Goal: Find specific page/section: Find specific page/section

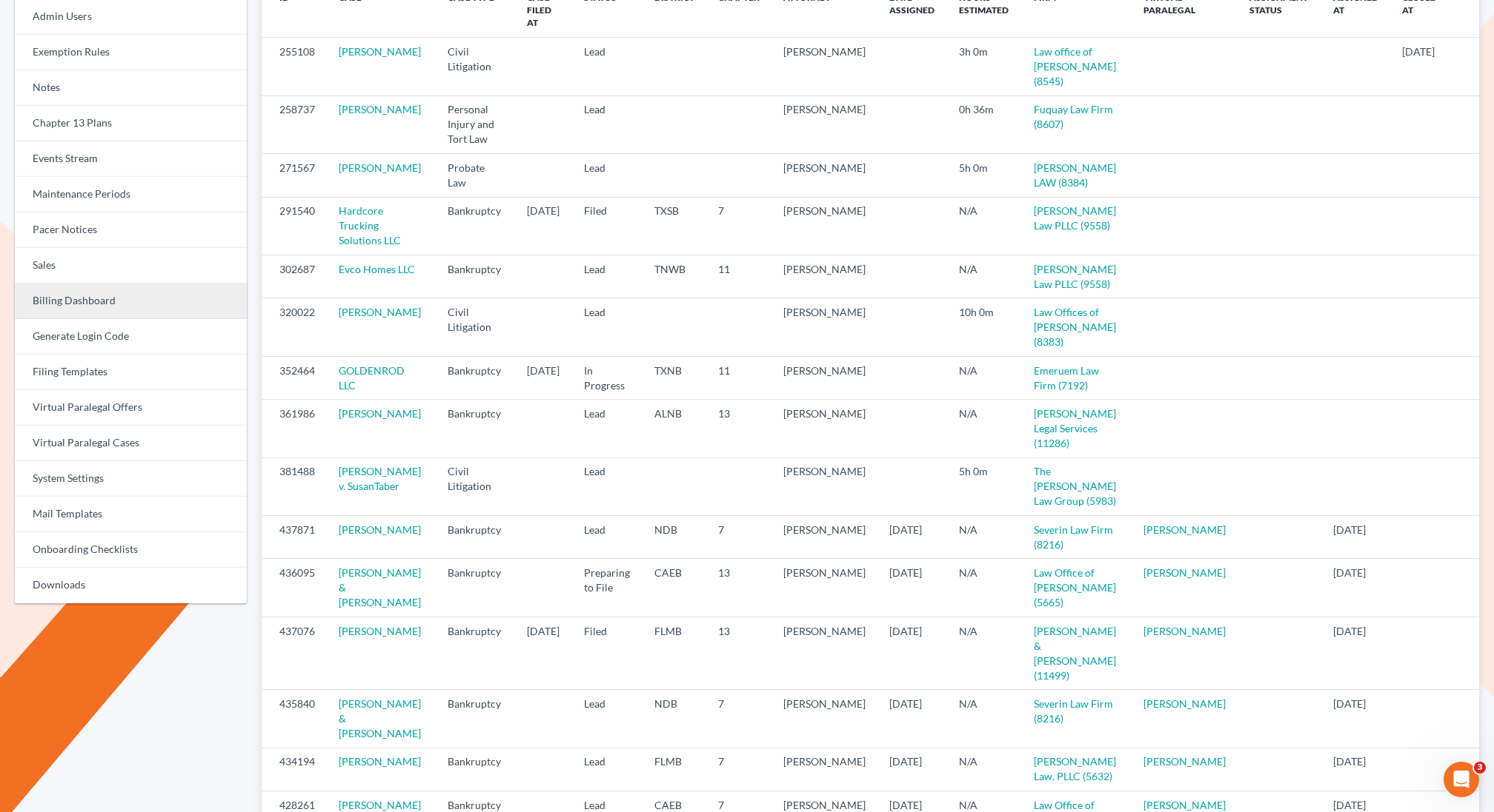
click at [60, 304] on link "Billing Dashboard" at bounding box center [131, 301] width 232 height 35
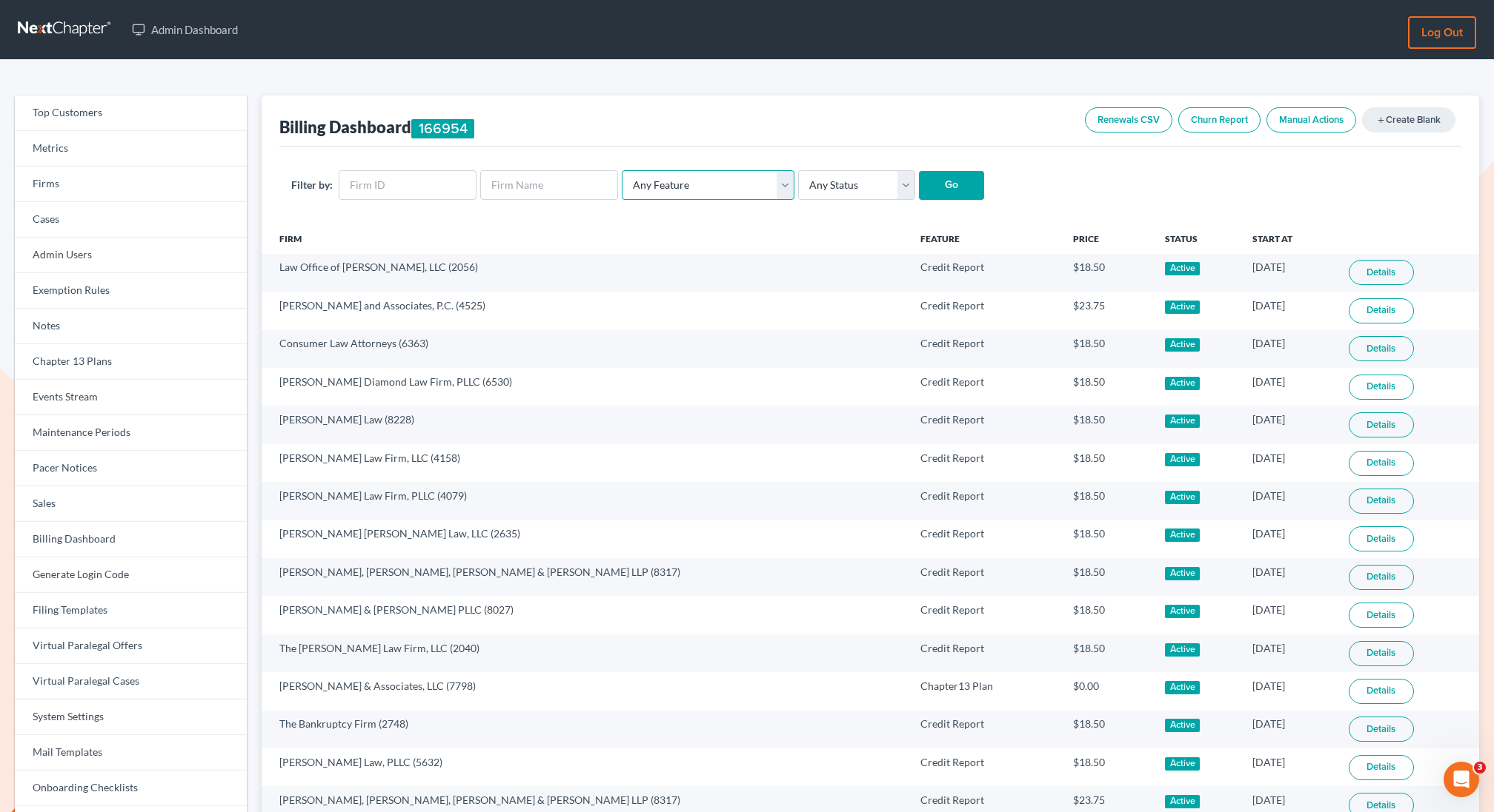
click at [680, 181] on select "Any Feature Start Plus Plan Pro Plus Plan Whoa Plan Credit Report Credit Report…" at bounding box center [708, 185] width 173 height 30
click at [67, 403] on link "Events Stream" at bounding box center [131, 397] width 232 height 35
click at [53, 390] on link "Events Stream" at bounding box center [131, 397] width 232 height 35
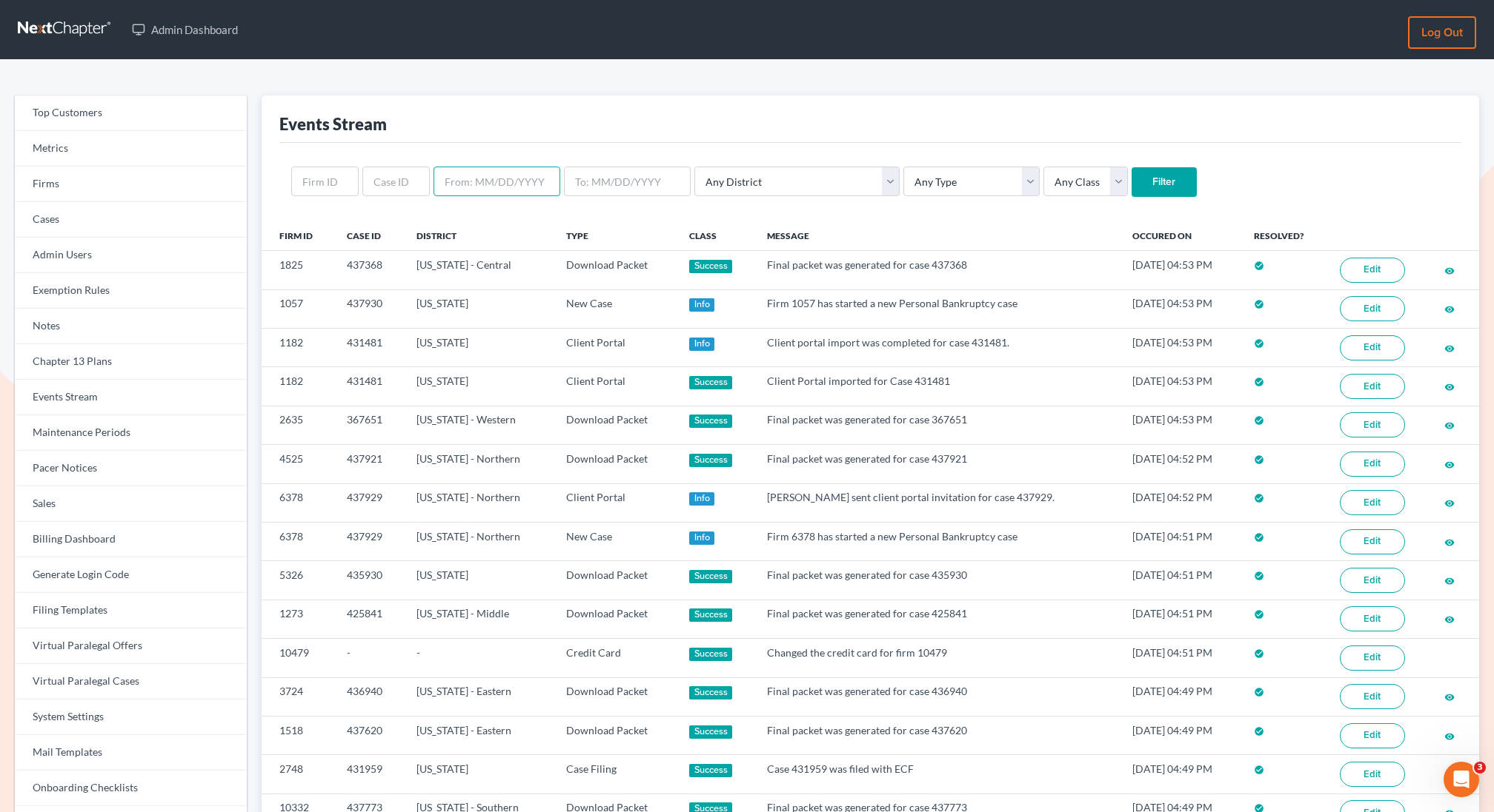
click at [487, 177] on input "text" at bounding box center [496, 182] width 127 height 30
type input "a"
type input "4/9/2025"
click at [621, 192] on input "text" at bounding box center [627, 182] width 127 height 30
type input "4/10/2025"
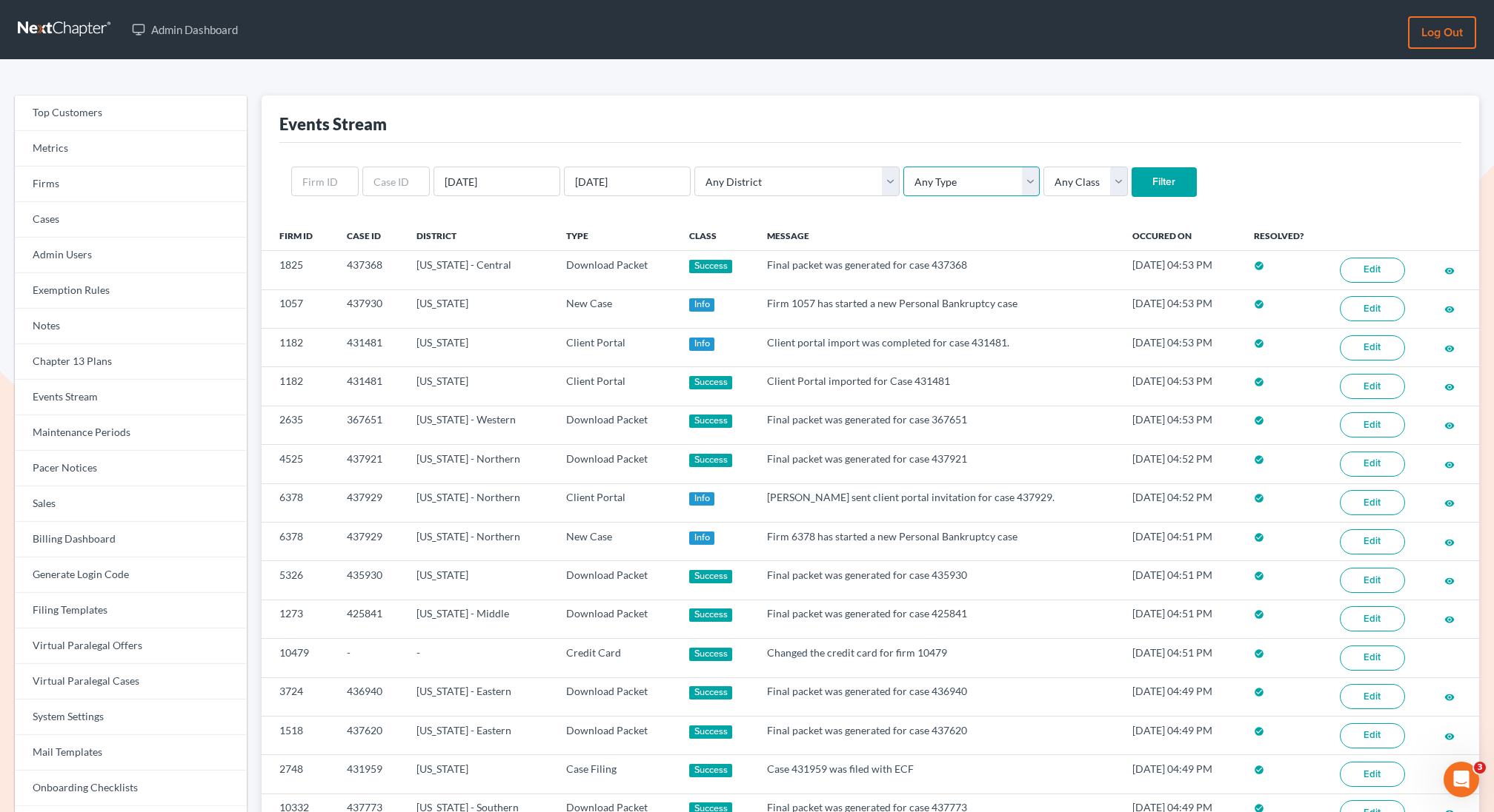
click at [903, 178] on select "Any Type Case Applied To Plan Case Archive Case Duplicate Case Filing Chapter 1…" at bounding box center [971, 182] width 136 height 30
click at [1132, 183] on input "Filter" at bounding box center [1164, 183] width 65 height 30
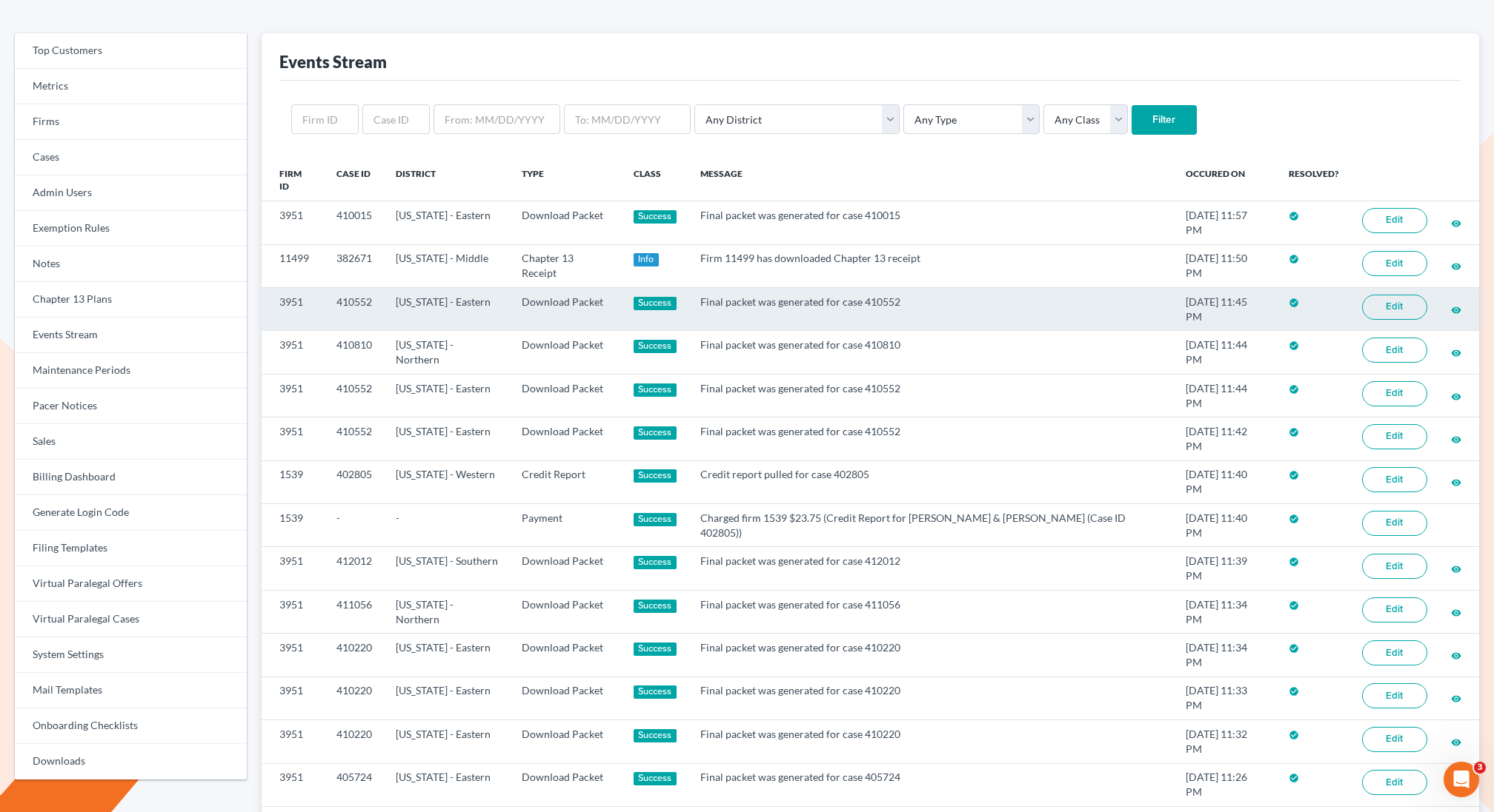
scroll to position [65, 0]
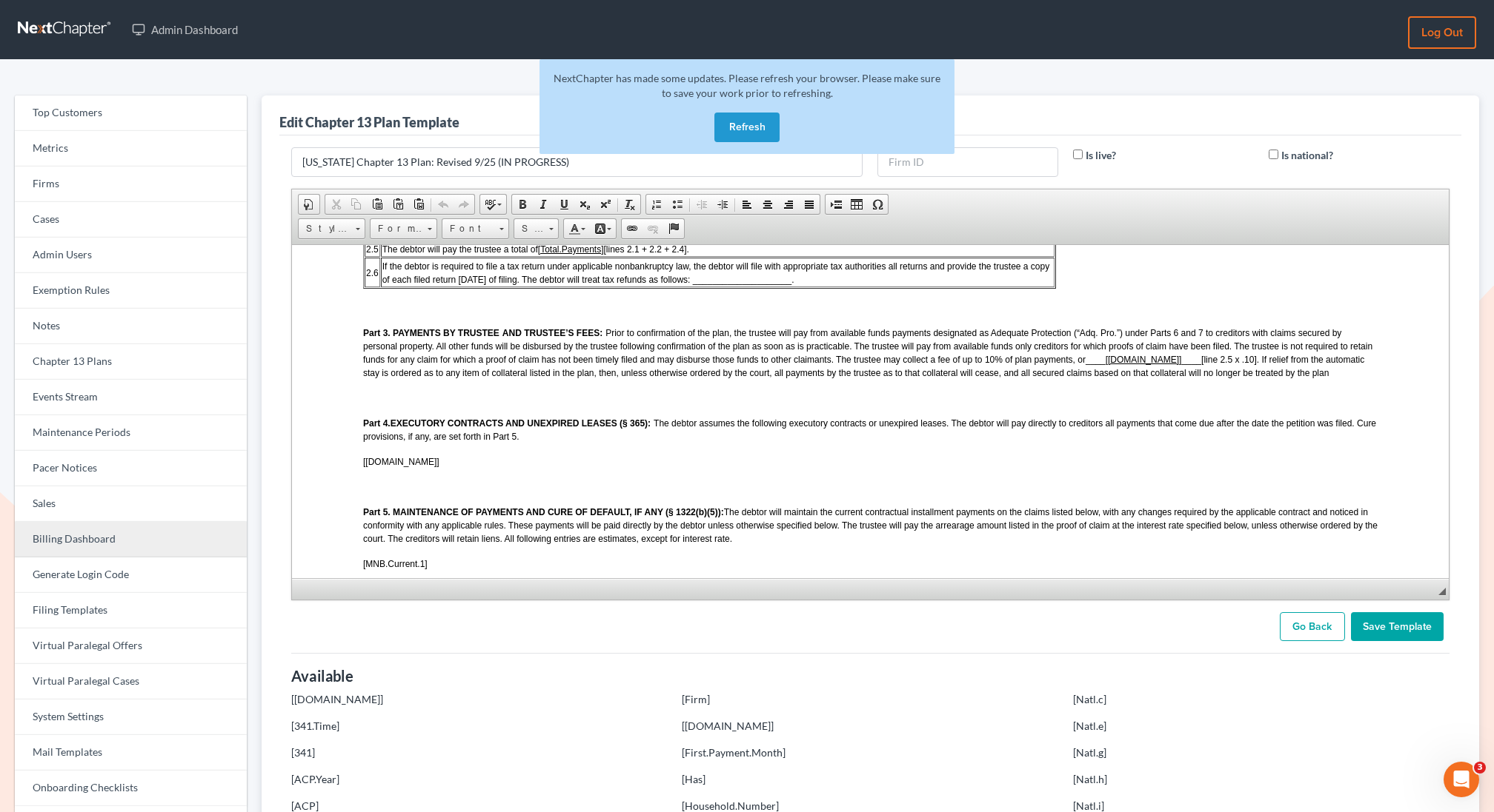
click at [63, 533] on link "Billing Dashboard" at bounding box center [131, 539] width 232 height 35
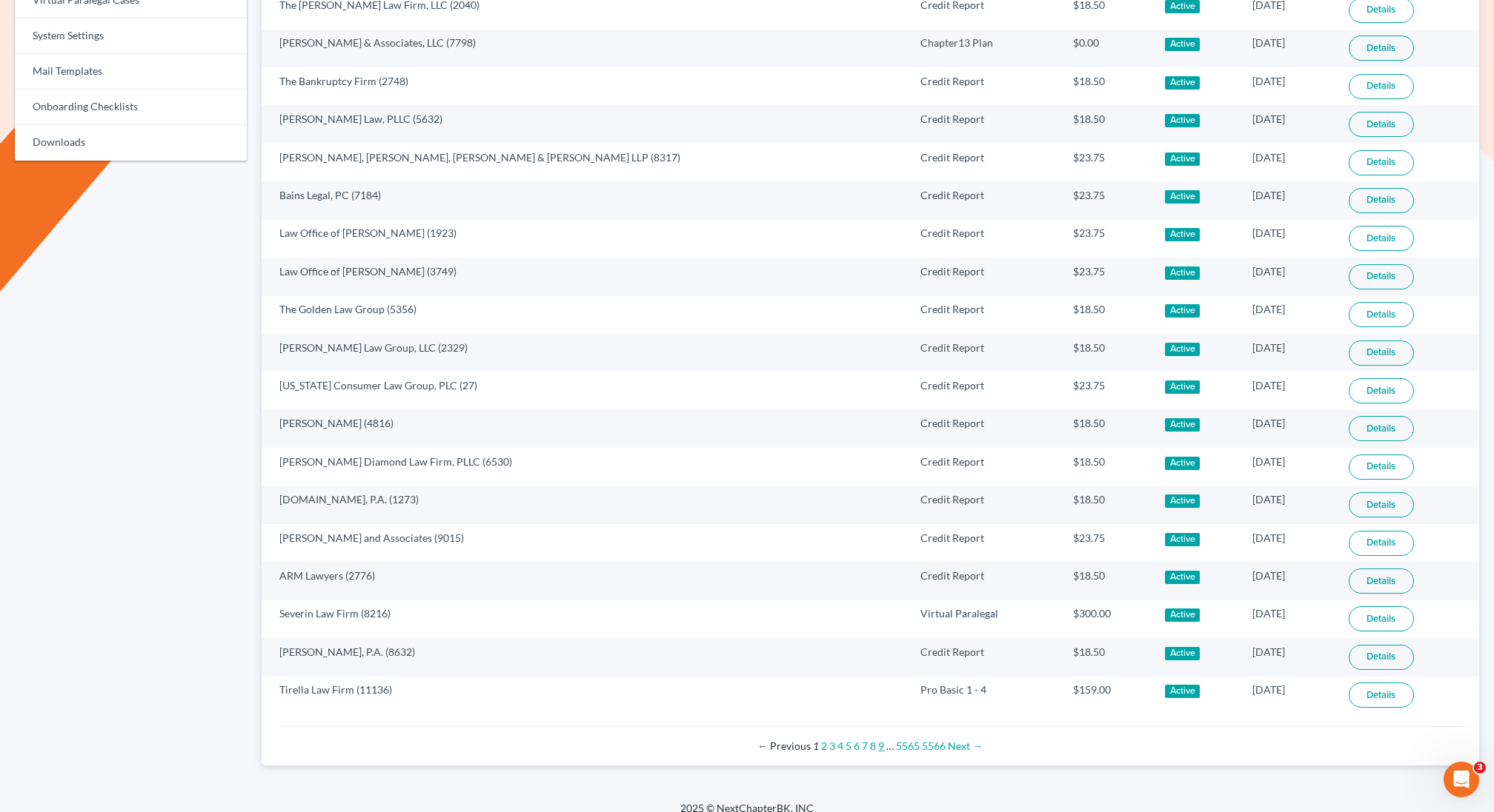
click at [880, 740] on link "9" at bounding box center [881, 746] width 6 height 13
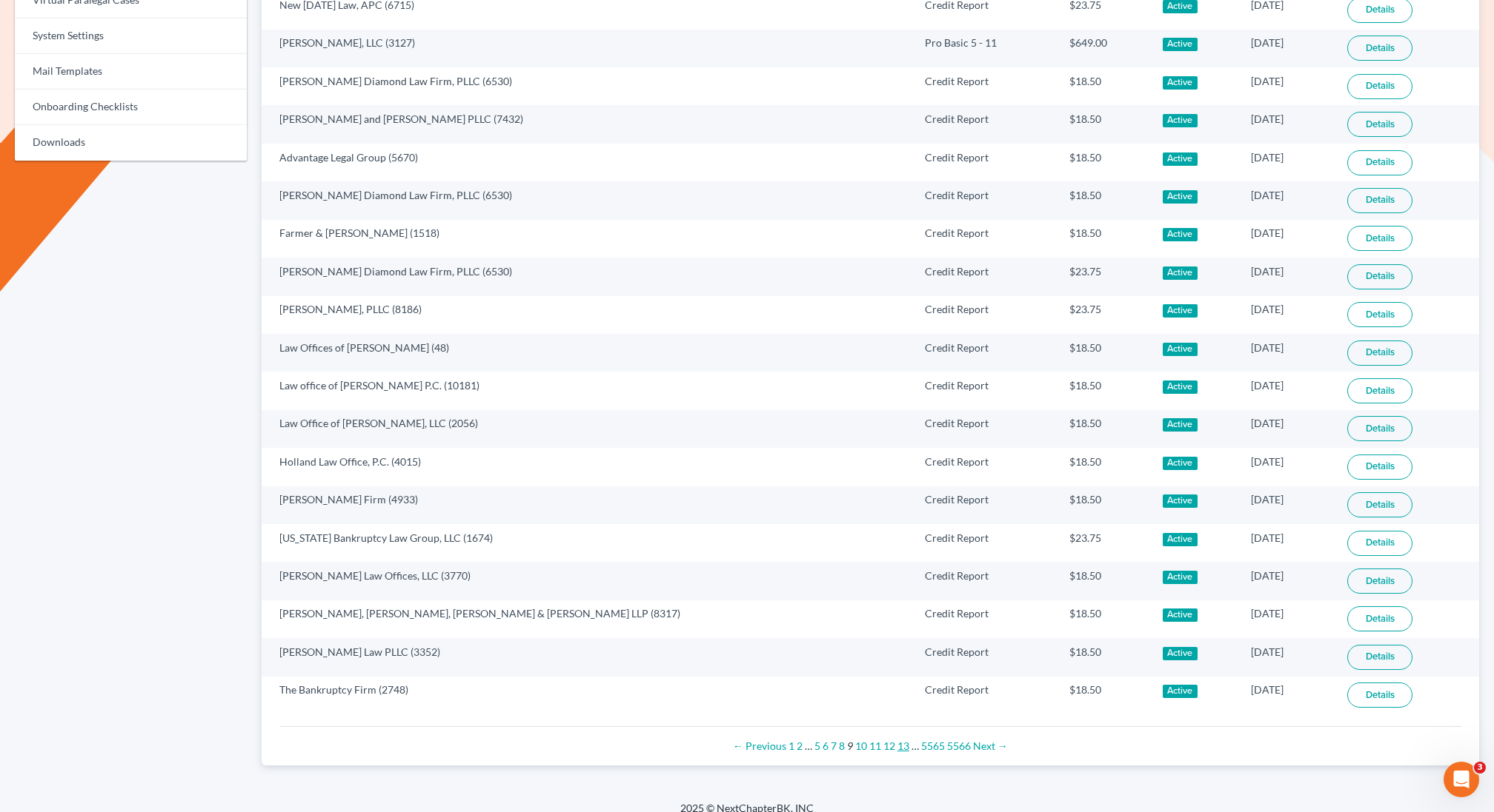
click at [901, 740] on link "13" at bounding box center [903, 746] width 12 height 13
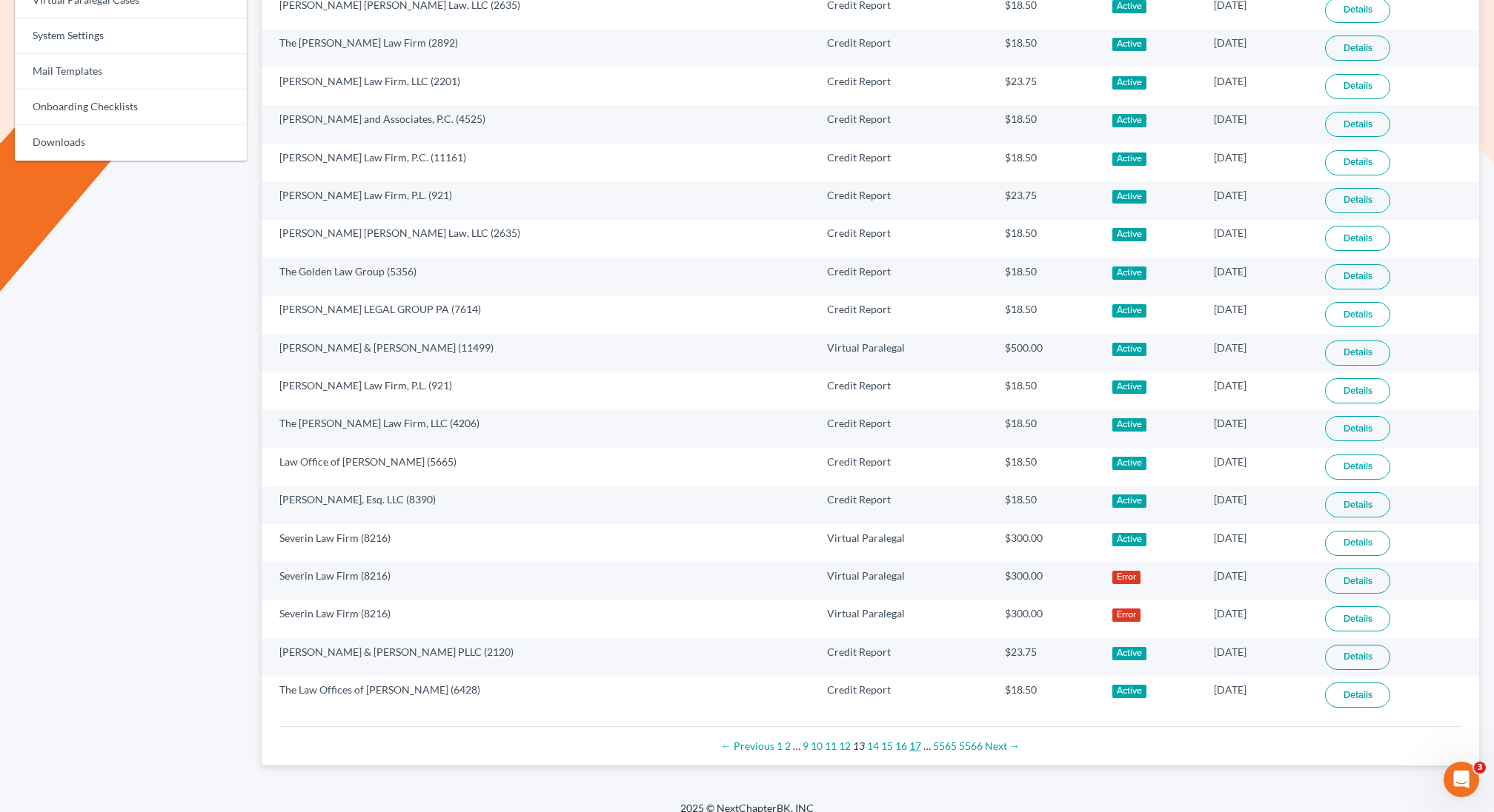
click at [916, 740] on link "17" at bounding box center [915, 746] width 12 height 13
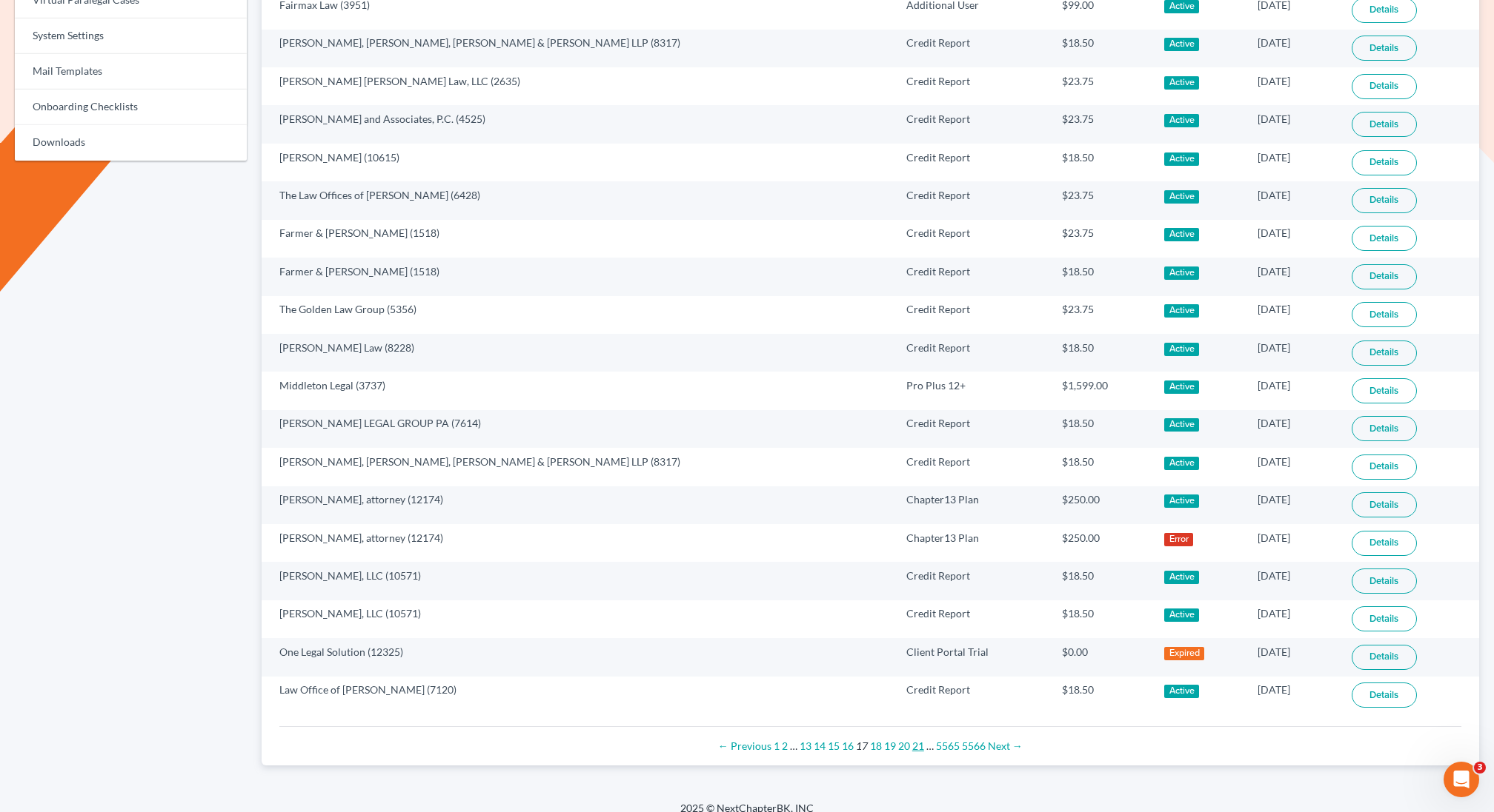
click at [916, 740] on link "21" at bounding box center [917, 746] width 12 height 13
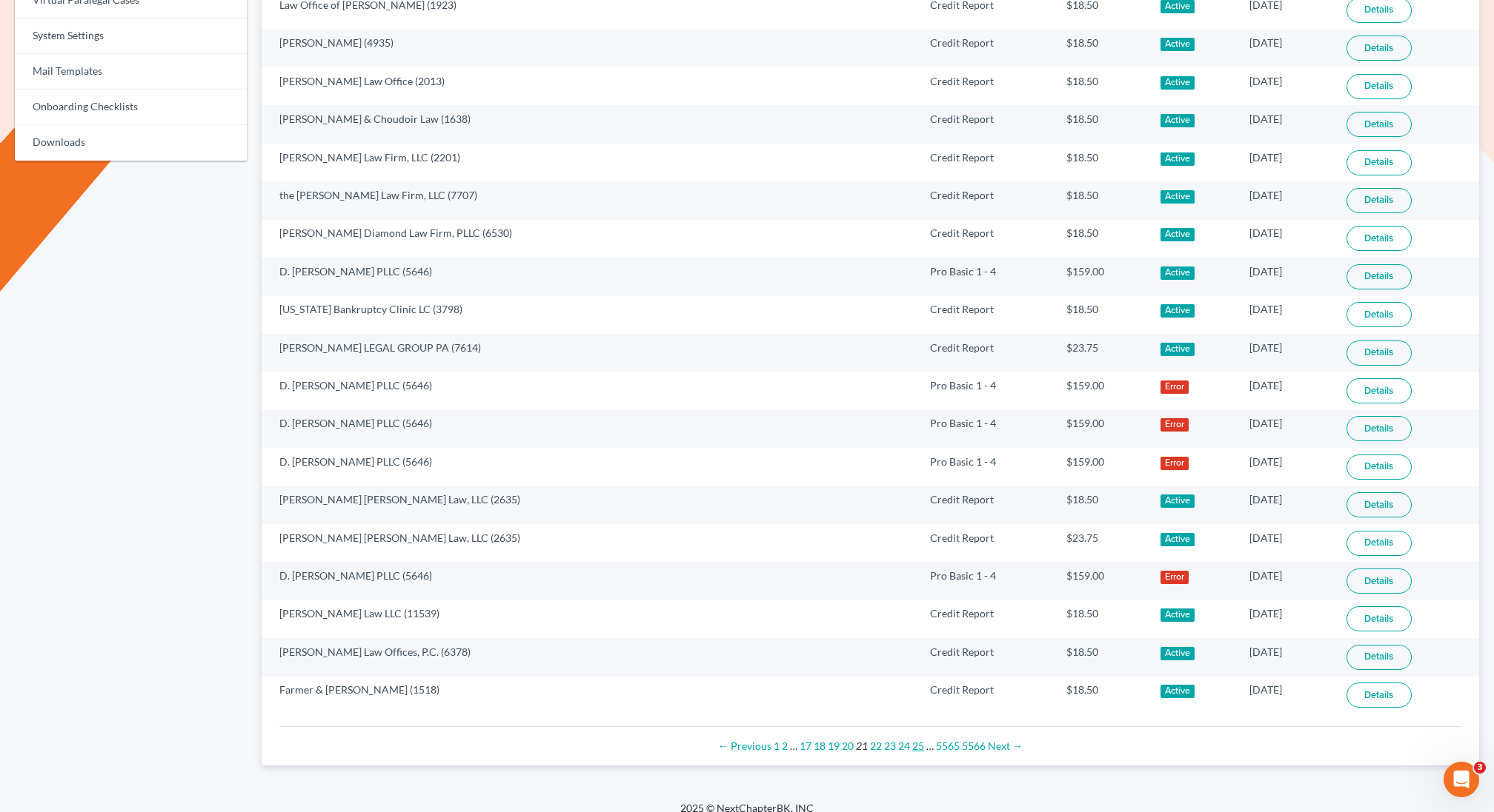
click at [916, 740] on link "25" at bounding box center [917, 746] width 12 height 13
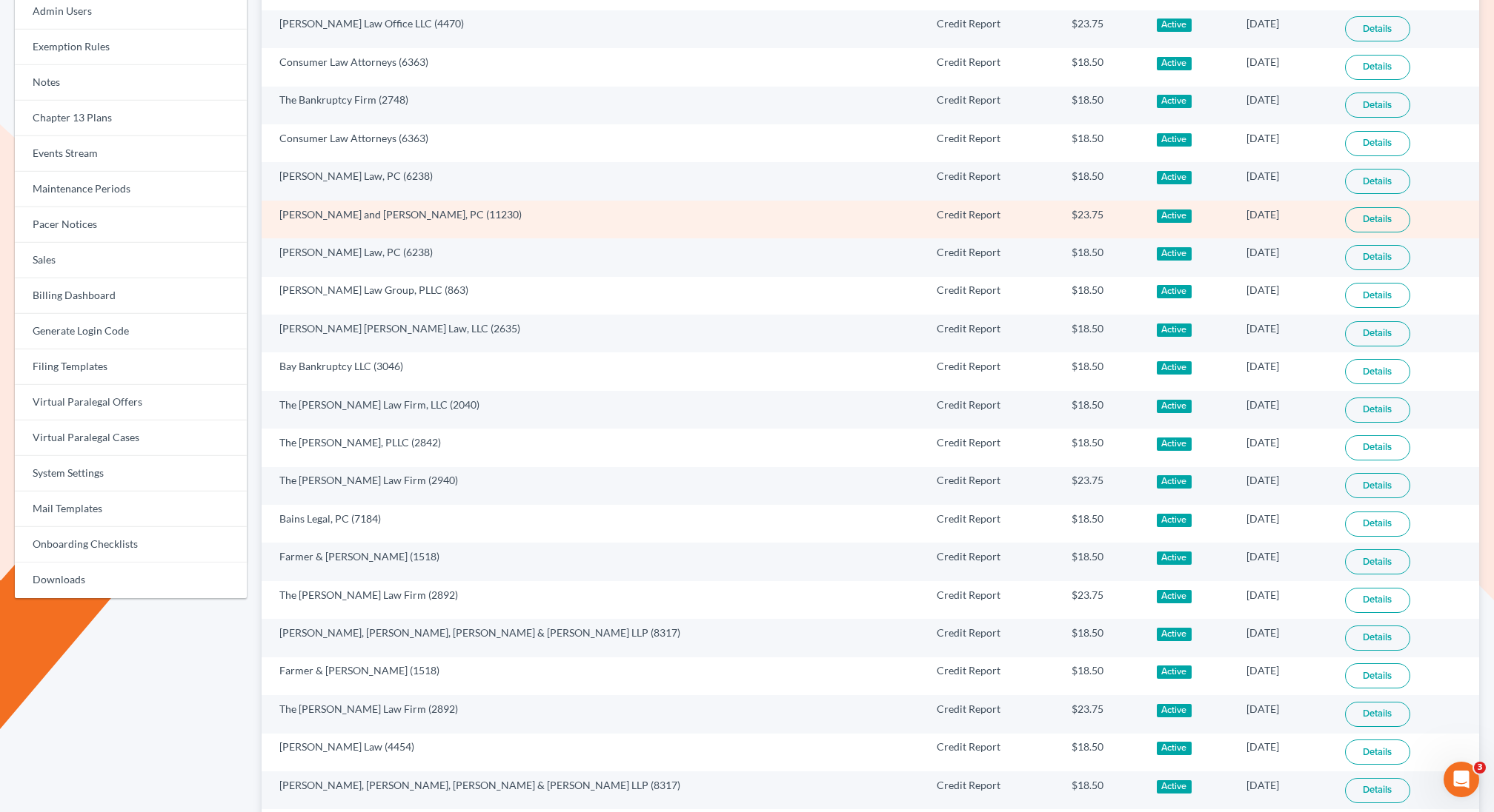
scroll to position [681, 0]
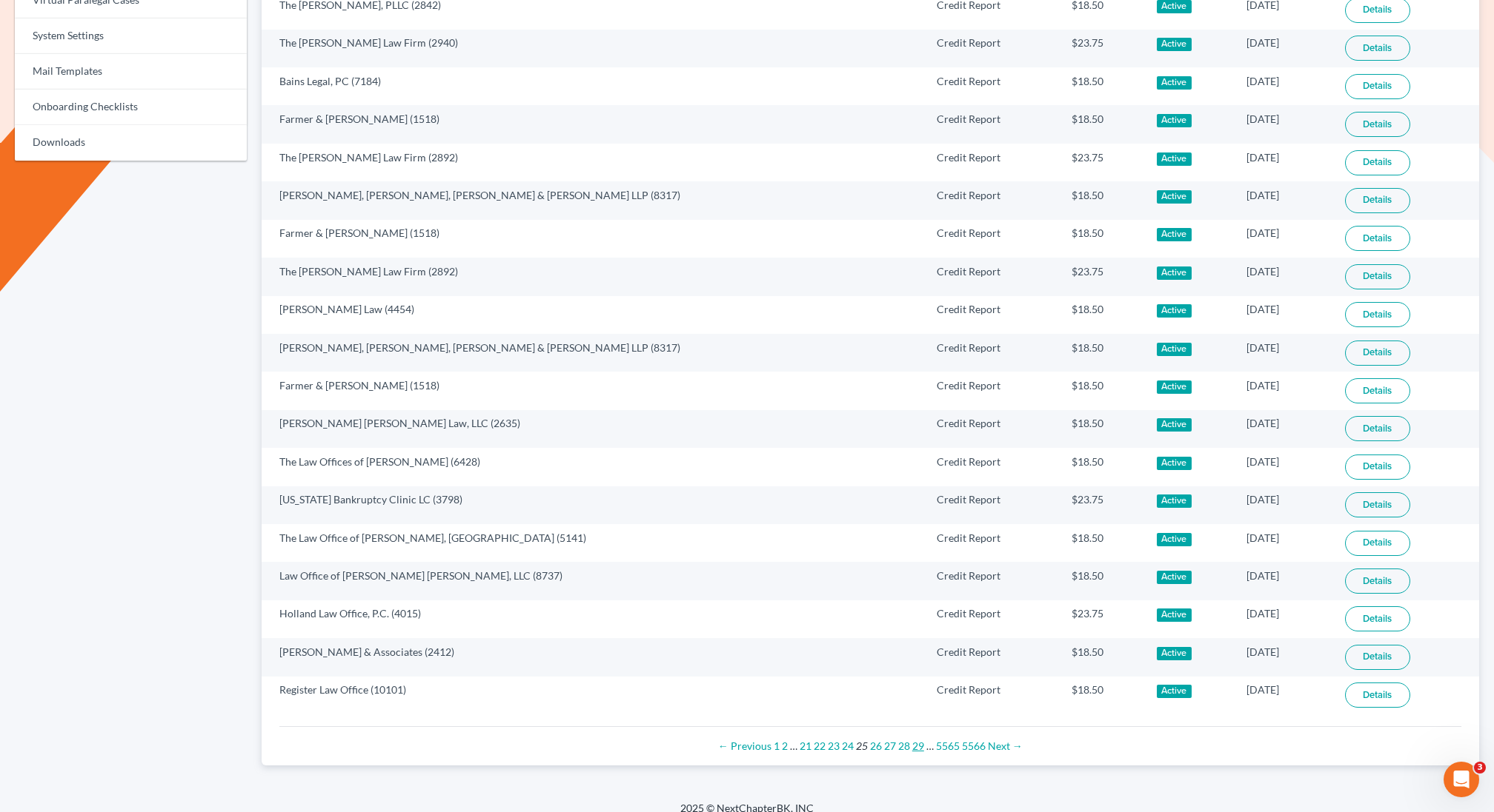
click at [916, 740] on link "29" at bounding box center [917, 746] width 12 height 13
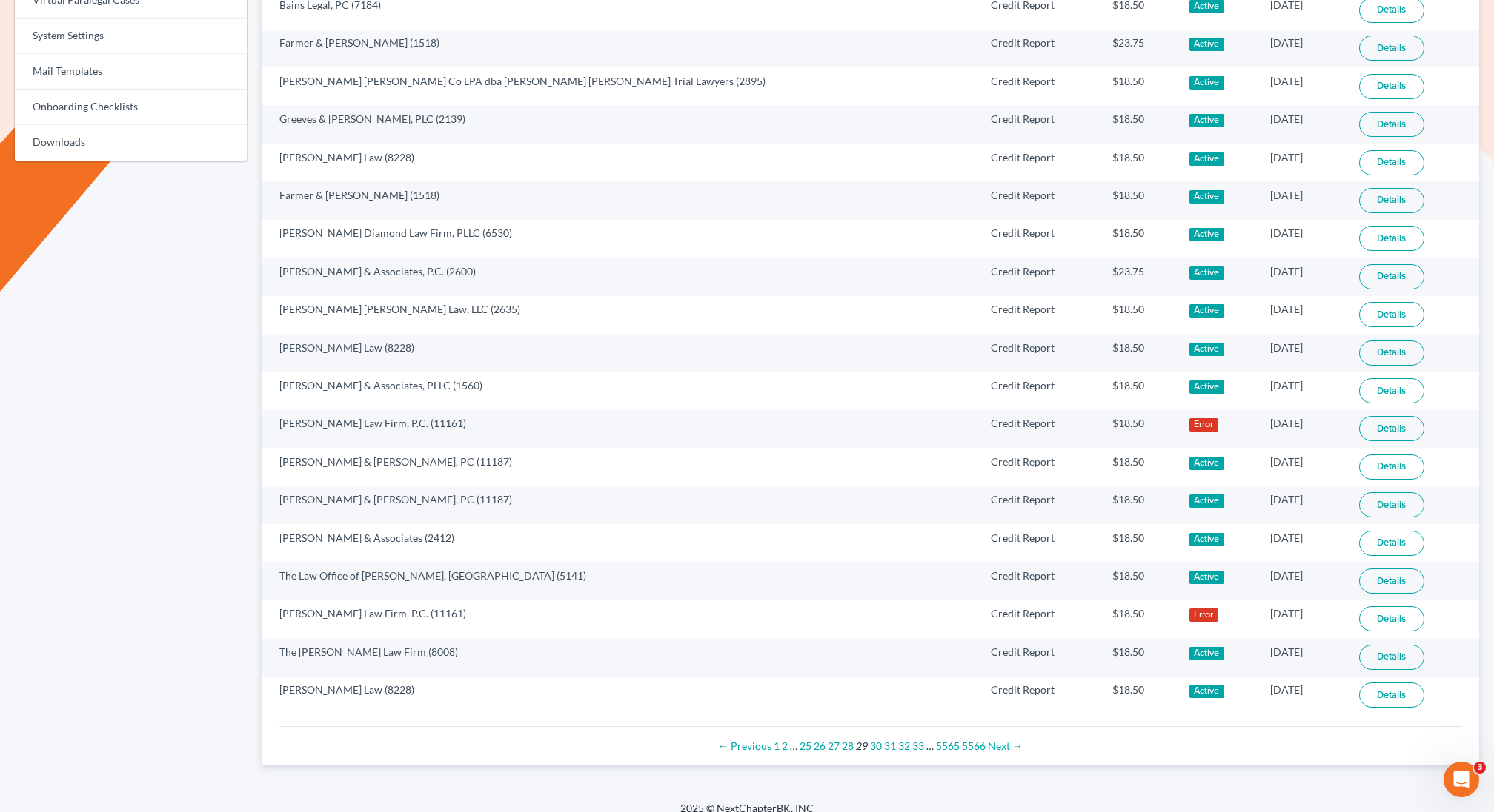
click at [920, 740] on link "33" at bounding box center [917, 746] width 12 height 13
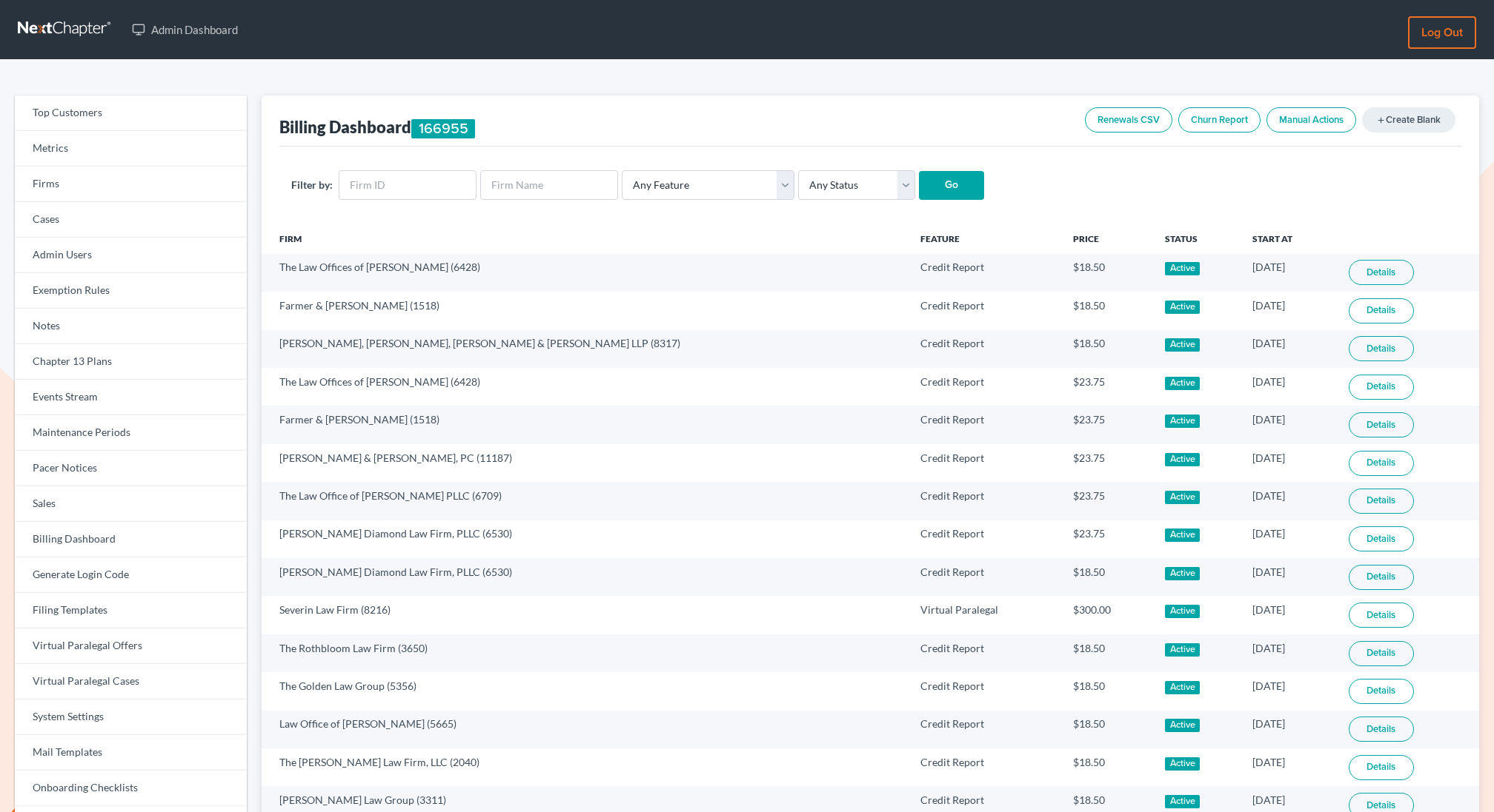
scroll to position [681, 0]
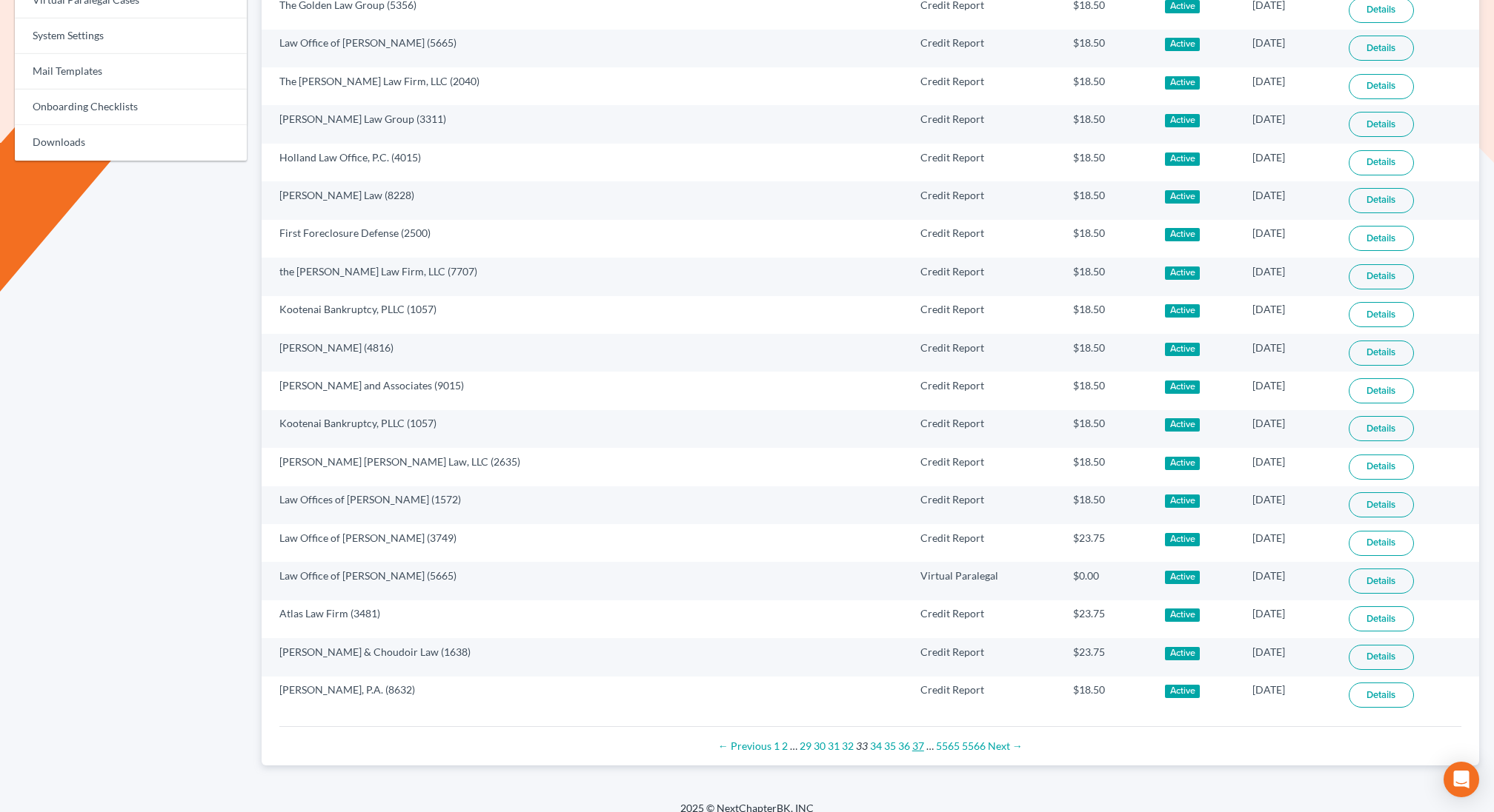
click at [916, 740] on link "37" at bounding box center [917, 746] width 12 height 13
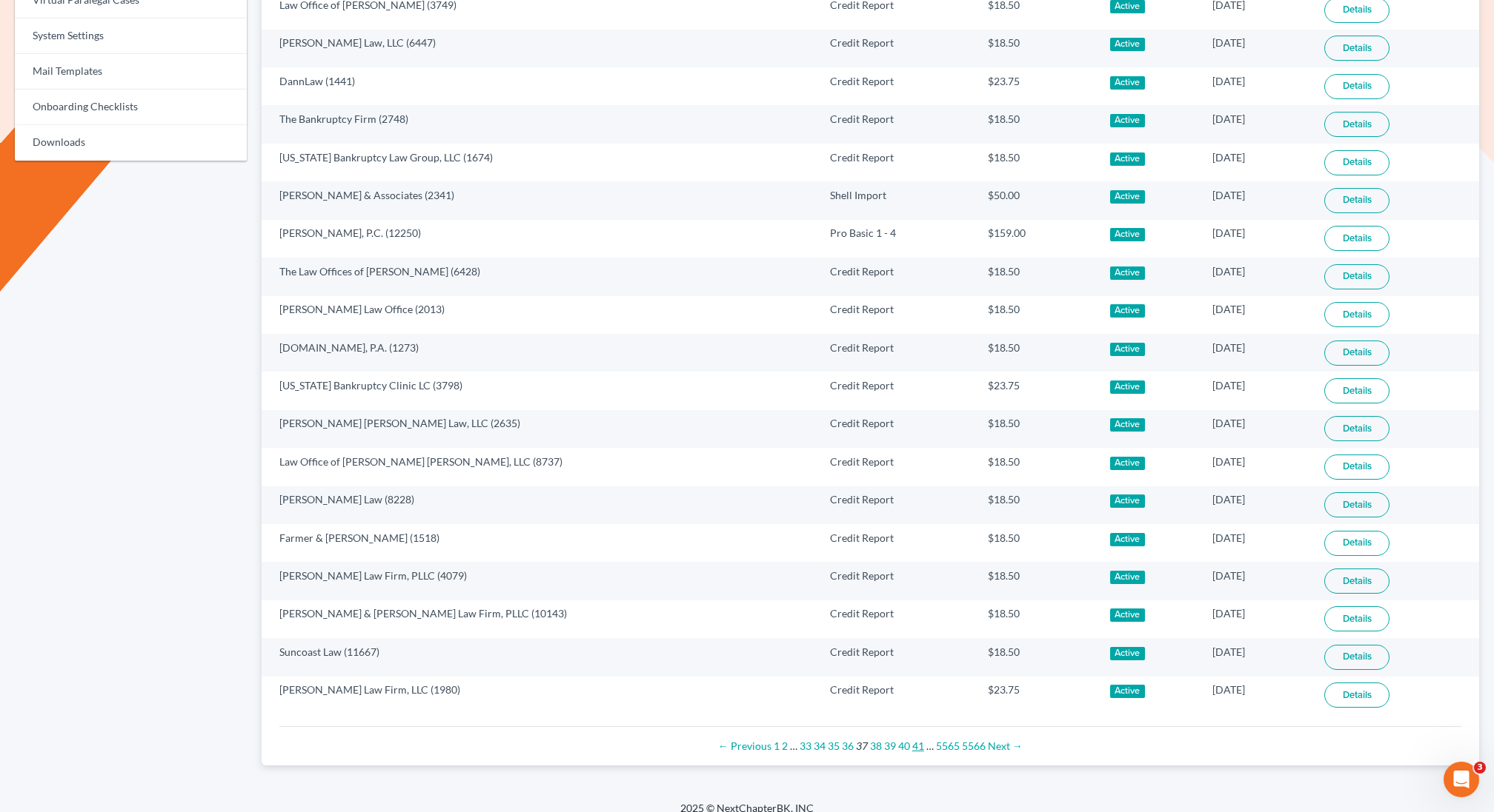
click at [916, 740] on link "41" at bounding box center [917, 746] width 12 height 13
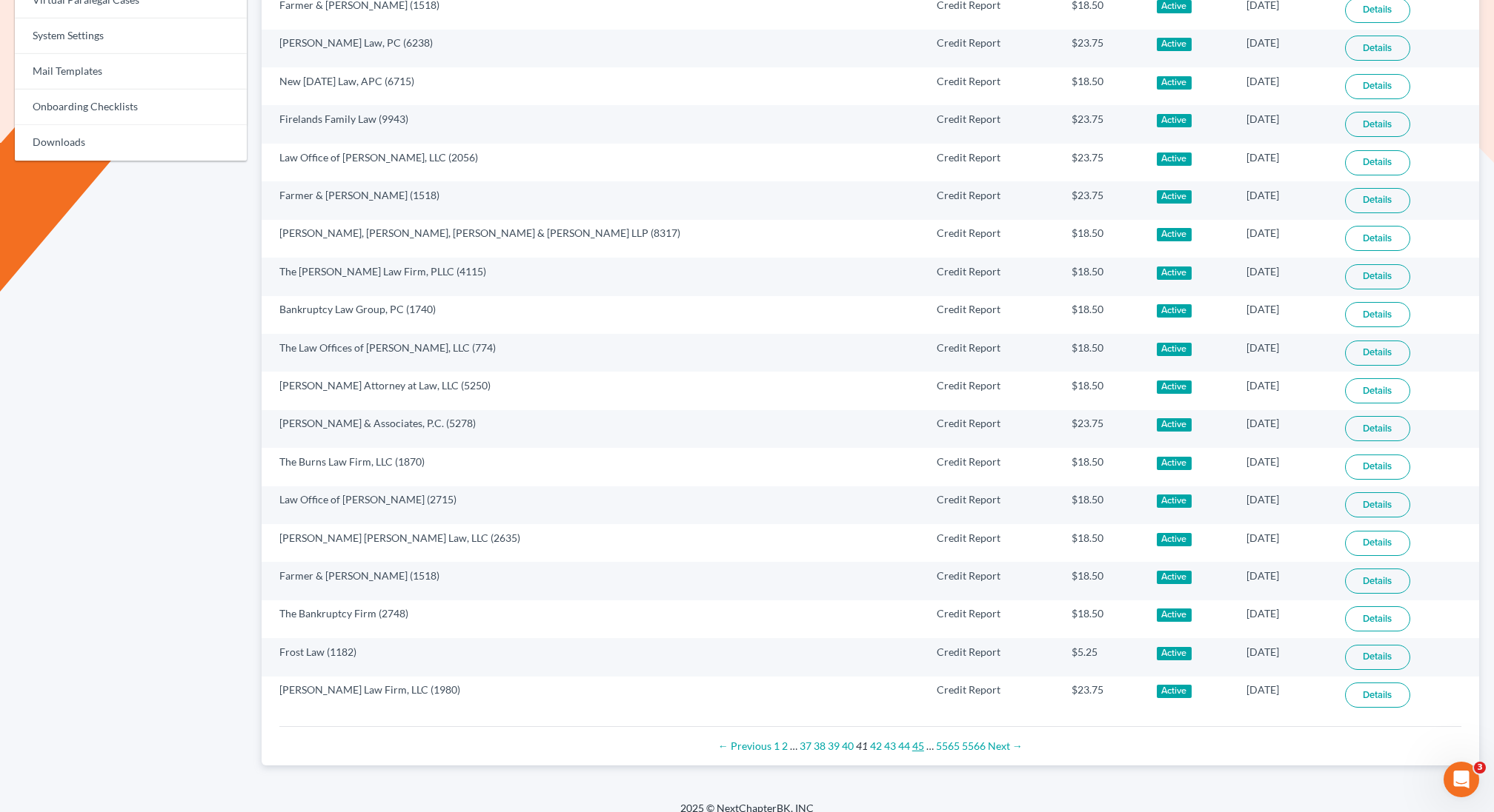
click at [916, 740] on link "45" at bounding box center [917, 746] width 12 height 13
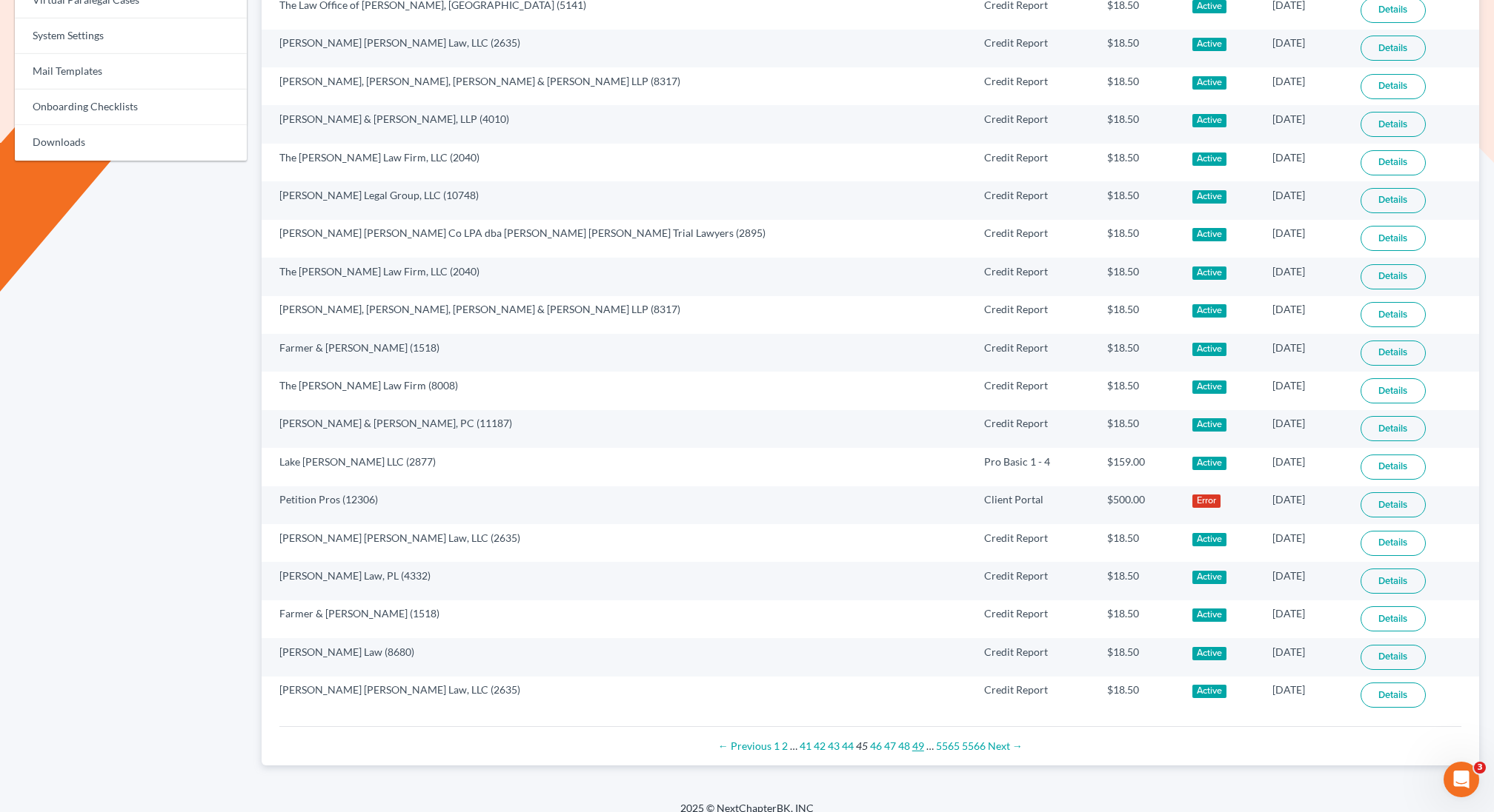
click at [916, 740] on link "49" at bounding box center [917, 746] width 12 height 13
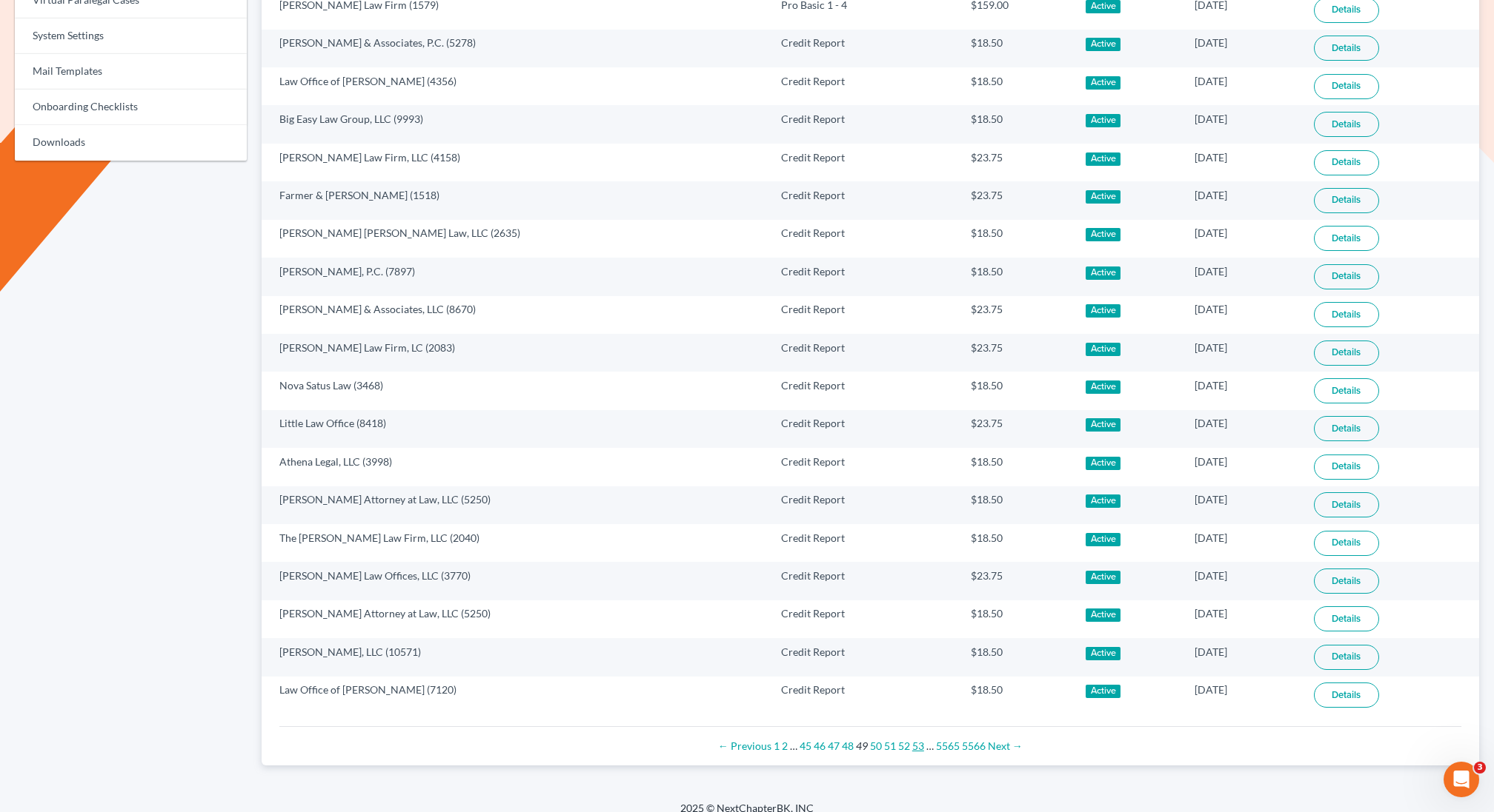
click at [916, 740] on link "53" at bounding box center [917, 746] width 12 height 13
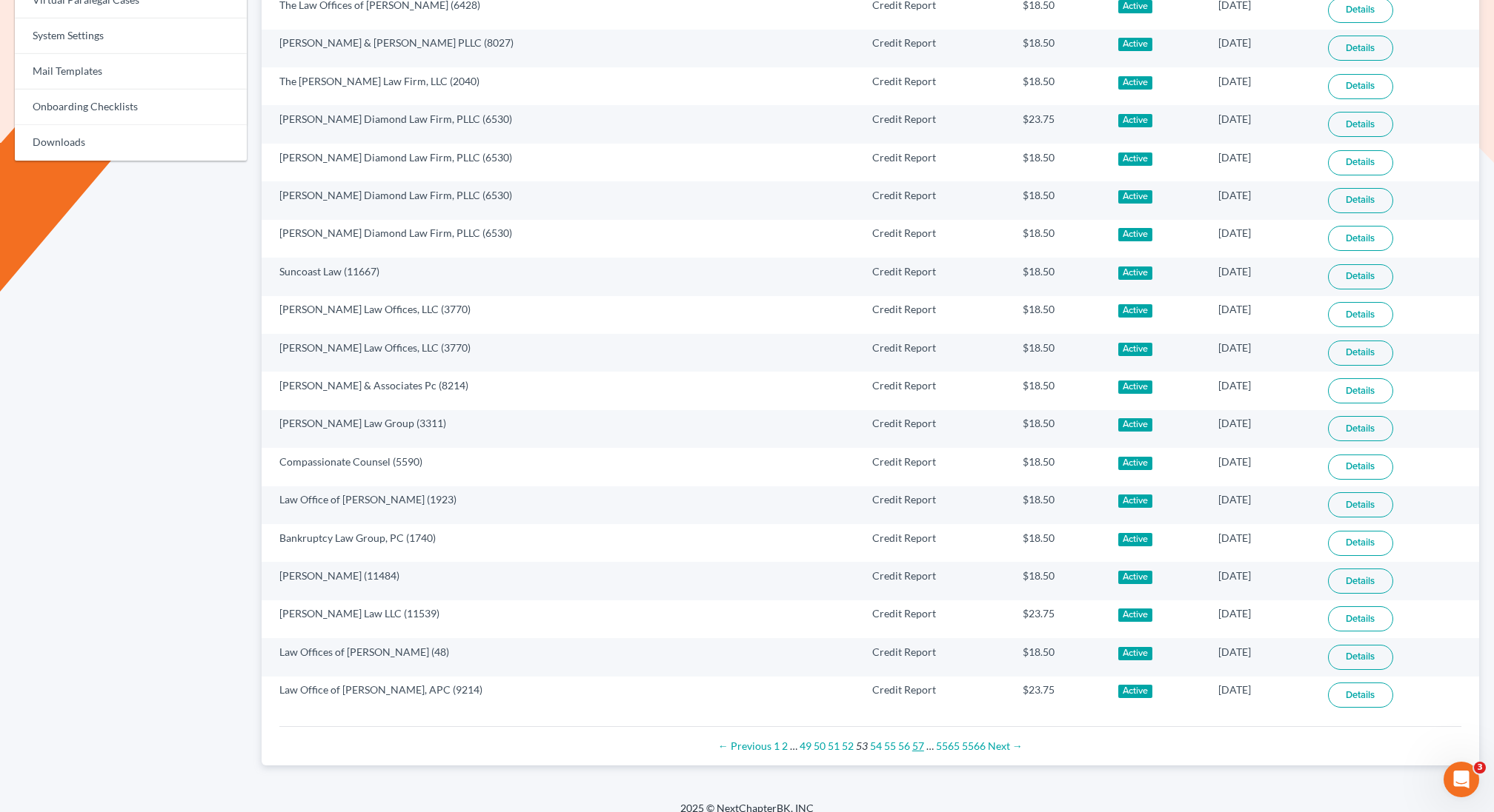
click at [921, 740] on link "57" at bounding box center [917, 746] width 12 height 13
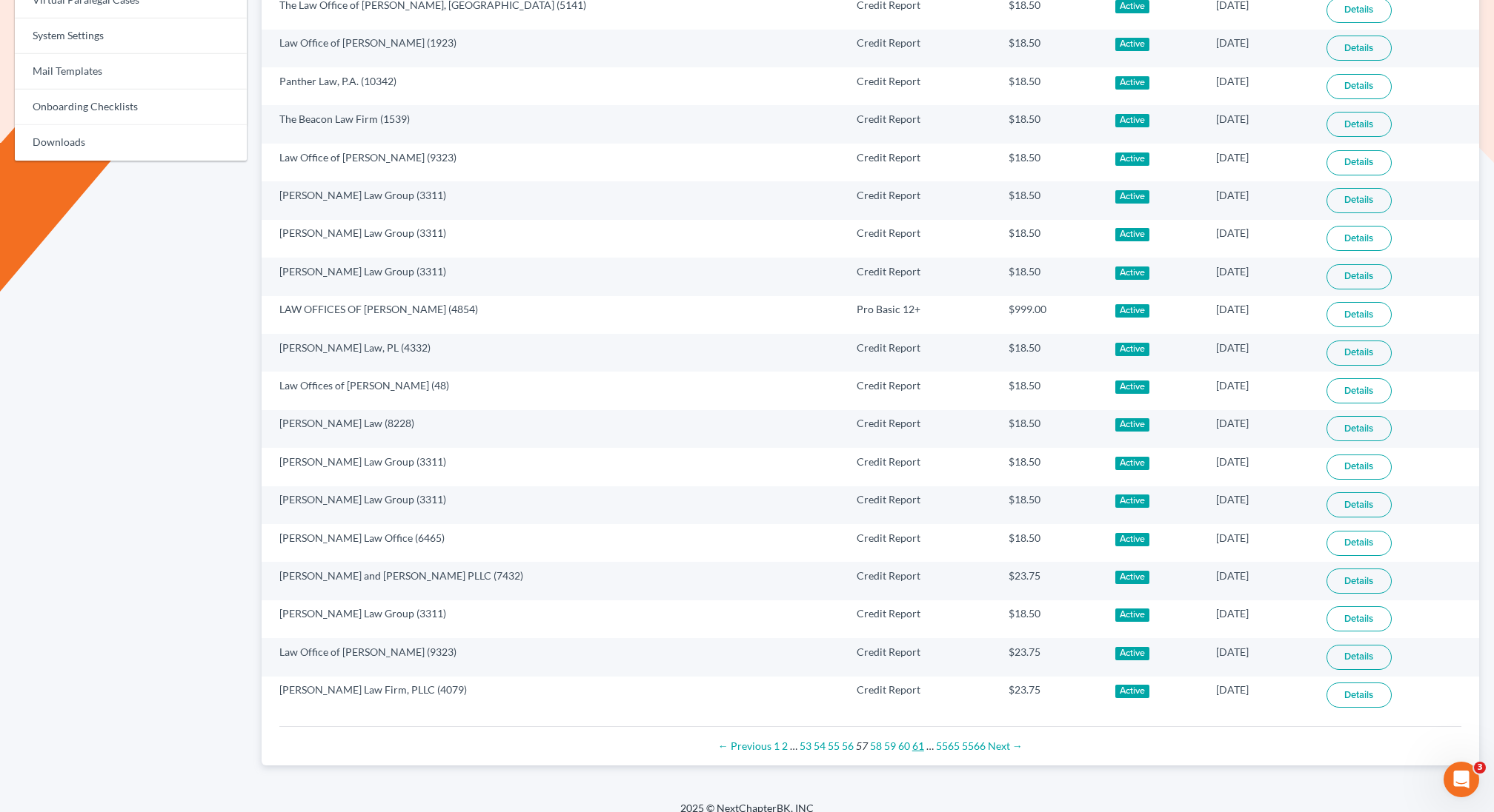
click at [914, 740] on link "61" at bounding box center [917, 746] width 12 height 13
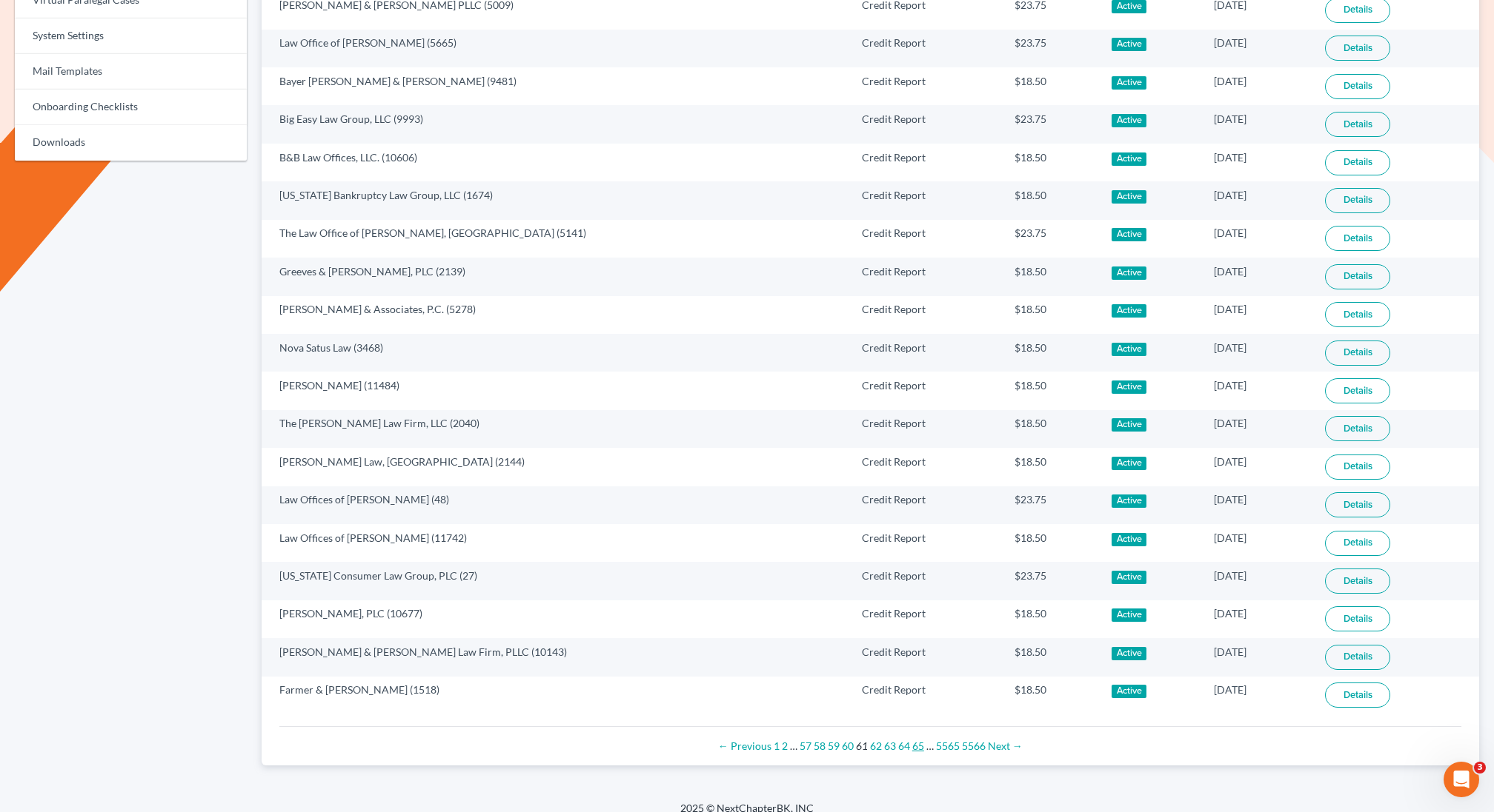
click at [914, 740] on link "65" at bounding box center [917, 746] width 12 height 13
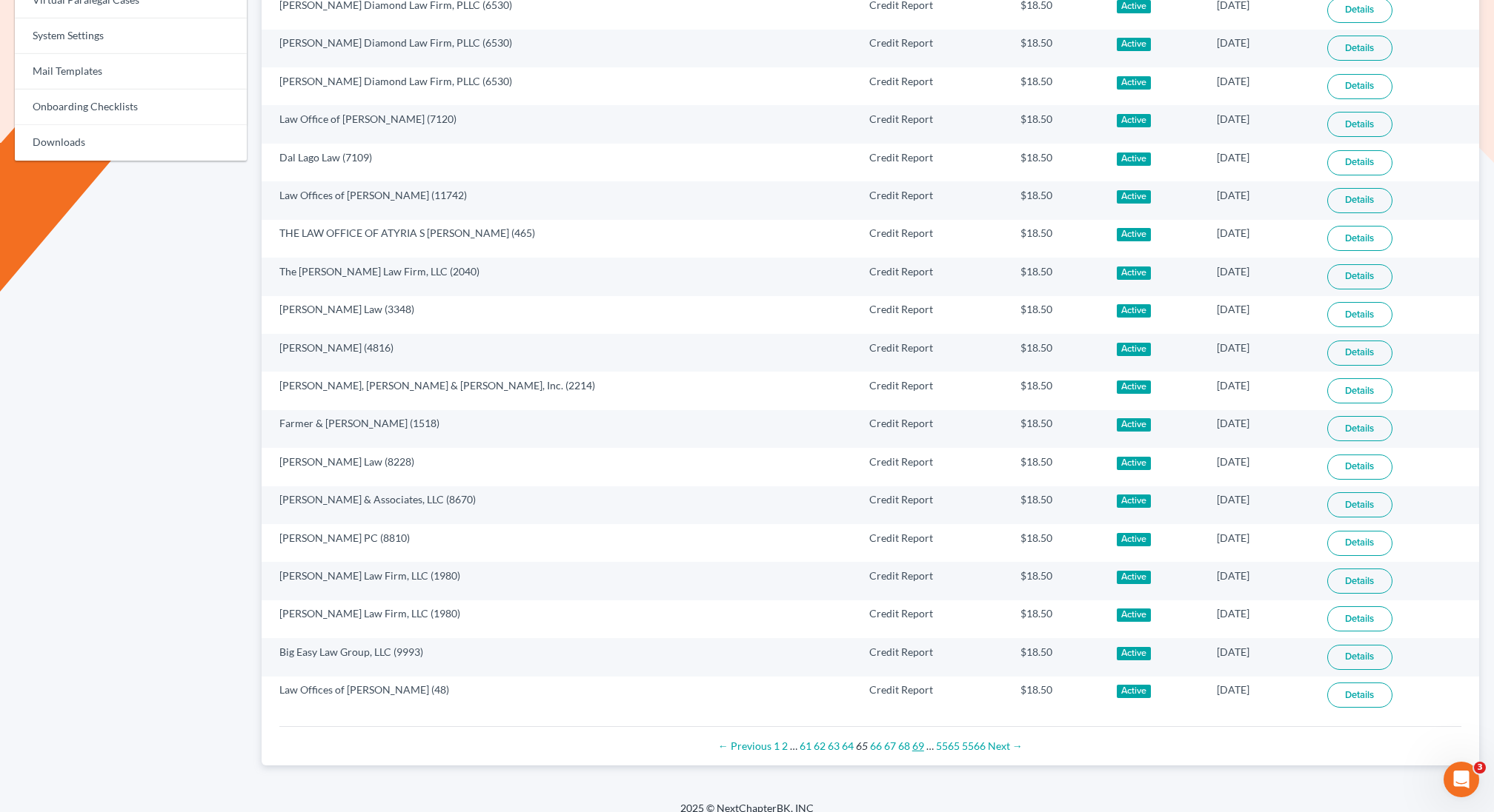
click at [914, 740] on link "69" at bounding box center [917, 746] width 12 height 13
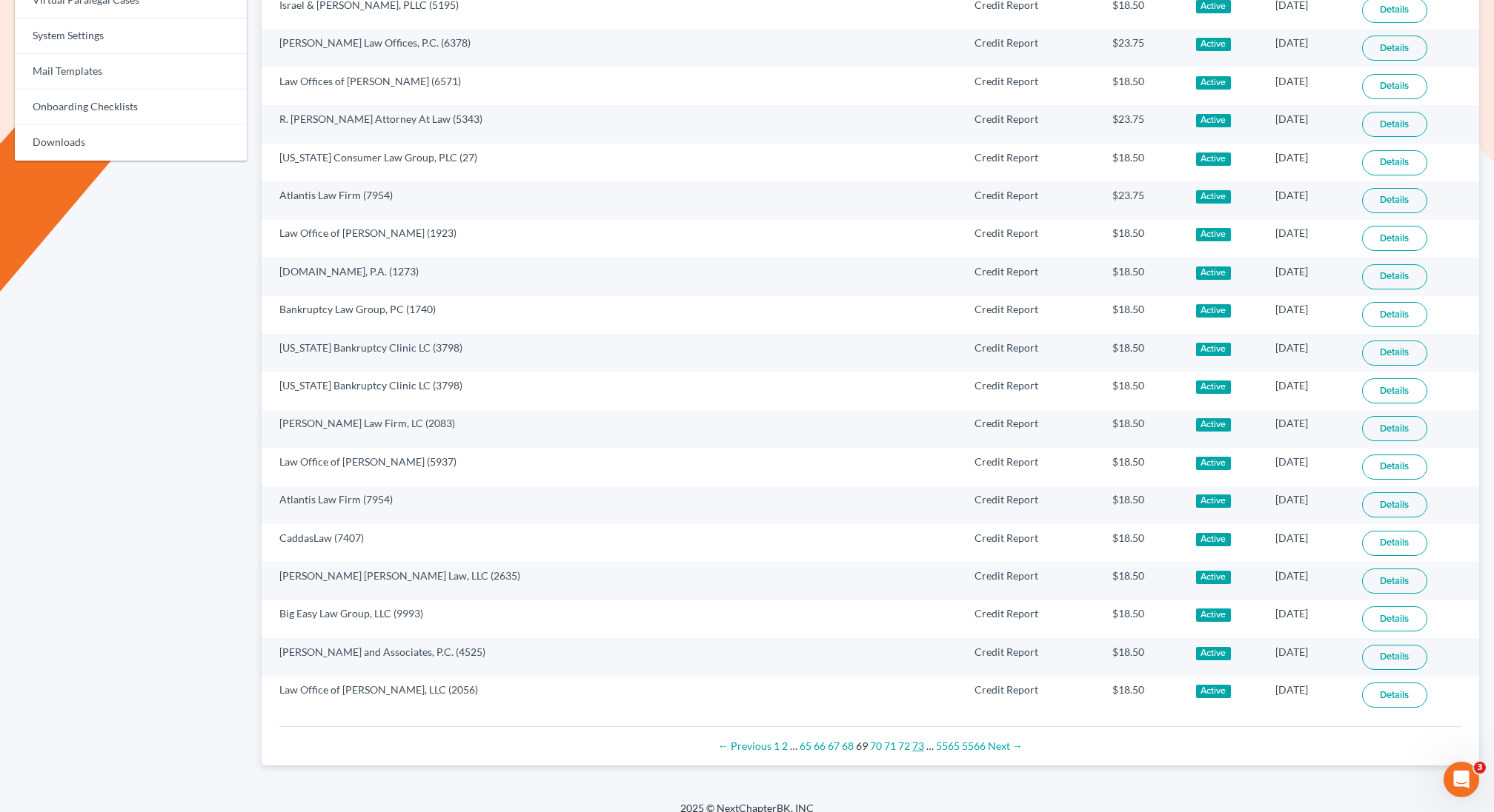
click at [918, 740] on link "73" at bounding box center [917, 746] width 12 height 13
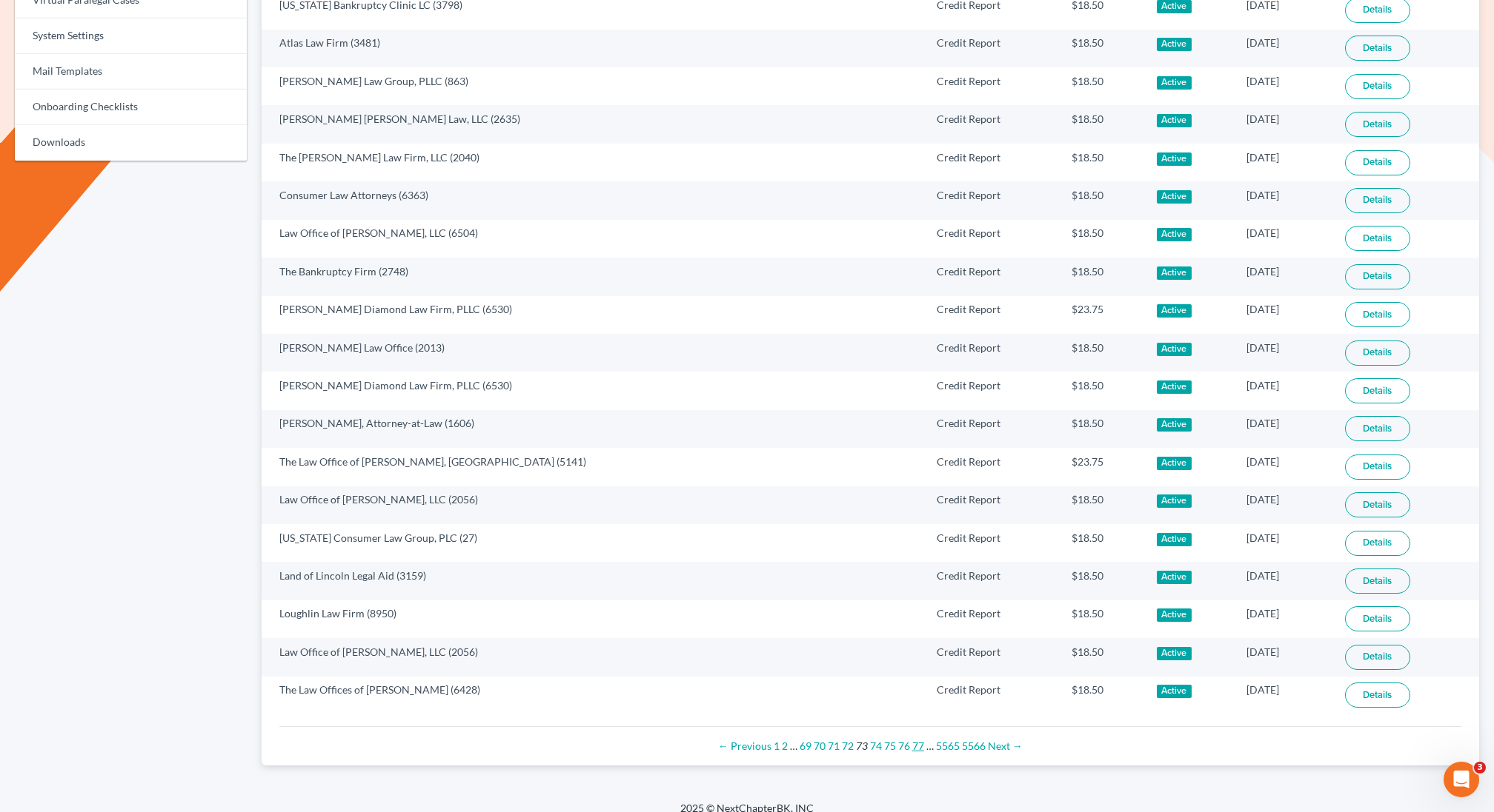
click at [918, 740] on link "77" at bounding box center [917, 746] width 12 height 13
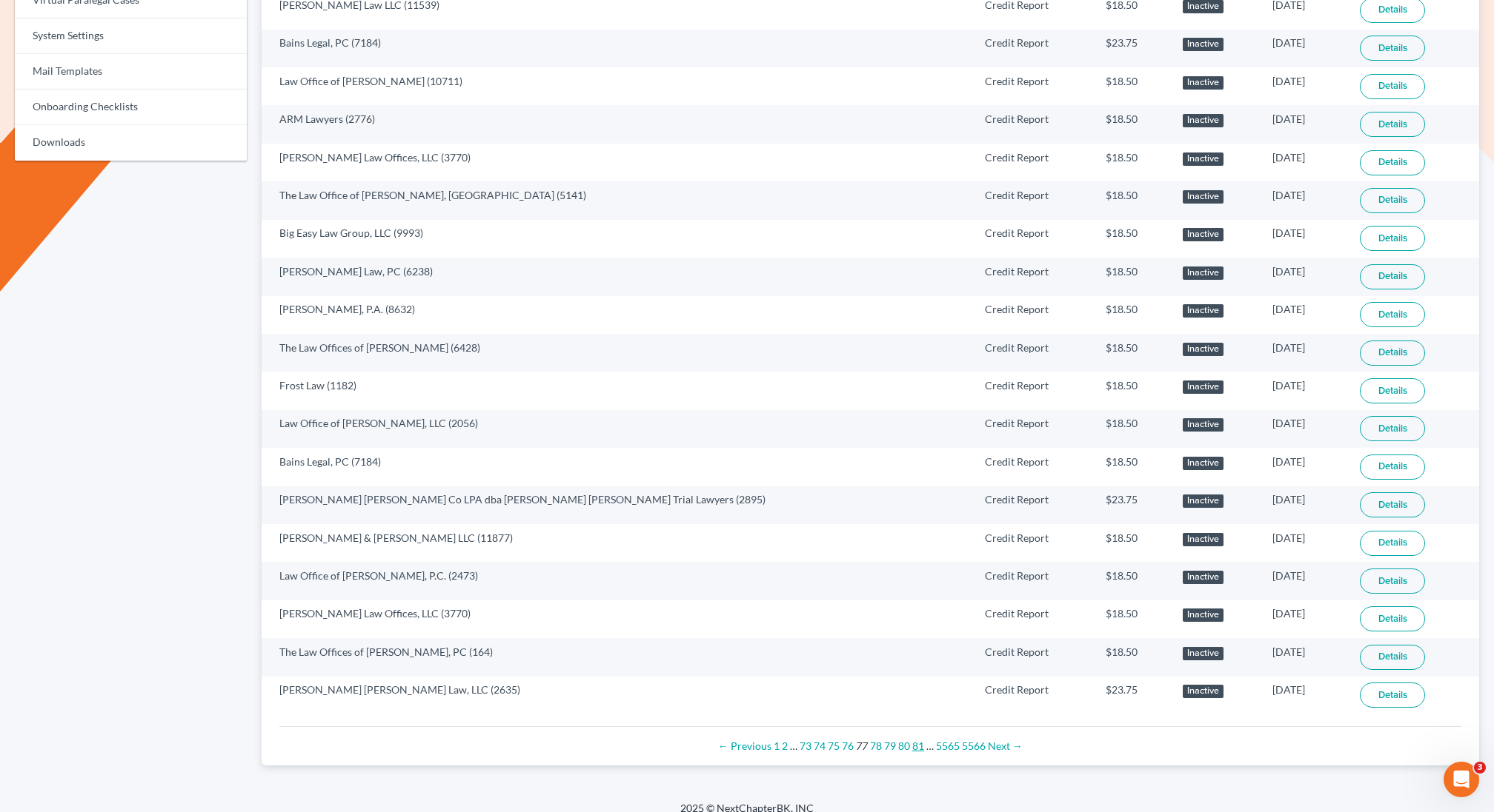
click at [917, 740] on link "81" at bounding box center [917, 746] width 12 height 13
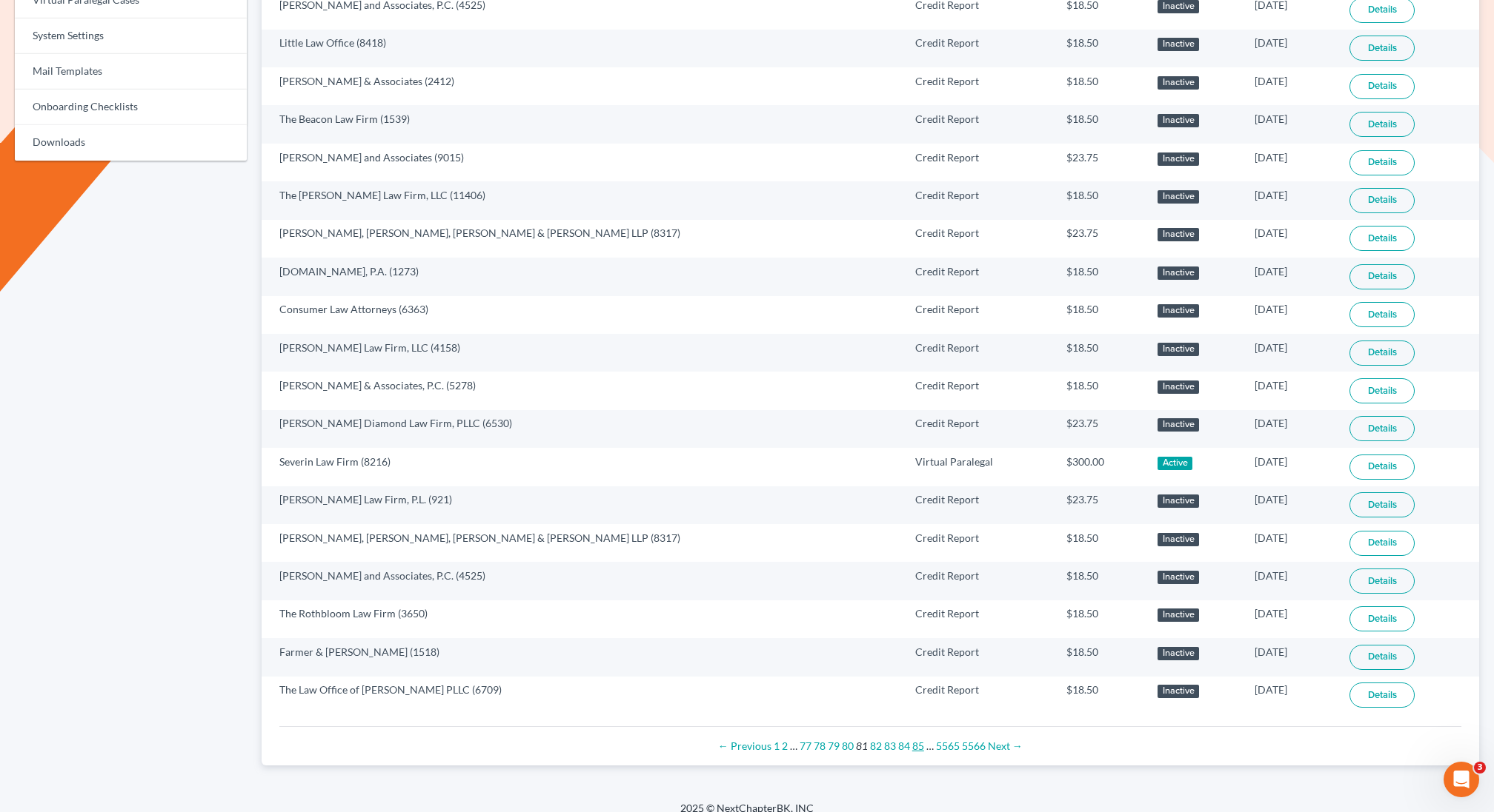
click at [917, 740] on link "85" at bounding box center [917, 746] width 12 height 13
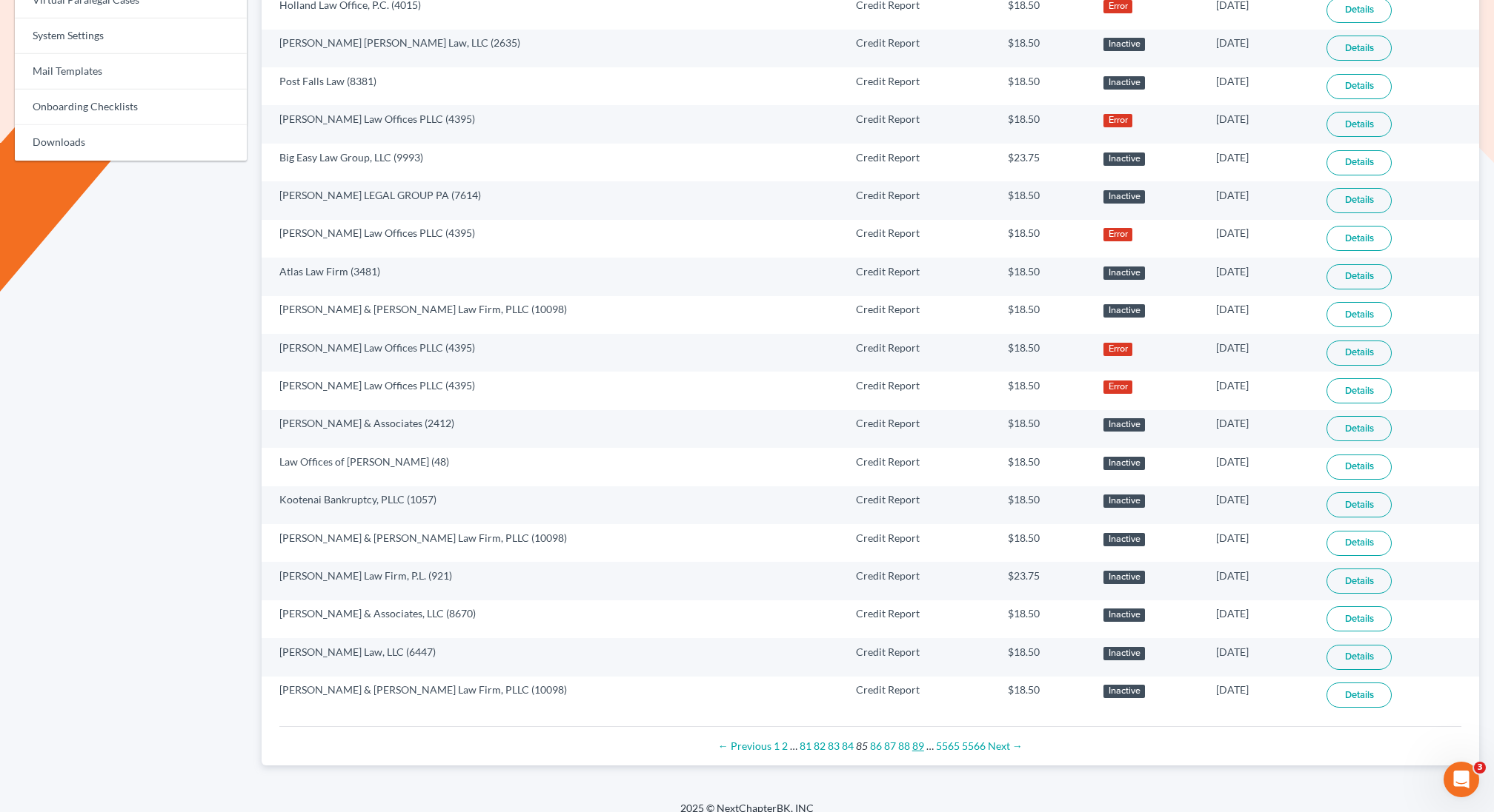
click at [916, 740] on link "89" at bounding box center [917, 746] width 12 height 13
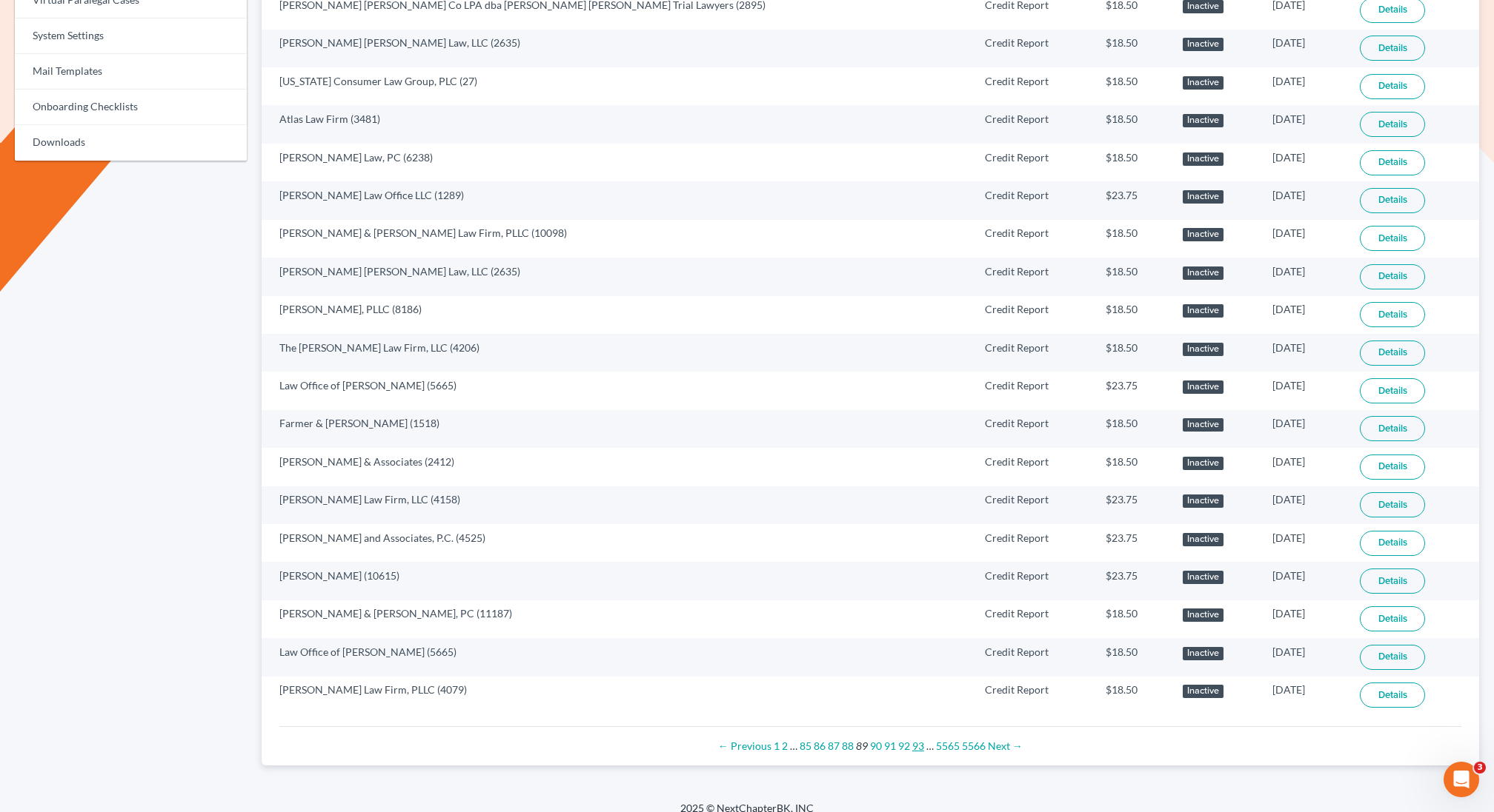
click at [916, 740] on link "93" at bounding box center [917, 746] width 12 height 13
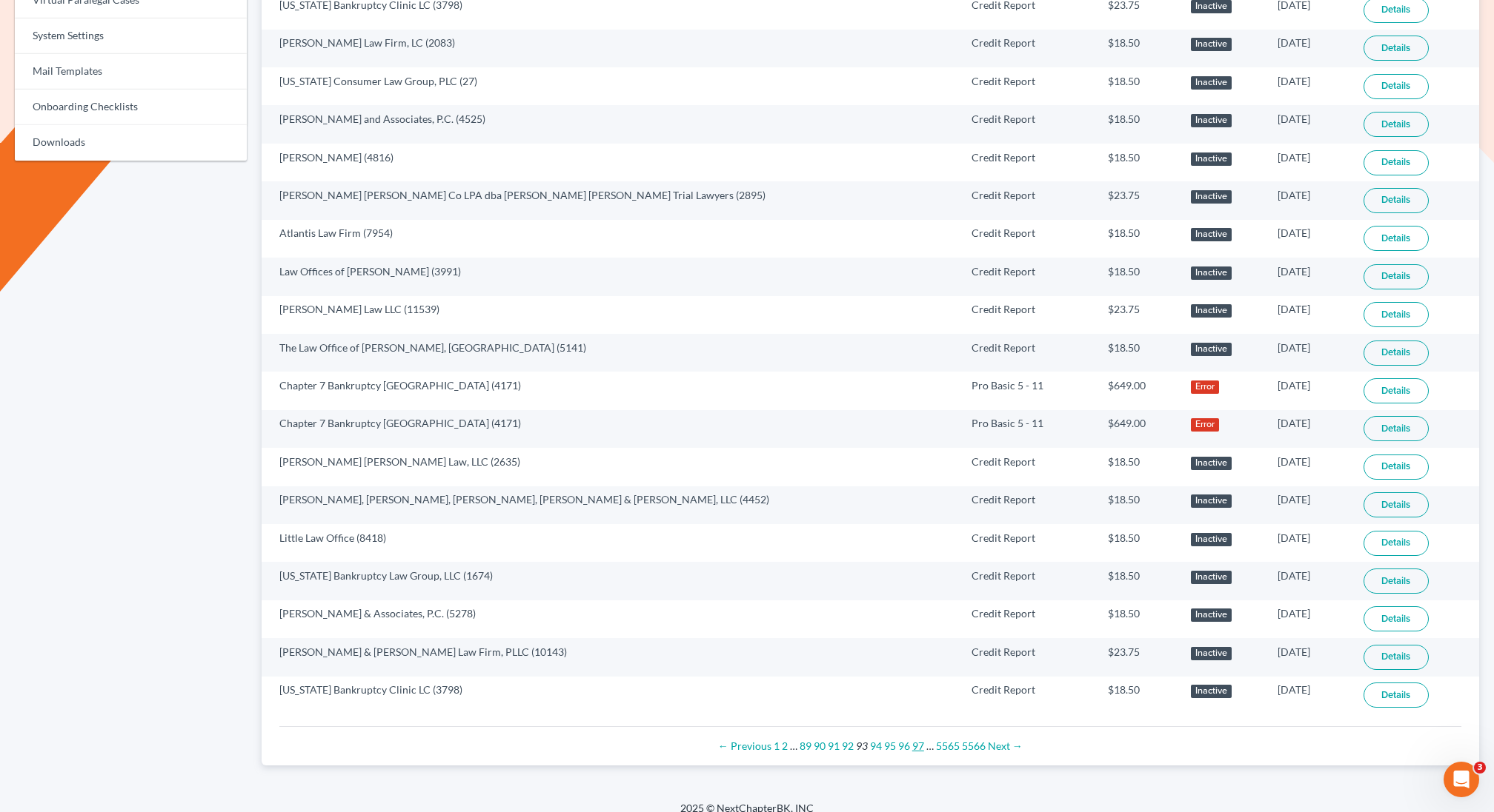
click at [915, 740] on link "97" at bounding box center [917, 746] width 12 height 13
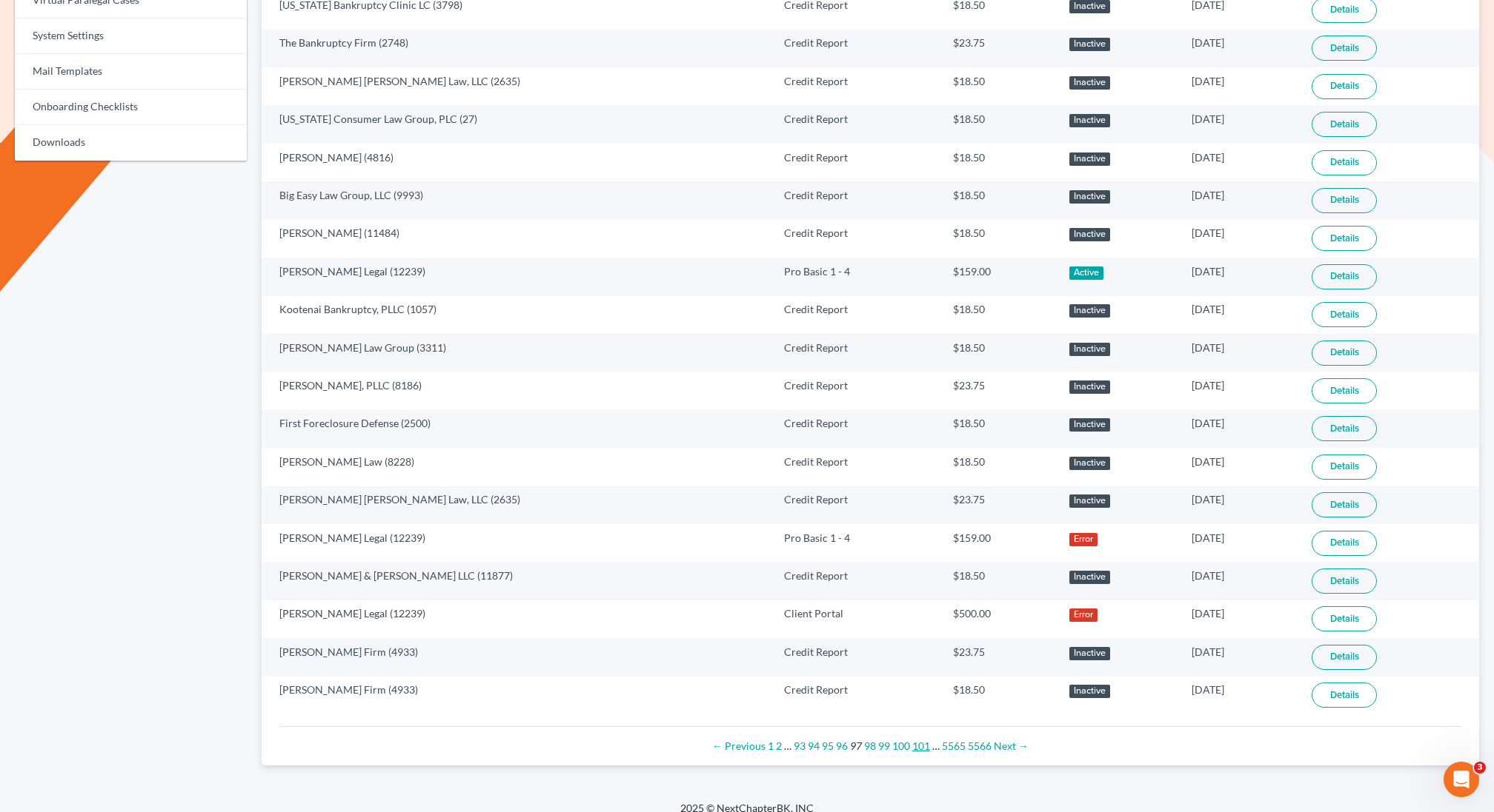
click at [917, 740] on link "101" at bounding box center [920, 746] width 18 height 13
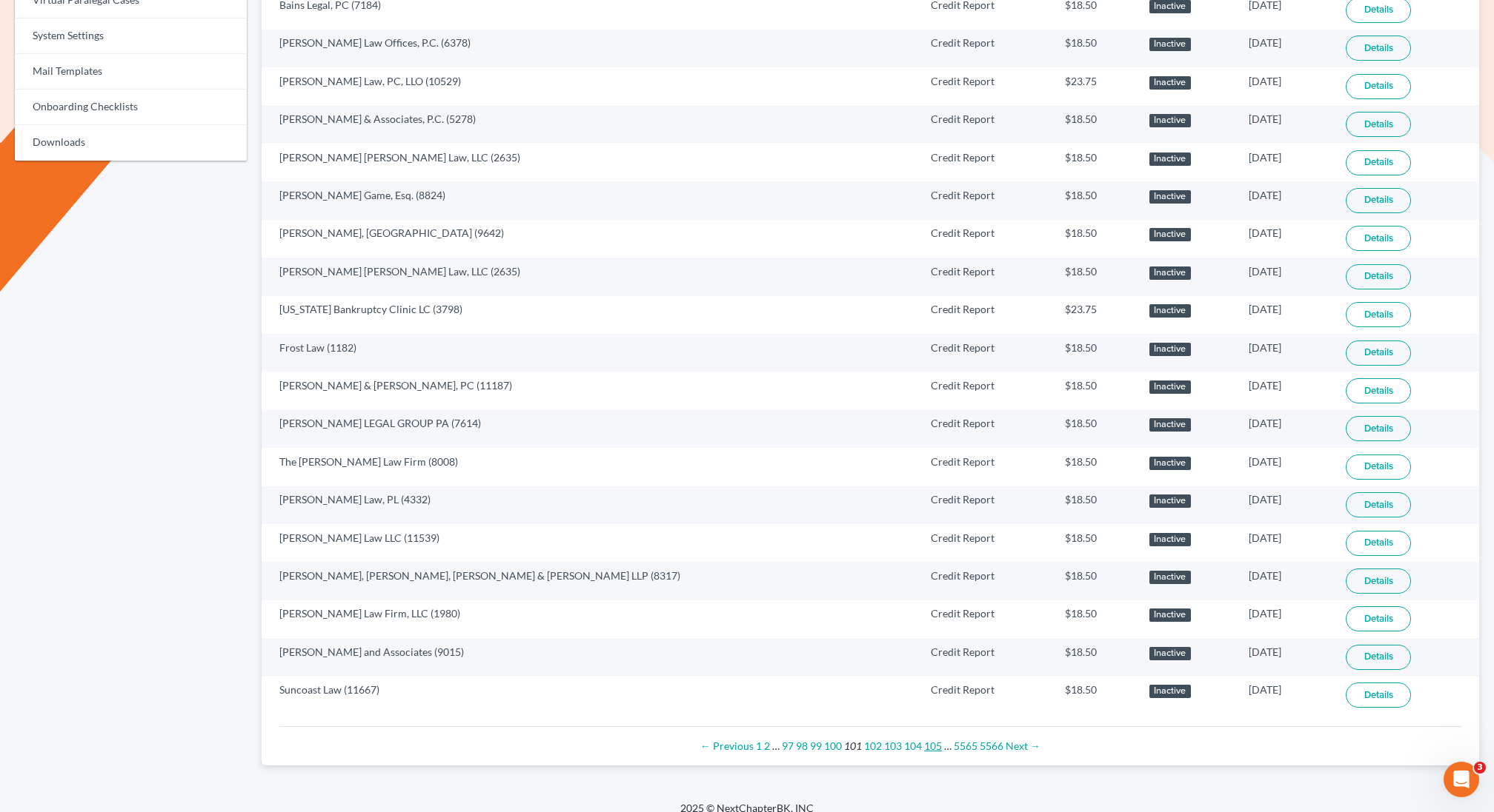
click at [934, 740] on link "105" at bounding box center [933, 746] width 18 height 13
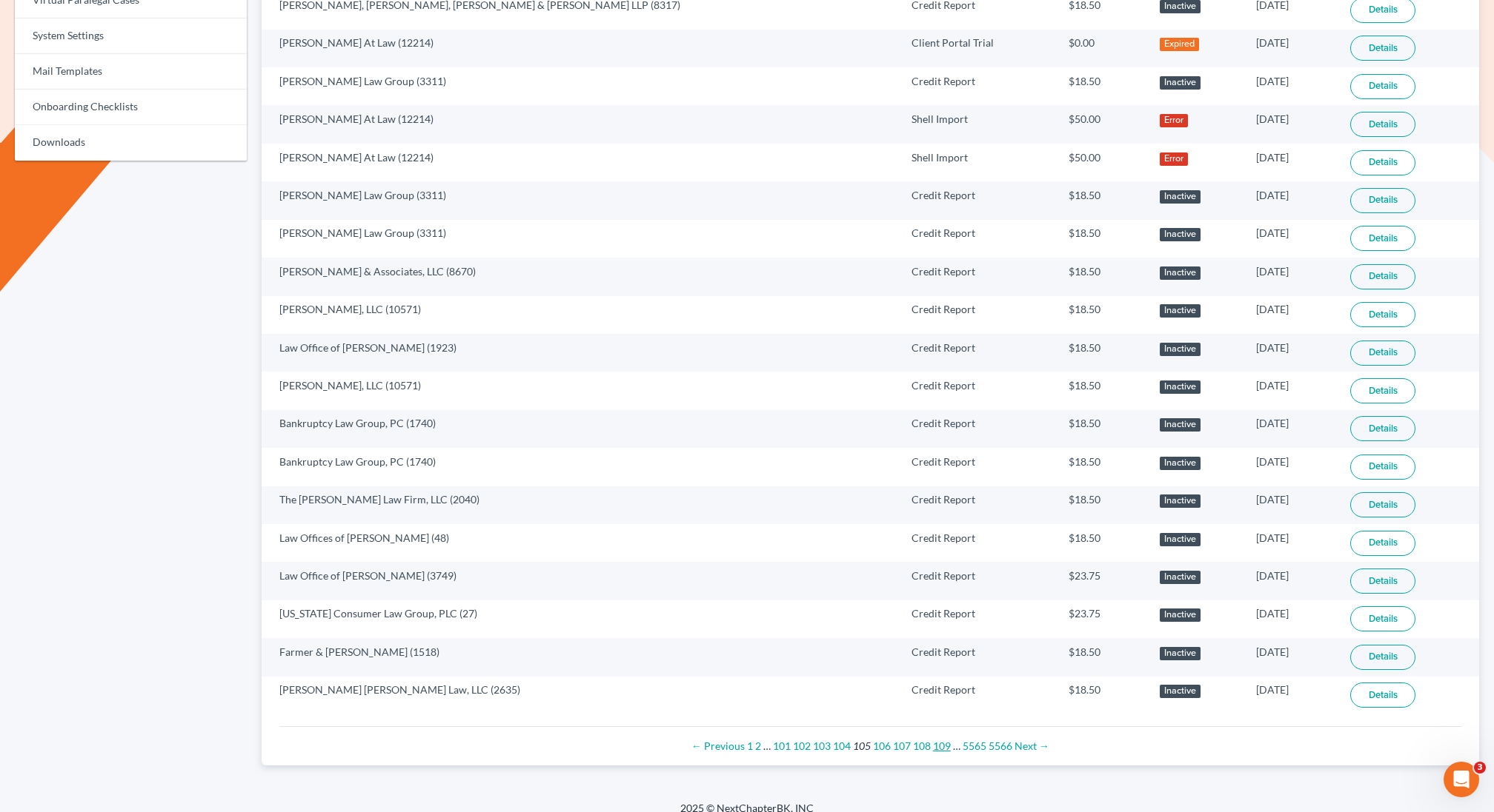
click at [938, 740] on link "109" at bounding box center [942, 746] width 18 height 13
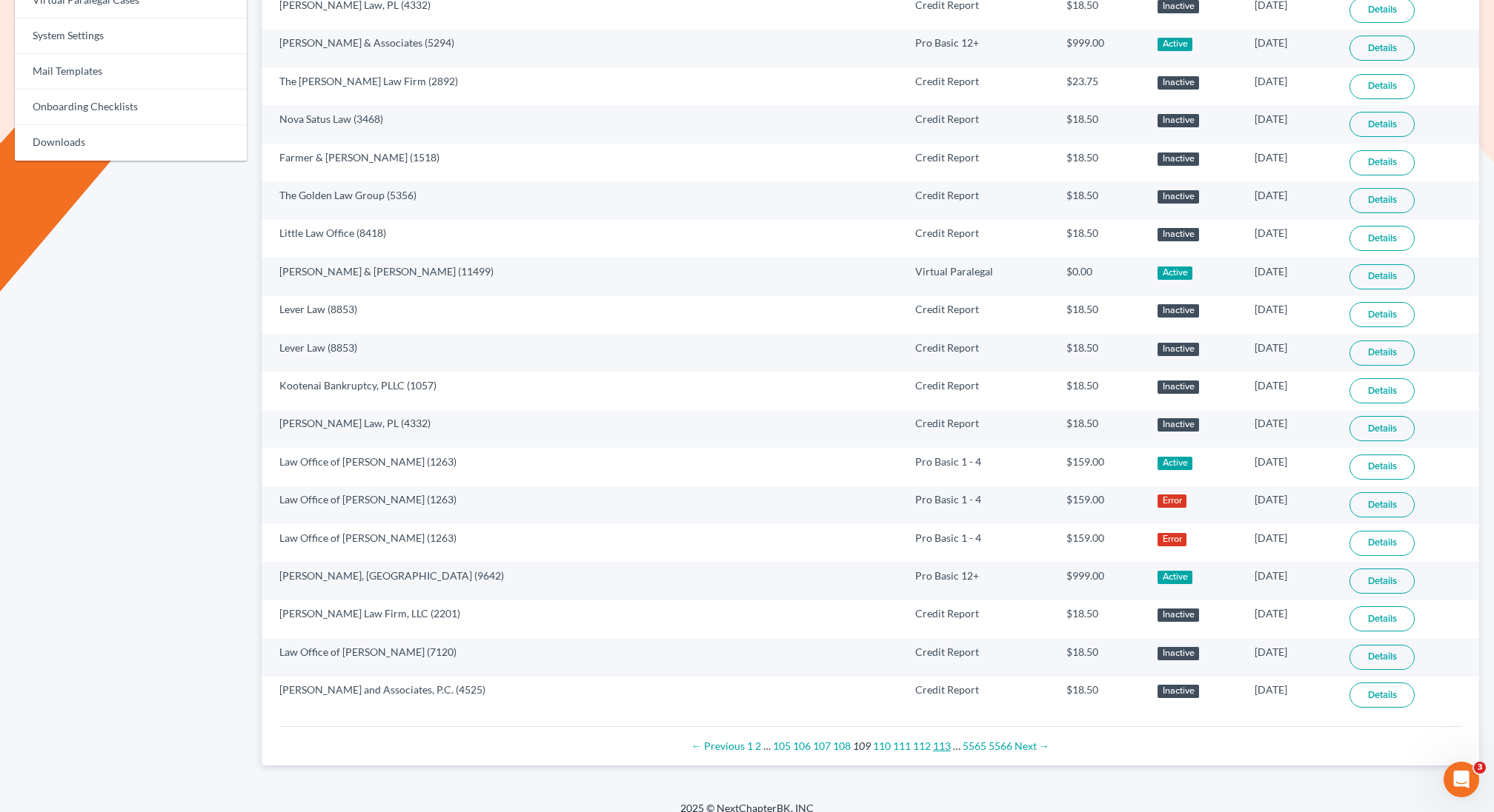
click at [938, 740] on link "113" at bounding box center [942, 746] width 18 height 13
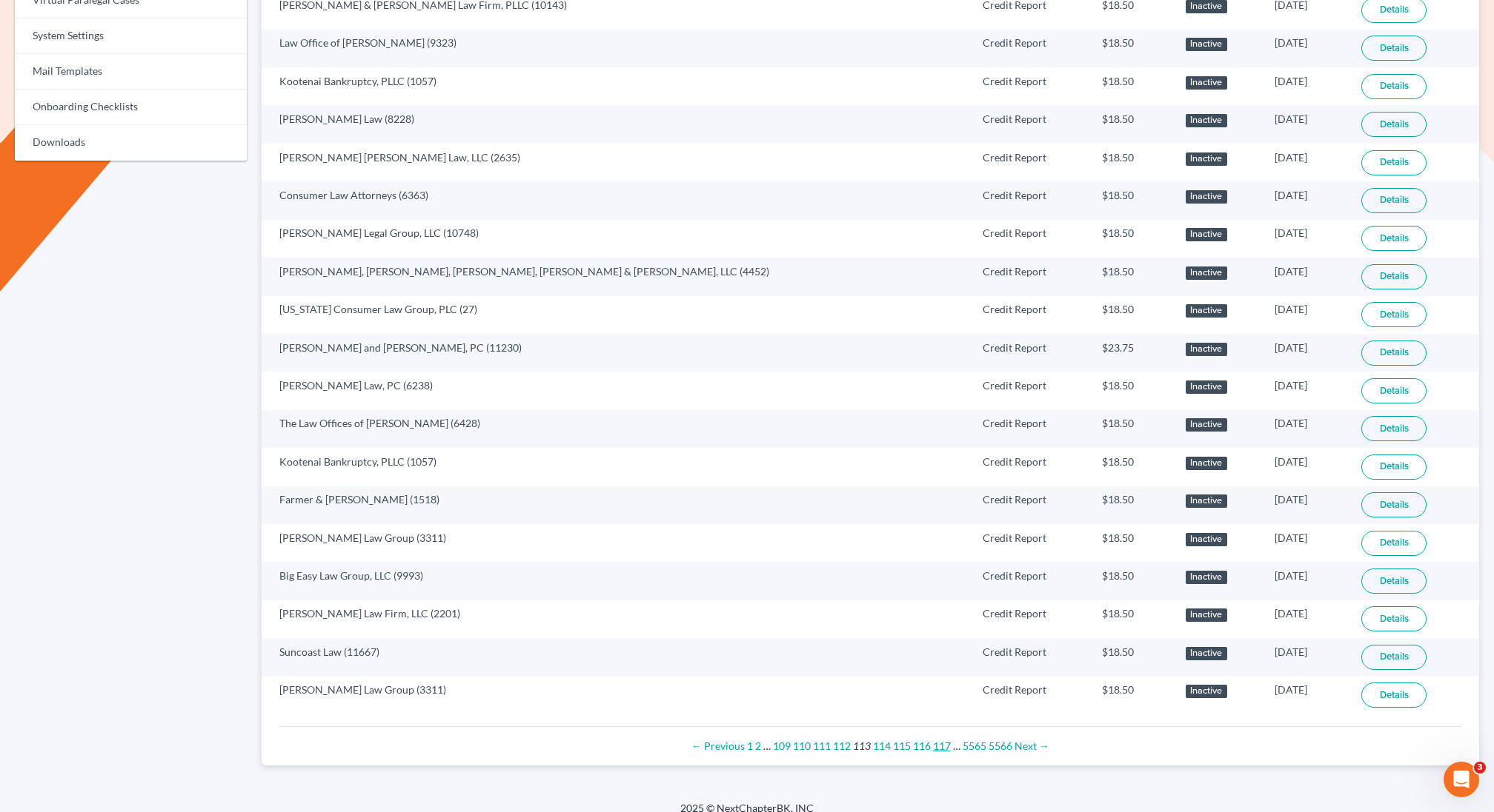
click at [942, 740] on link "117" at bounding box center [942, 746] width 18 height 13
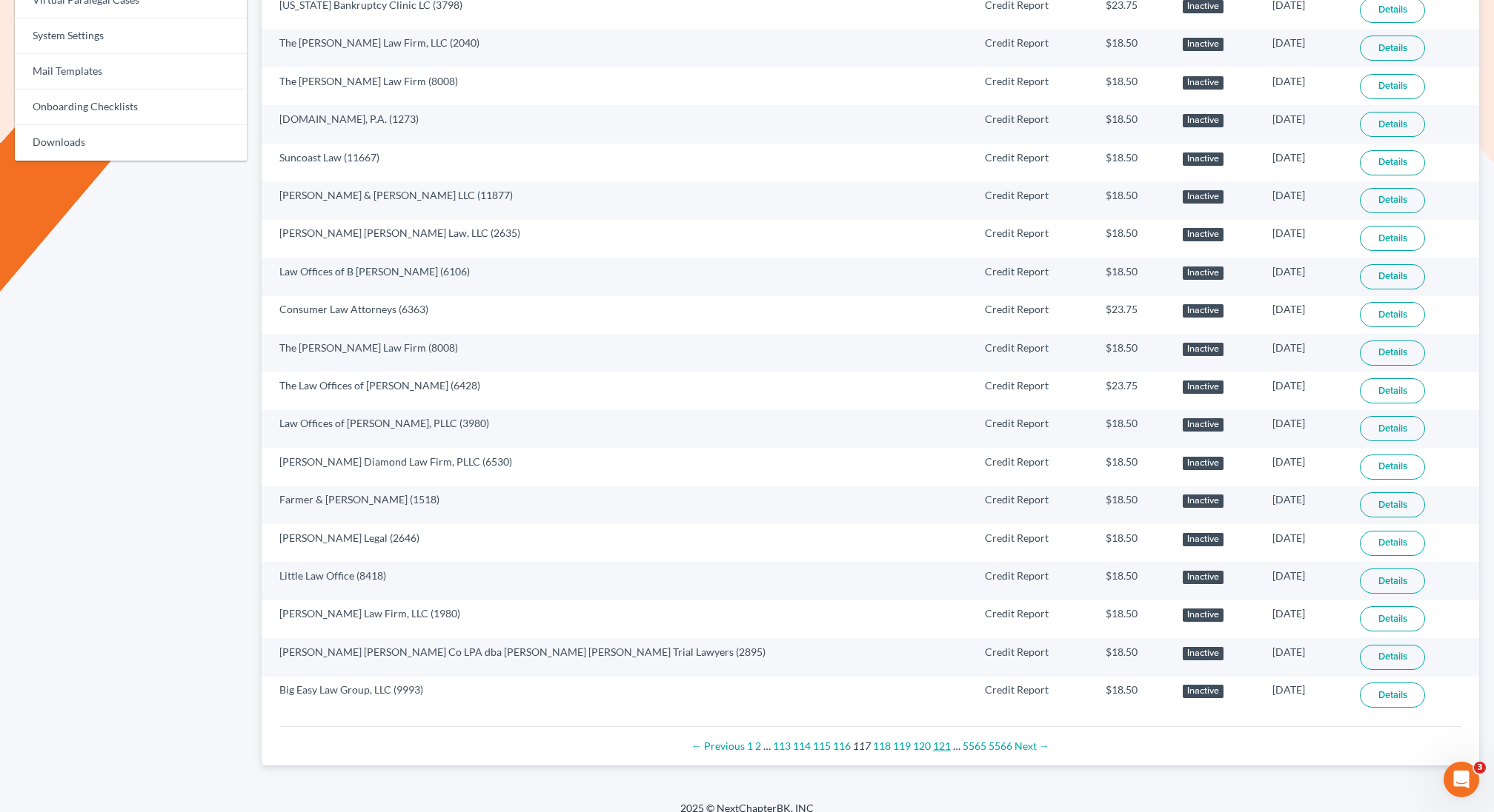
click at [943, 740] on link "121" at bounding box center [942, 746] width 18 height 13
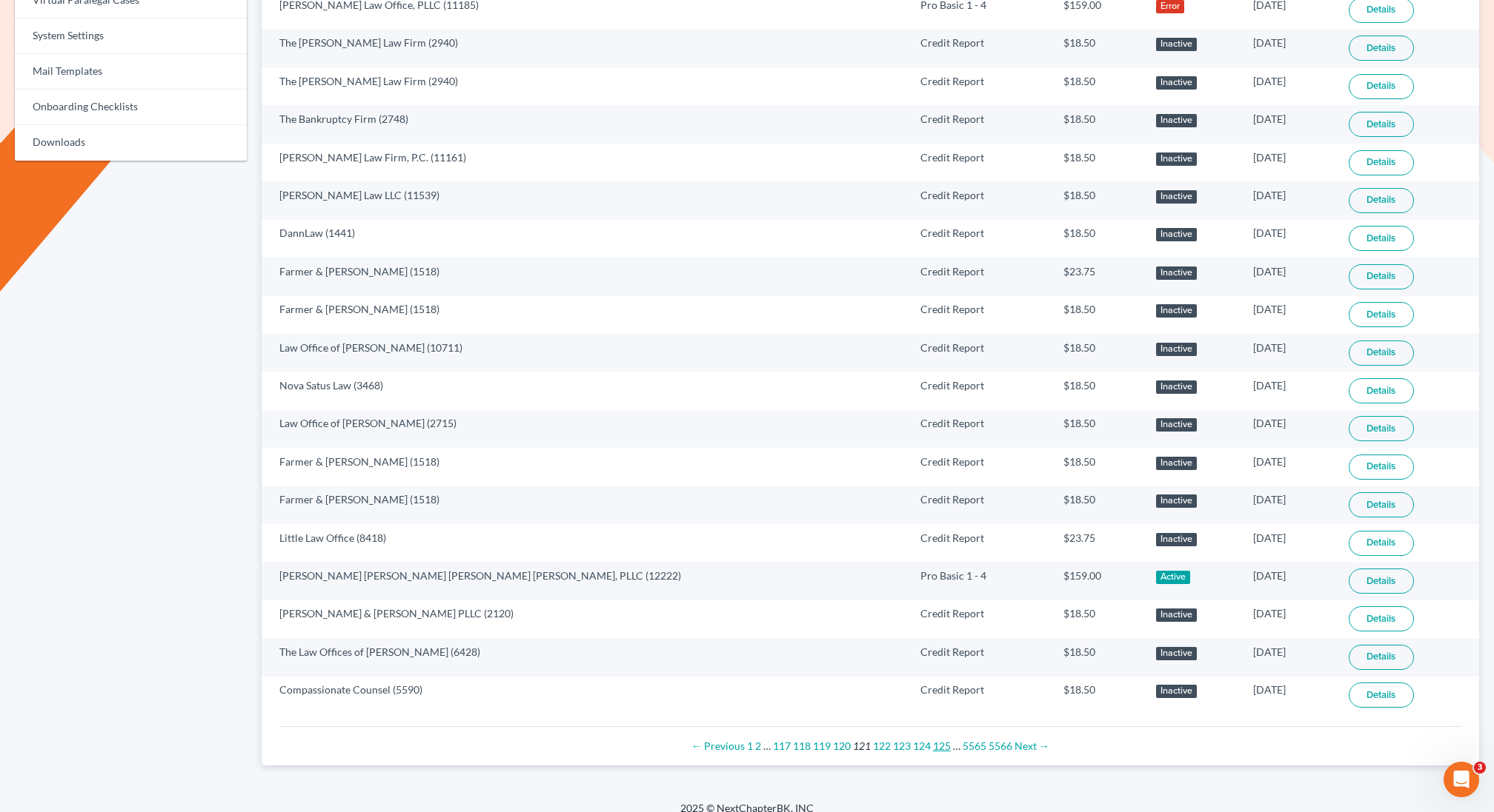
drag, startPoint x: 0, startPoint y: 0, endPoint x: 943, endPoint y: 728, distance: 1191.3
click at [943, 740] on link "125" at bounding box center [942, 746] width 18 height 13
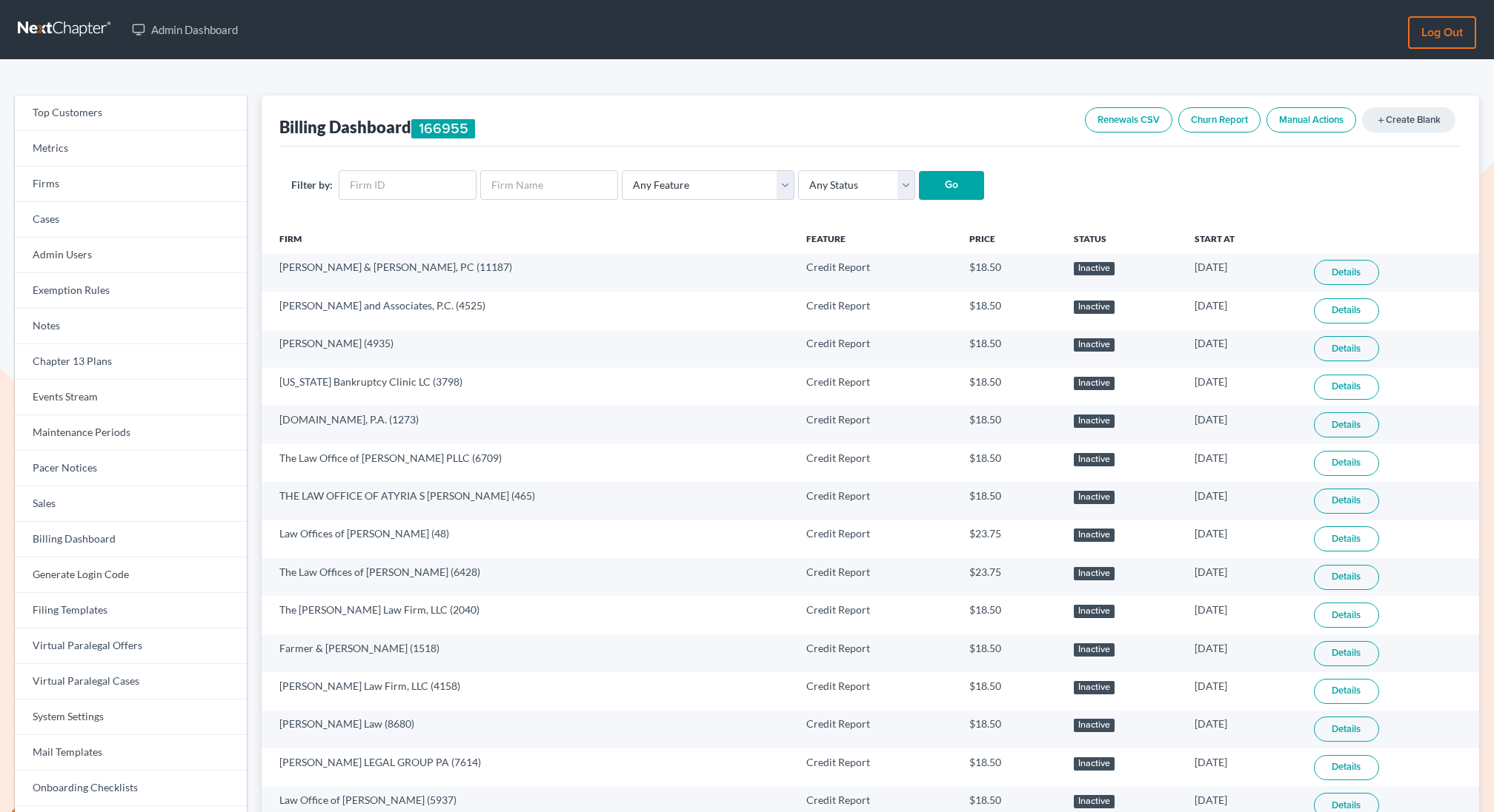
scroll to position [681, 0]
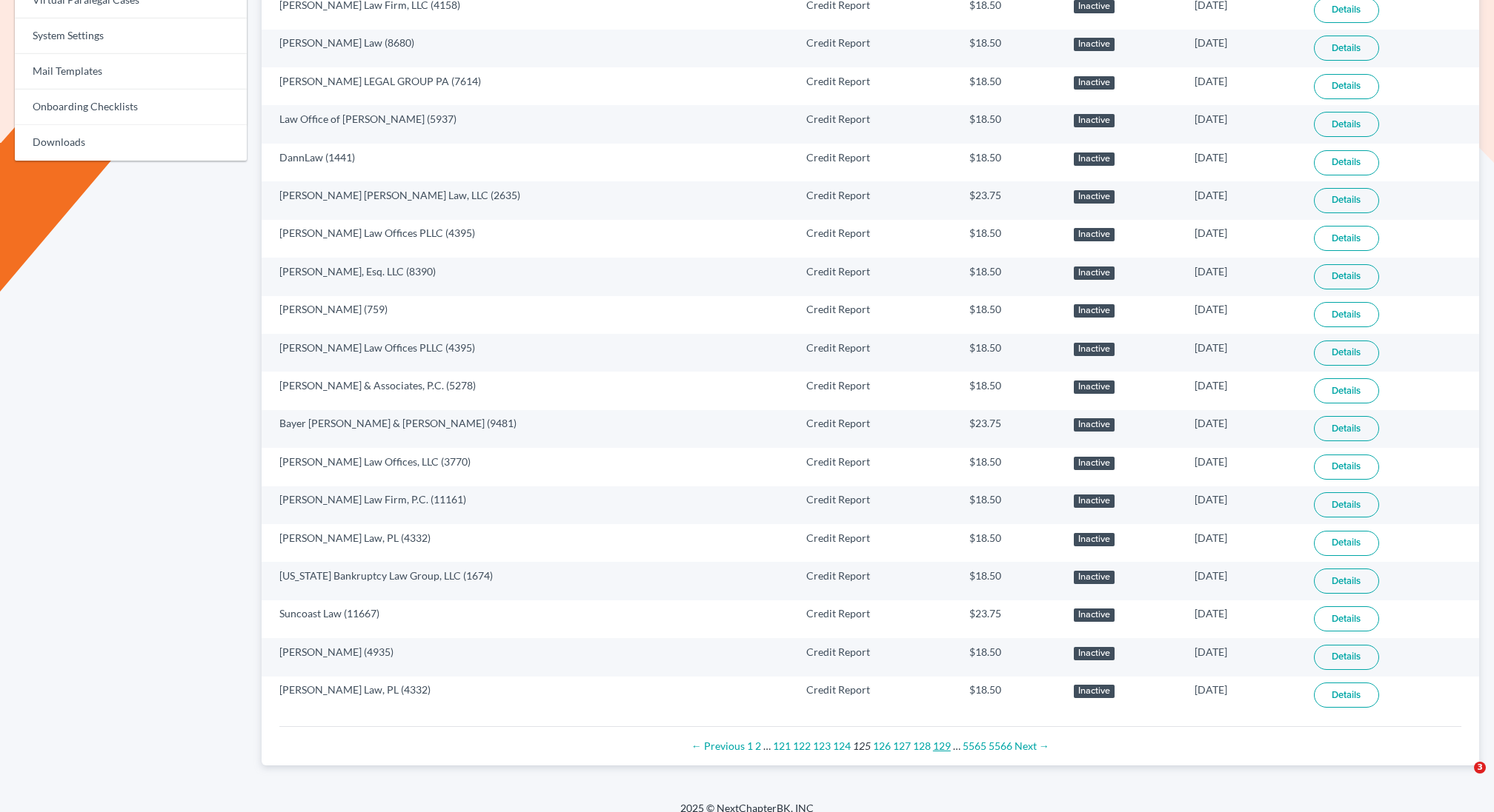
click at [943, 740] on link "129" at bounding box center [942, 746] width 18 height 13
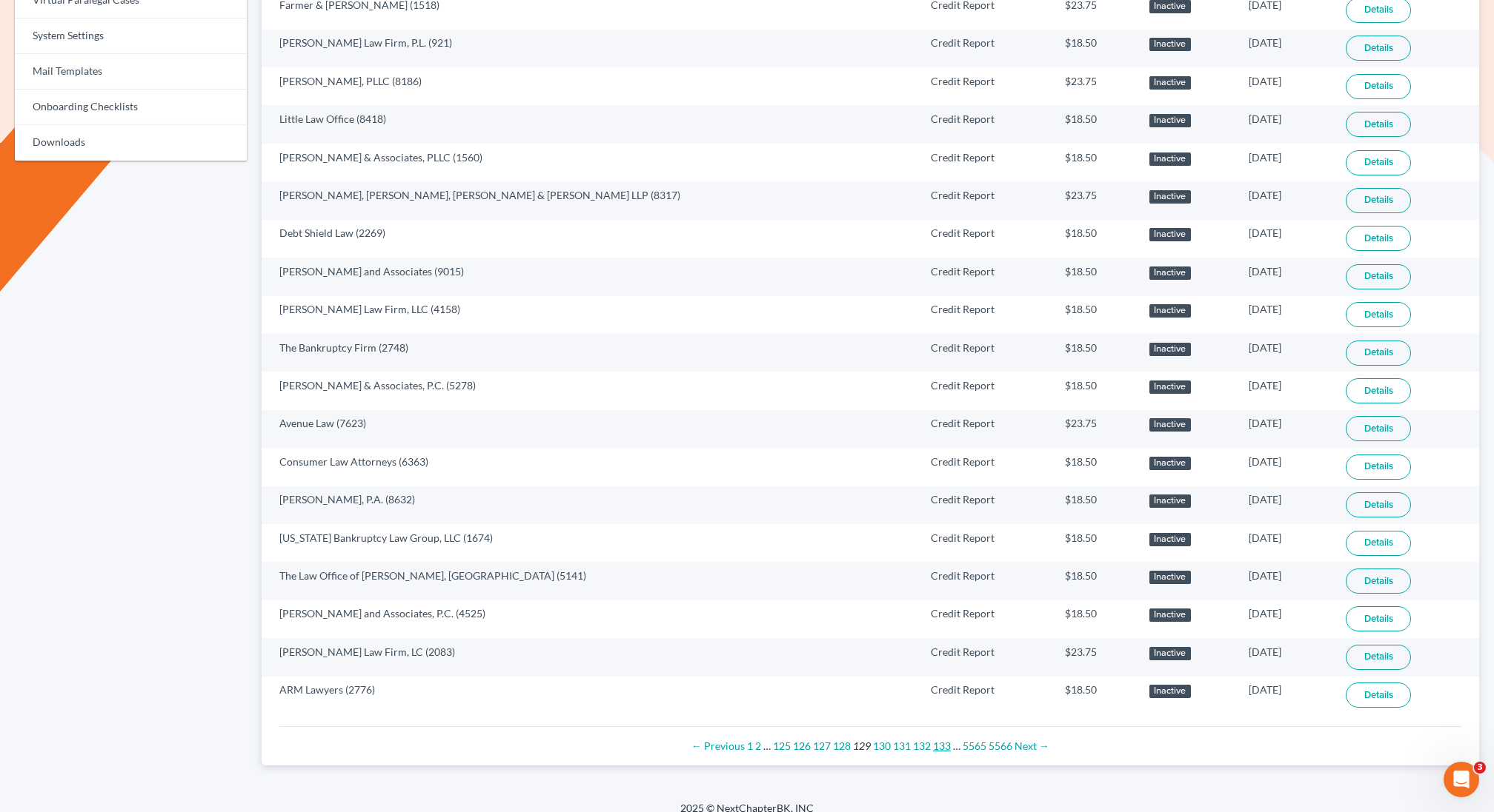
click at [940, 740] on link "133" at bounding box center [942, 746] width 18 height 13
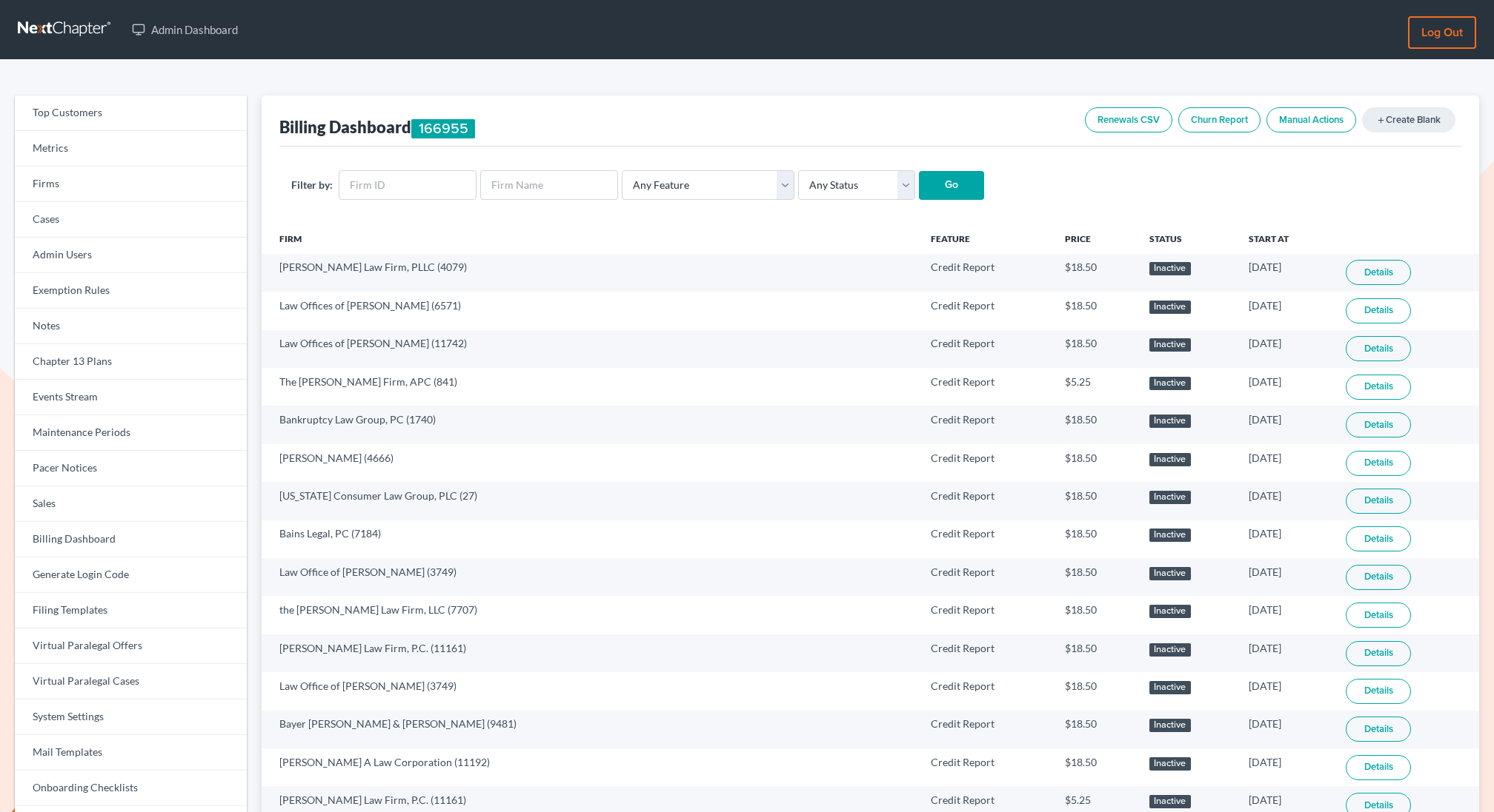
scroll to position [681, 0]
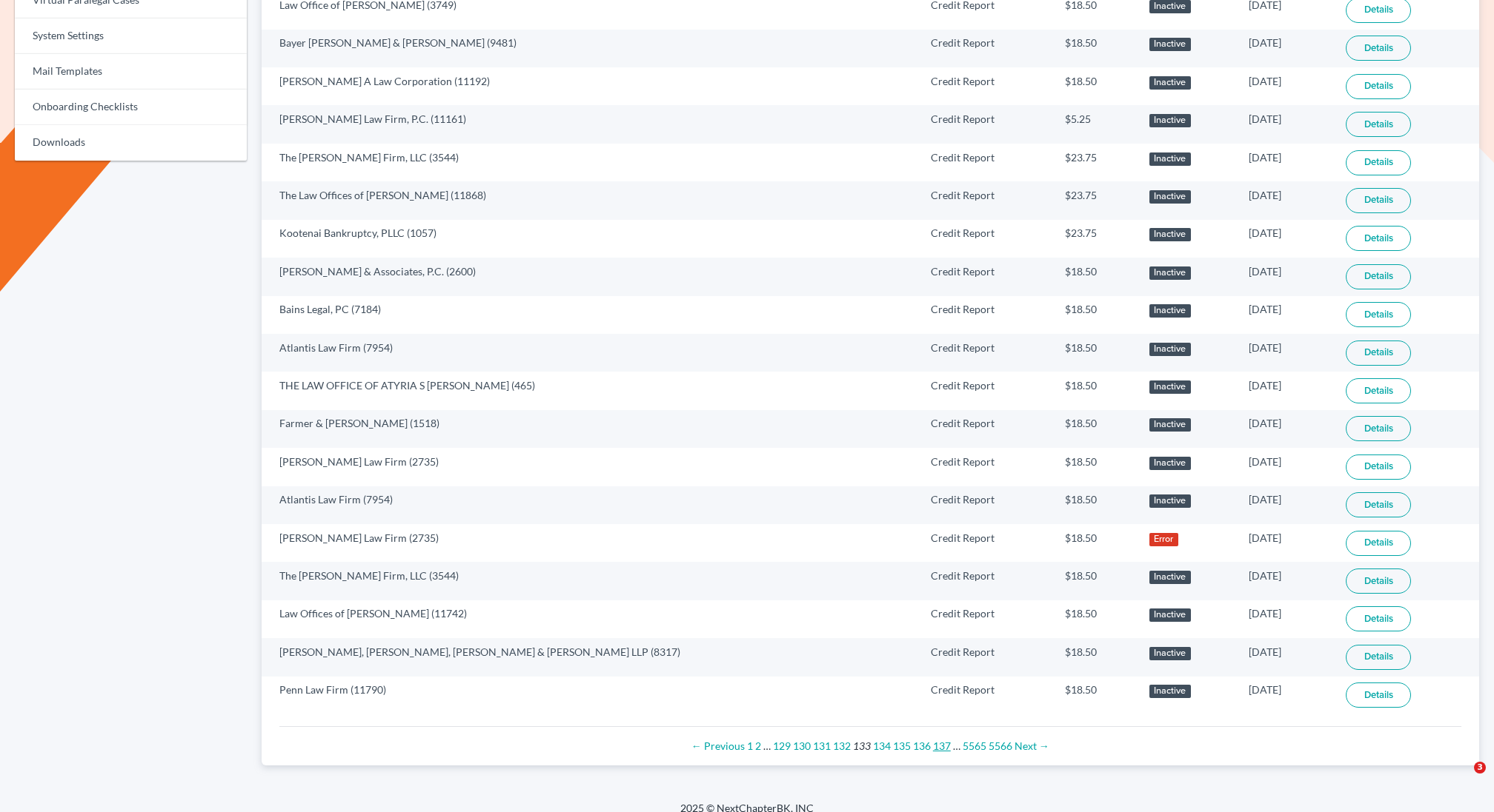
click at [940, 740] on link "137" at bounding box center [942, 746] width 18 height 13
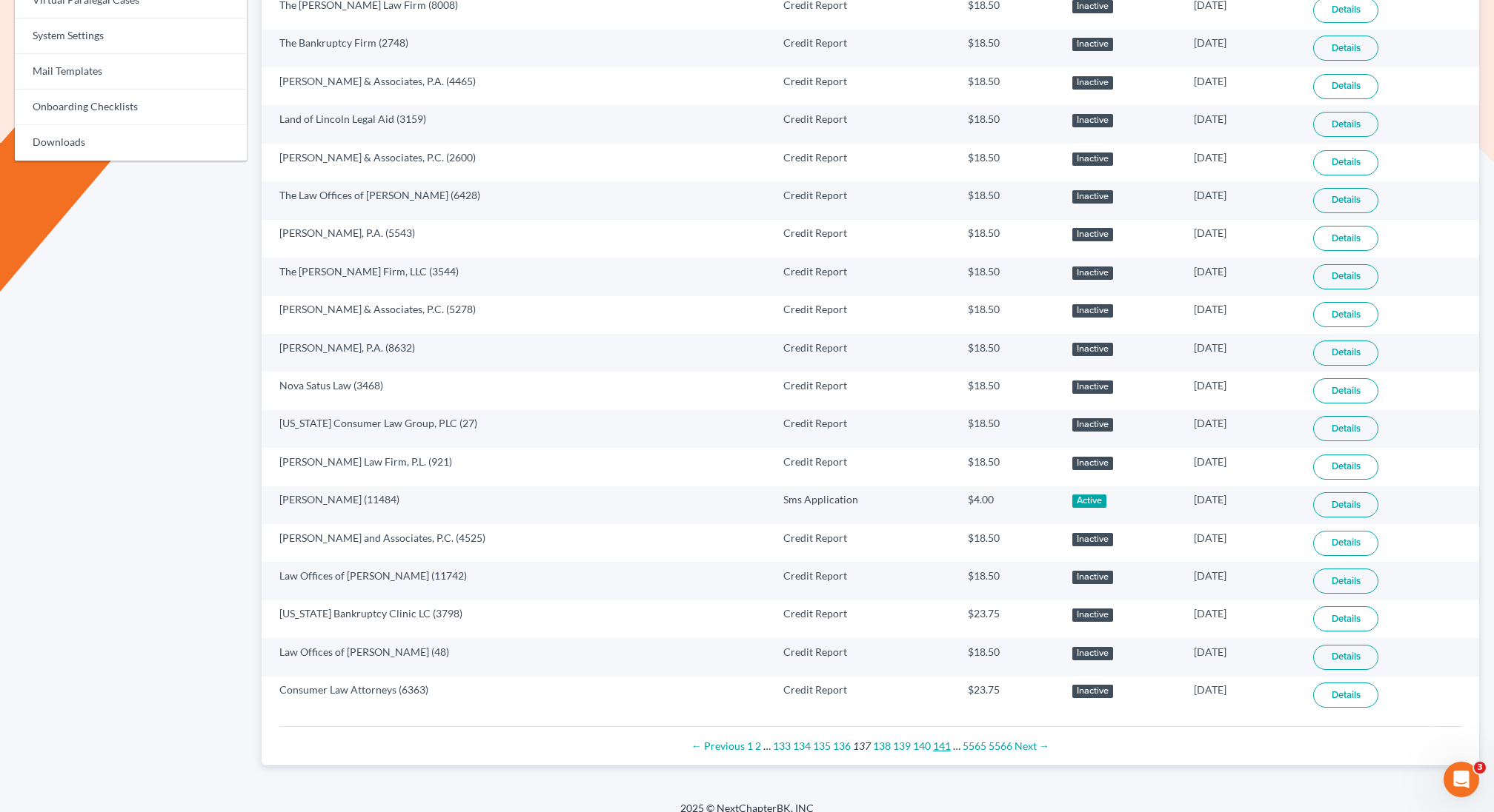
click at [940, 740] on link "141" at bounding box center [942, 746] width 18 height 13
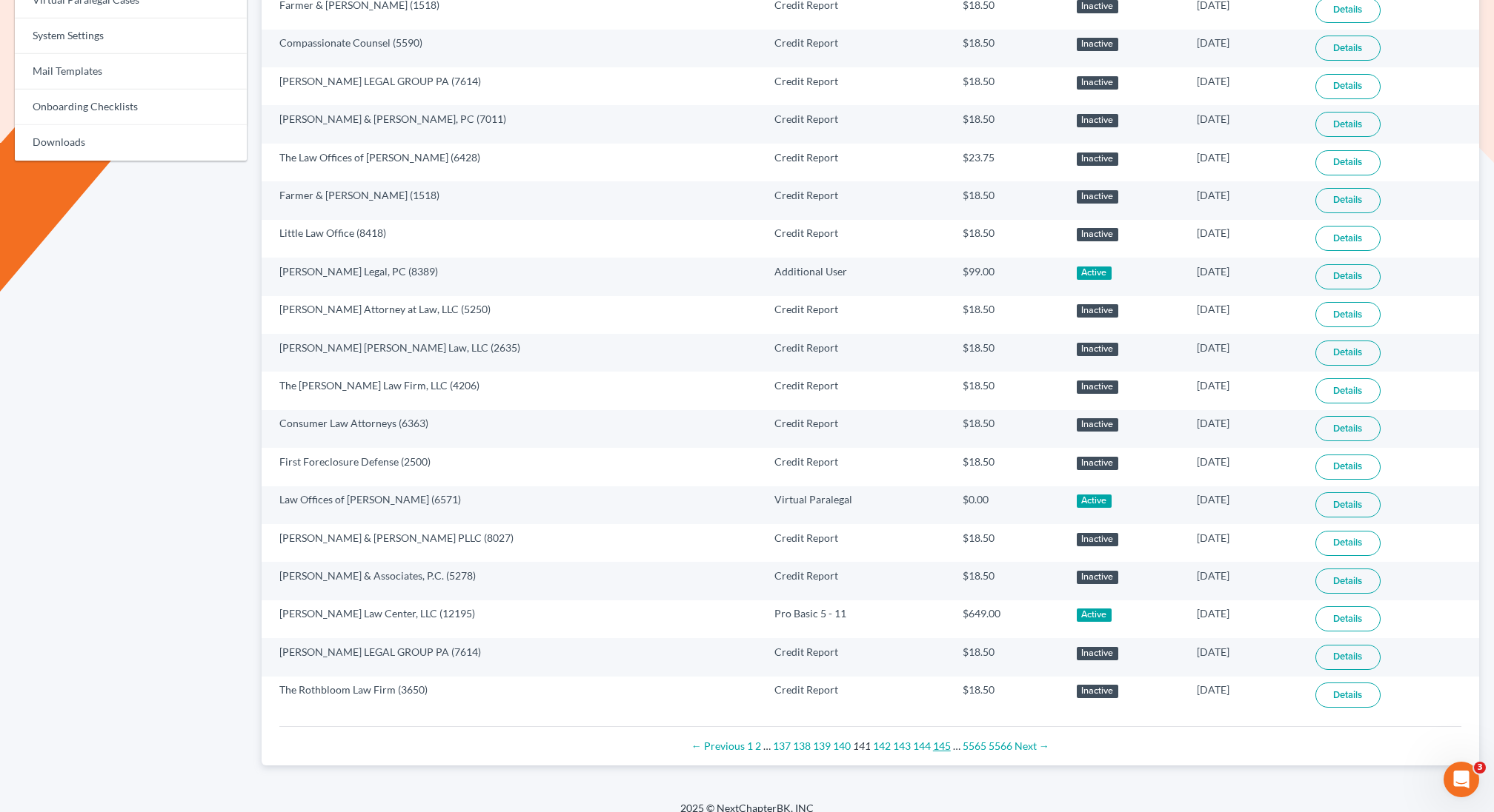
click at [940, 740] on link "145" at bounding box center [942, 746] width 18 height 13
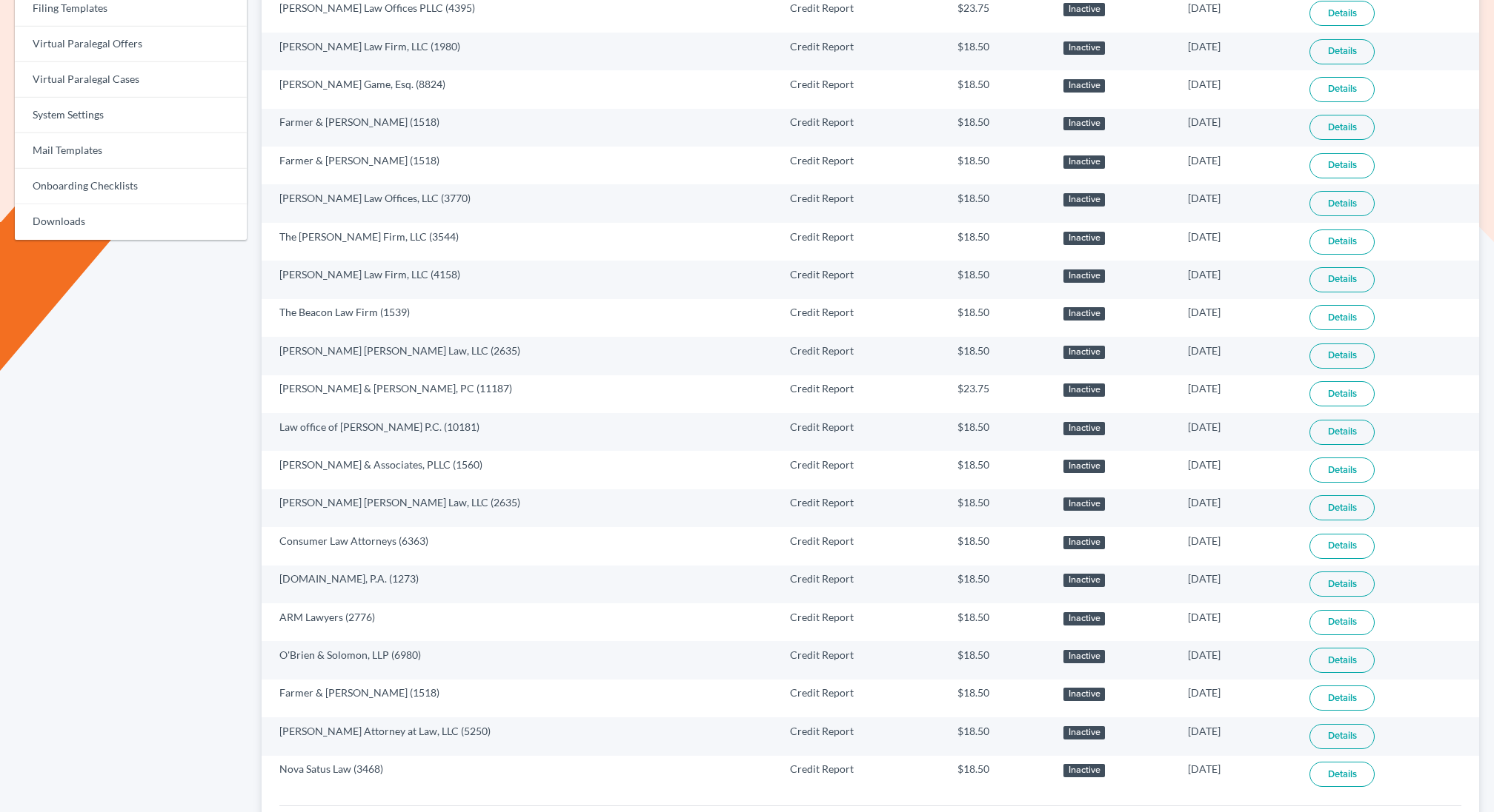
scroll to position [681, 0]
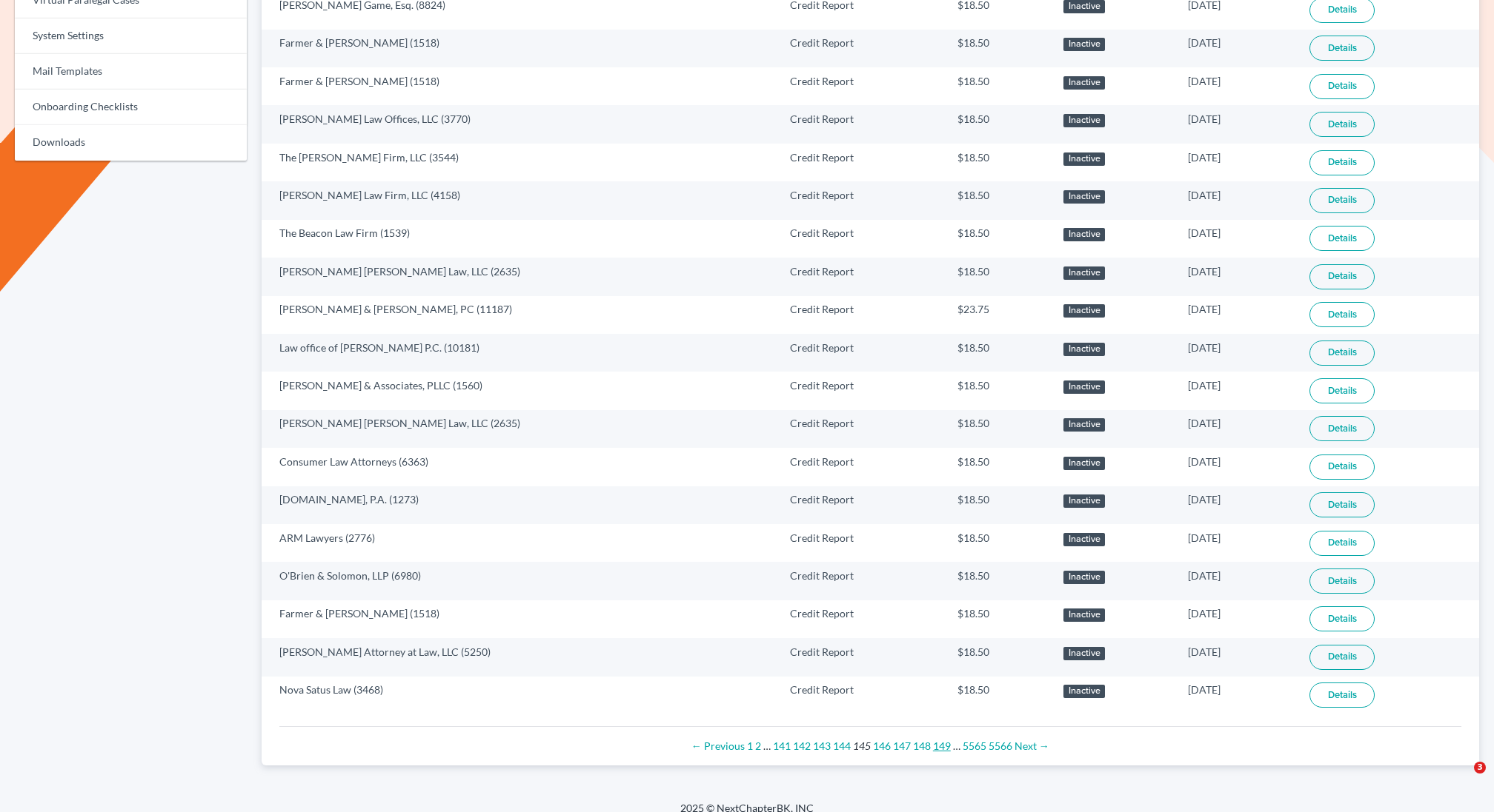
click at [940, 740] on link "149" at bounding box center [942, 746] width 18 height 13
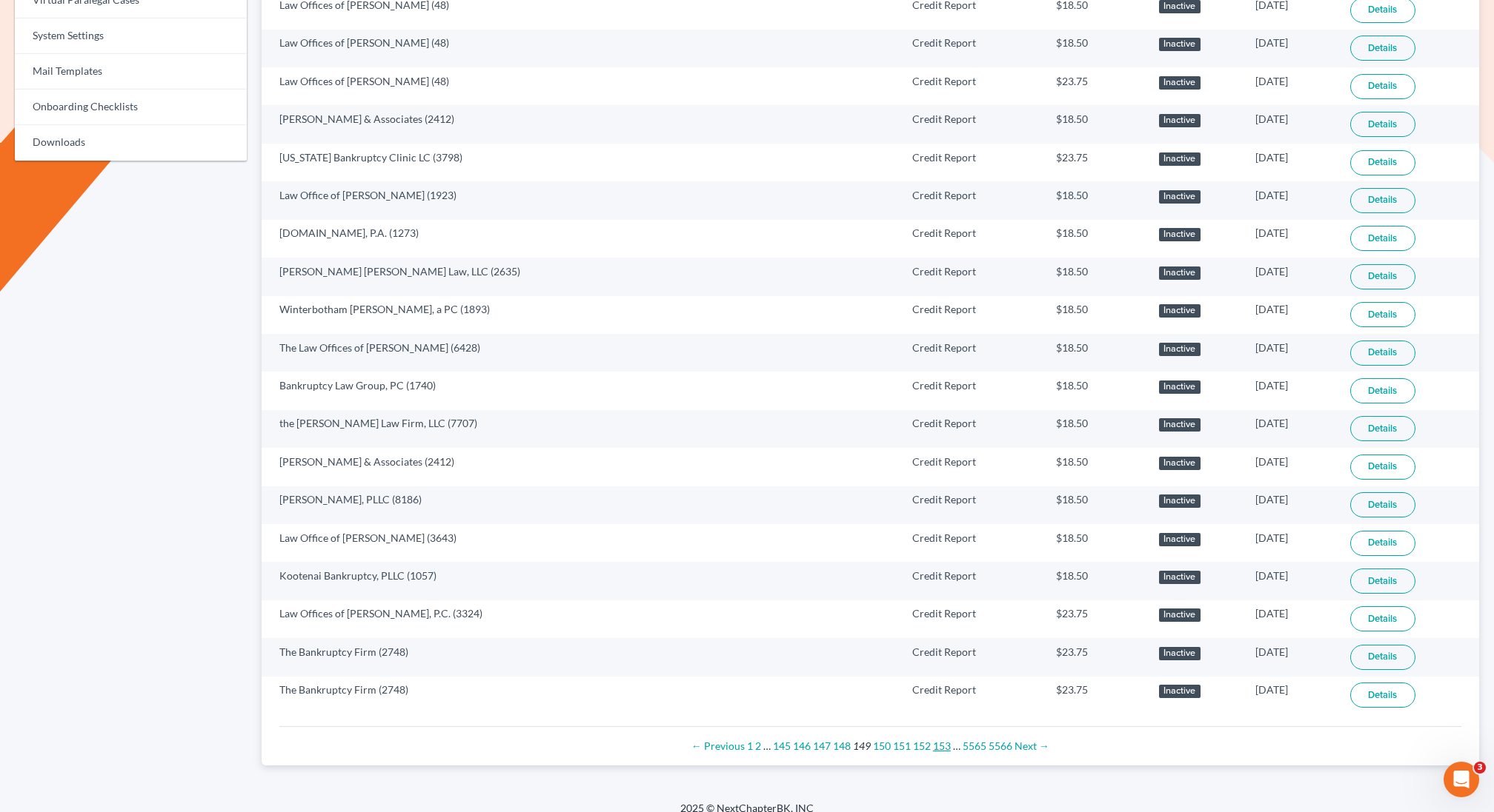
click at [940, 740] on link "153" at bounding box center [942, 746] width 18 height 13
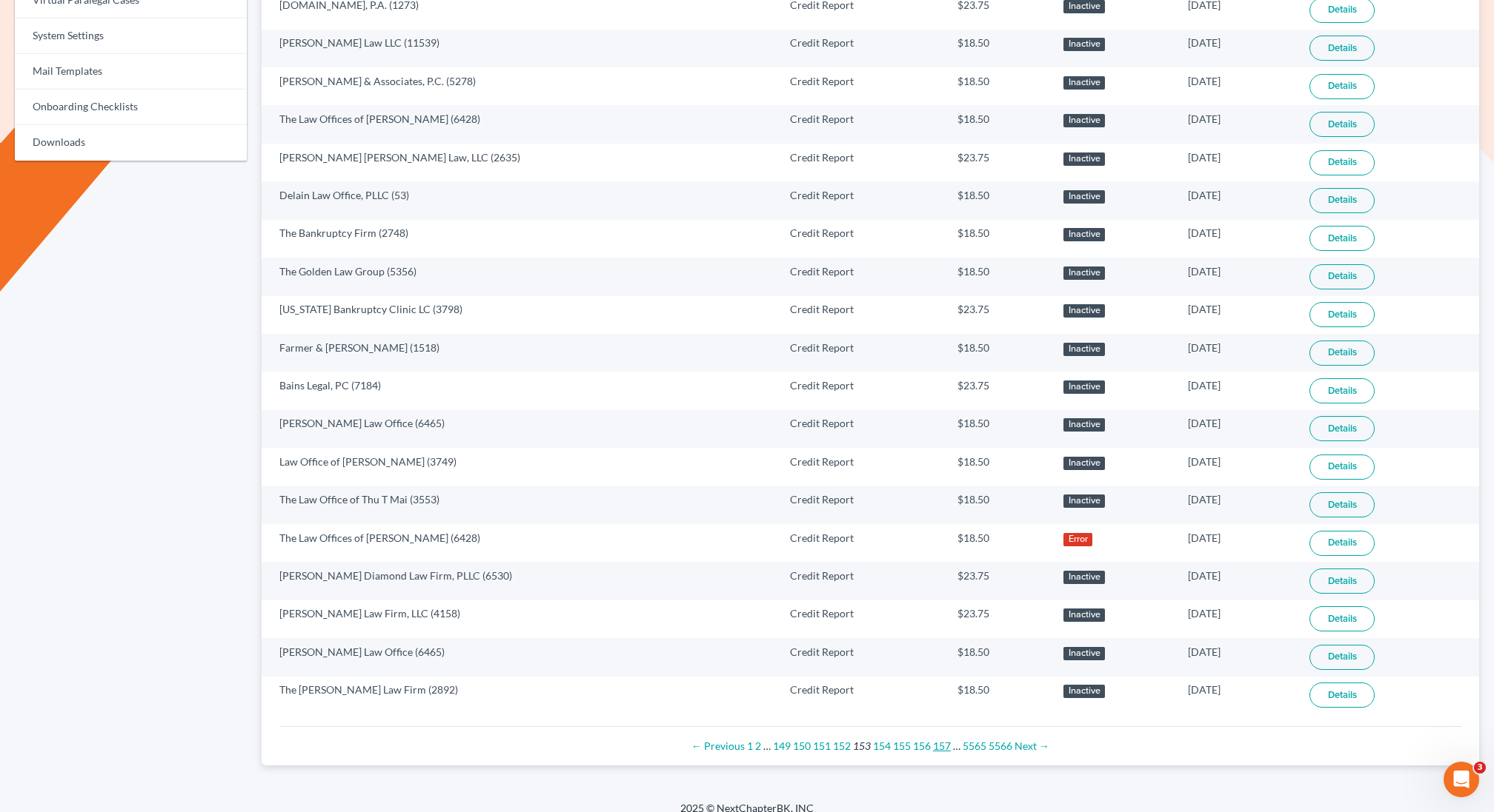
click at [939, 740] on link "157" at bounding box center [942, 746] width 18 height 13
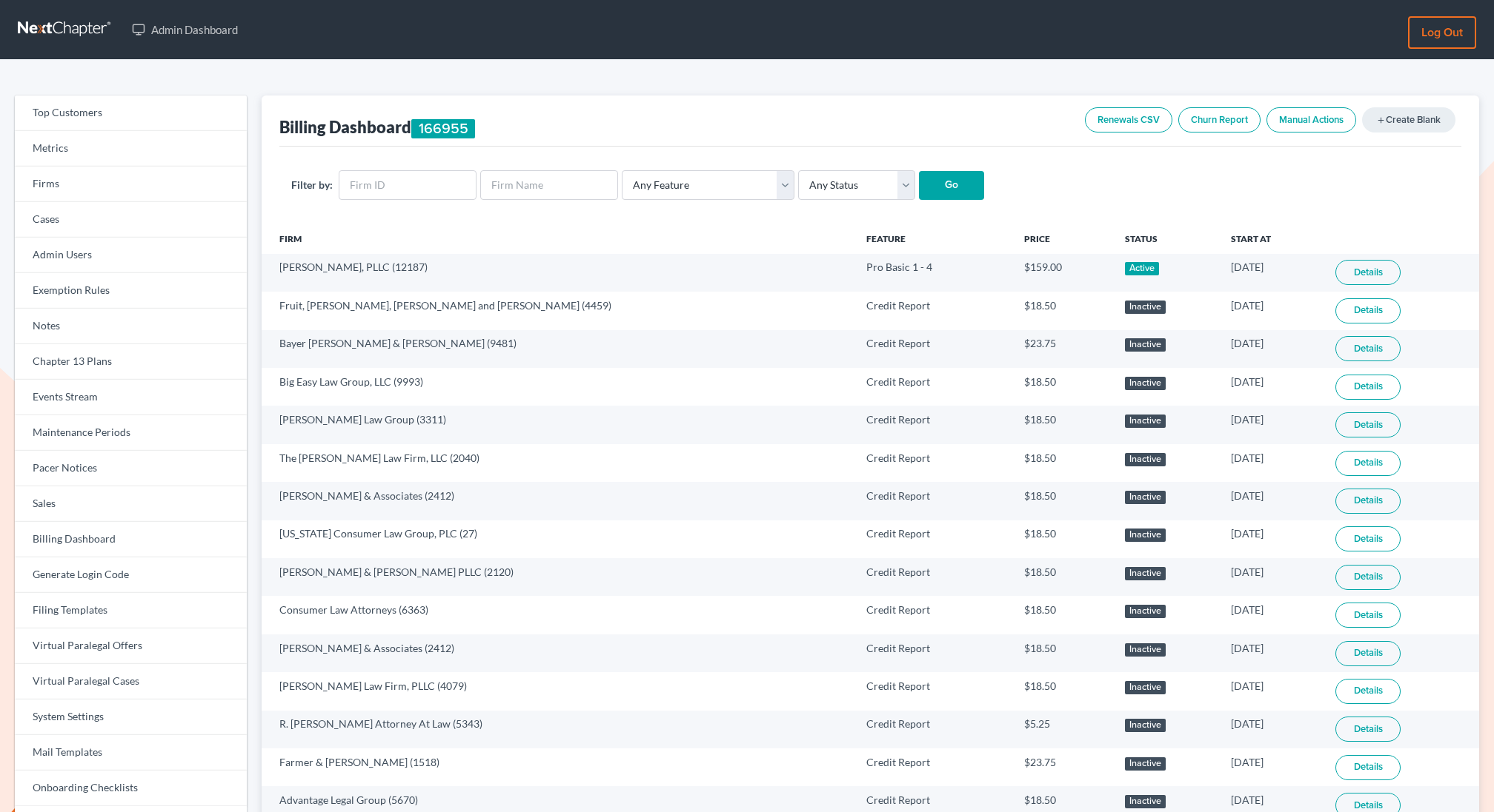
scroll to position [681, 0]
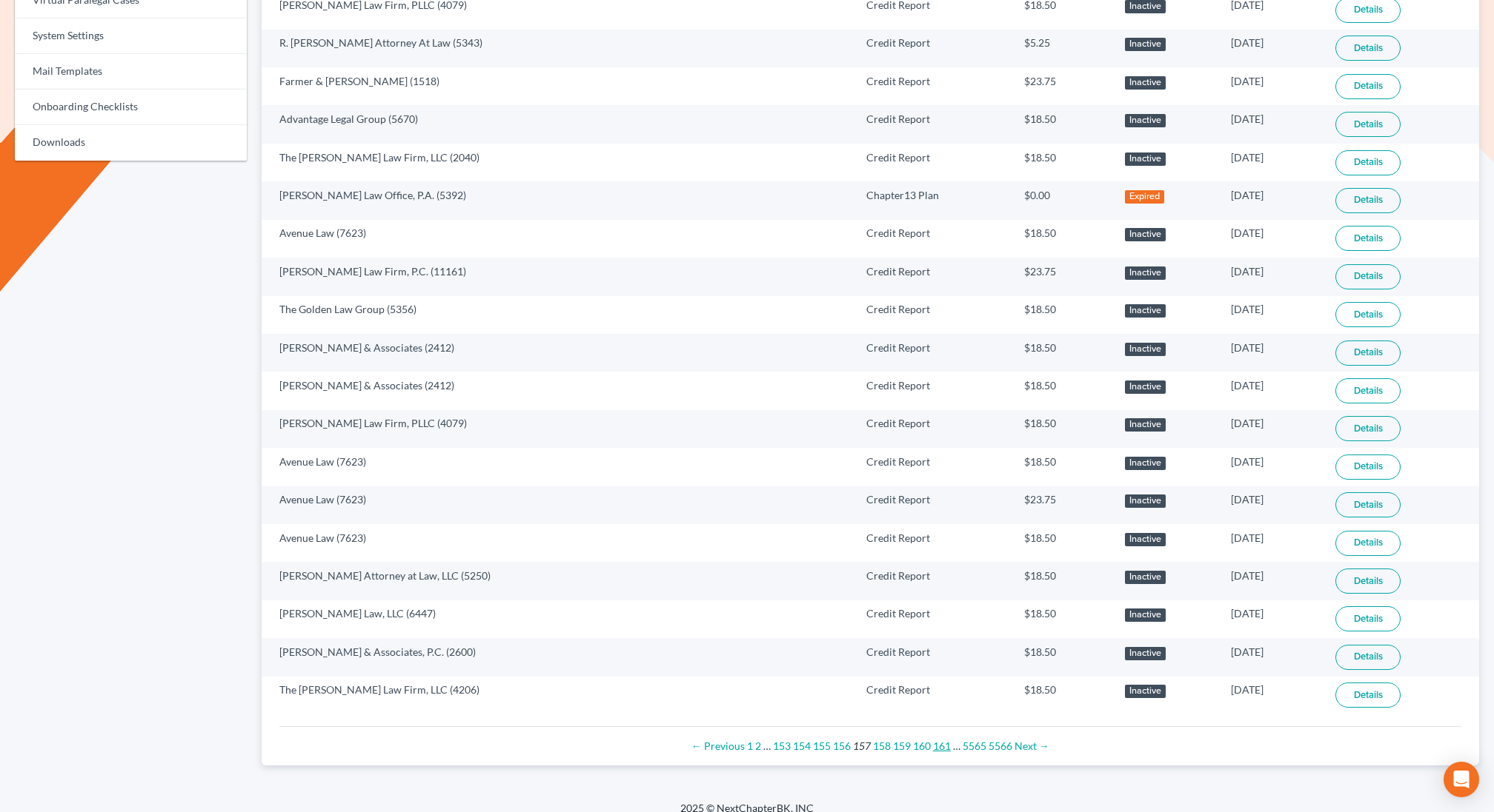
click at [939, 740] on link "161" at bounding box center [942, 746] width 18 height 13
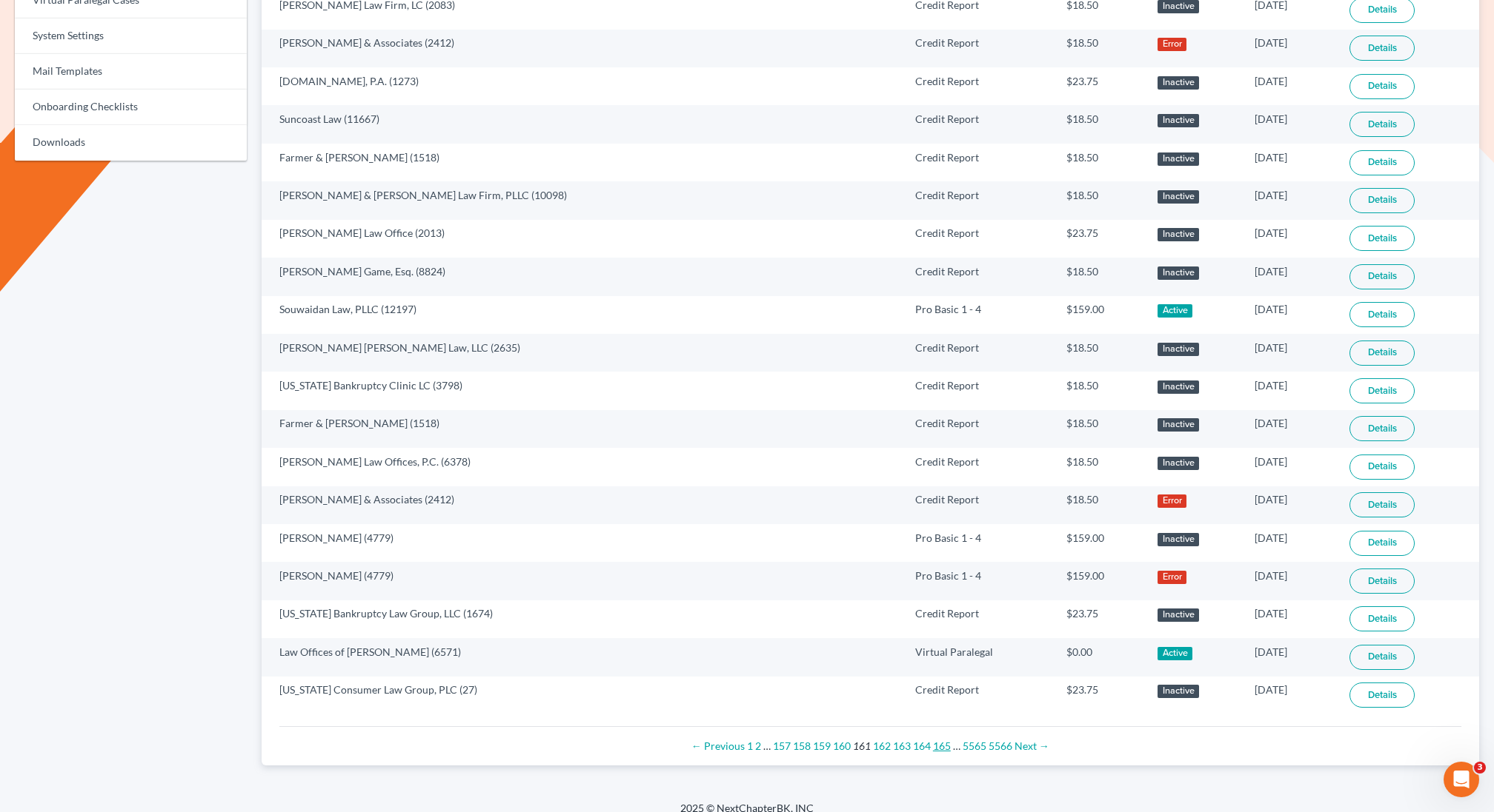
click at [939, 740] on link "165" at bounding box center [942, 746] width 18 height 13
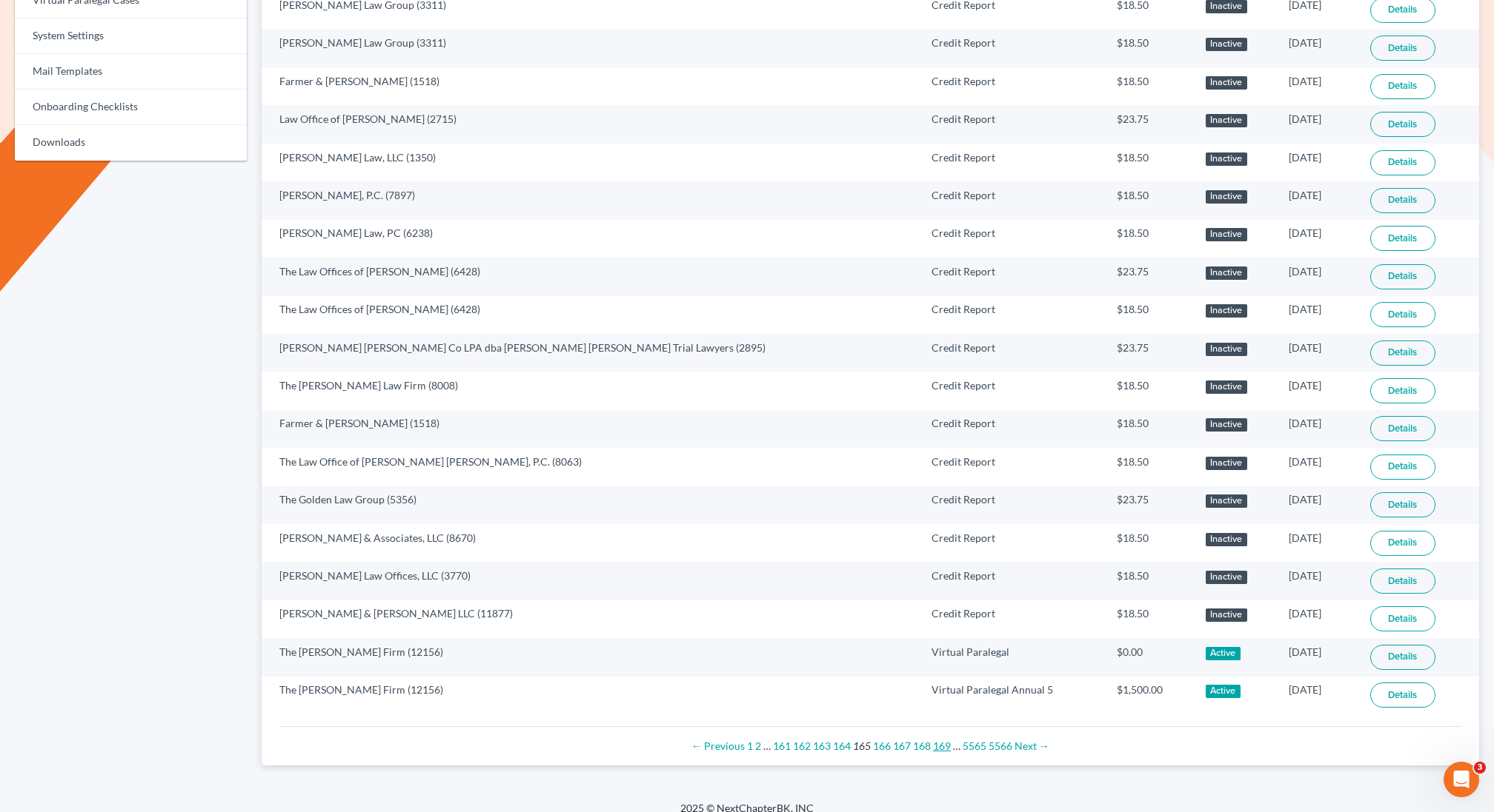
click at [942, 740] on link "169" at bounding box center [942, 746] width 18 height 13
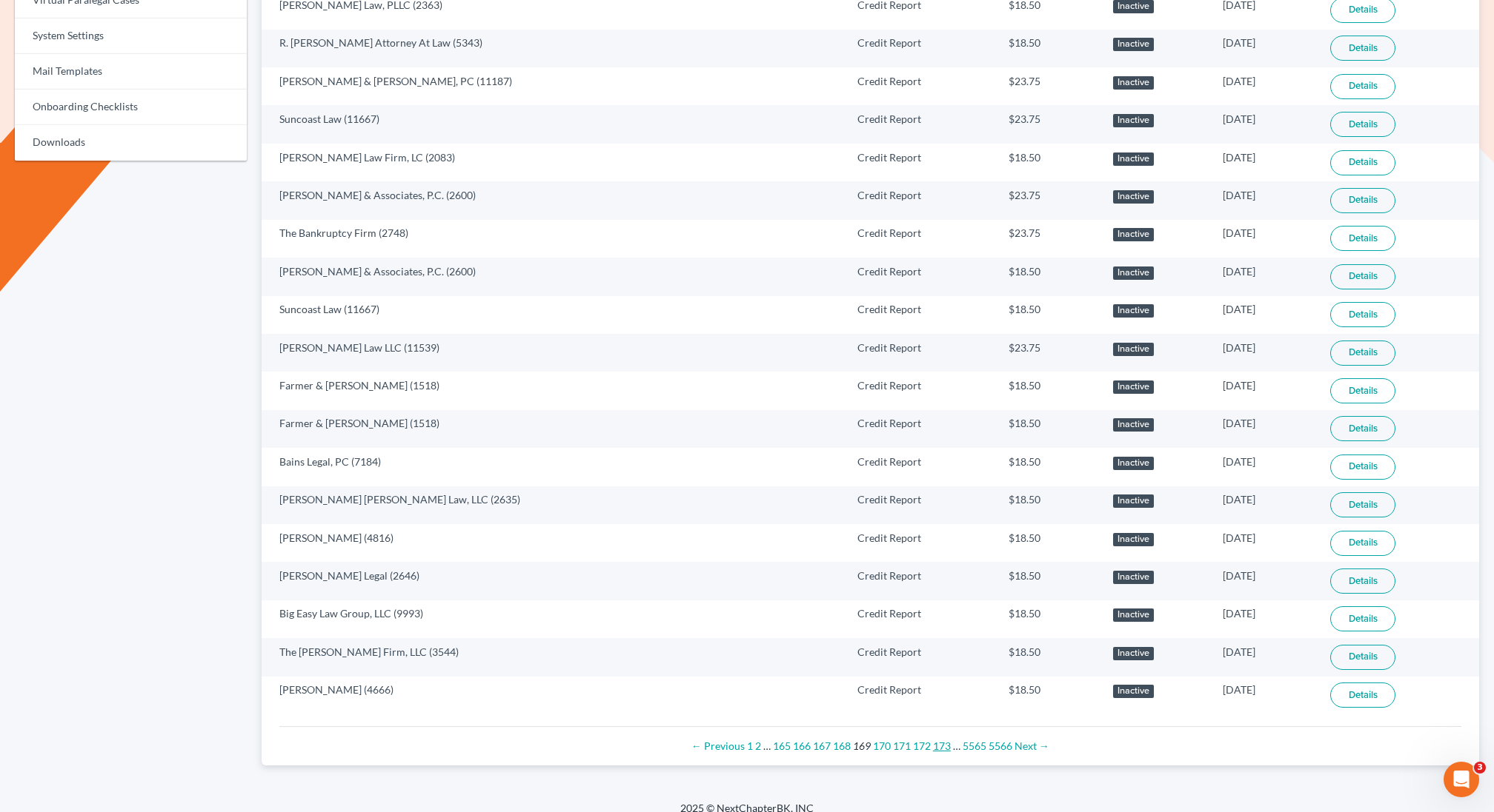
click at [942, 740] on link "173" at bounding box center [942, 746] width 18 height 13
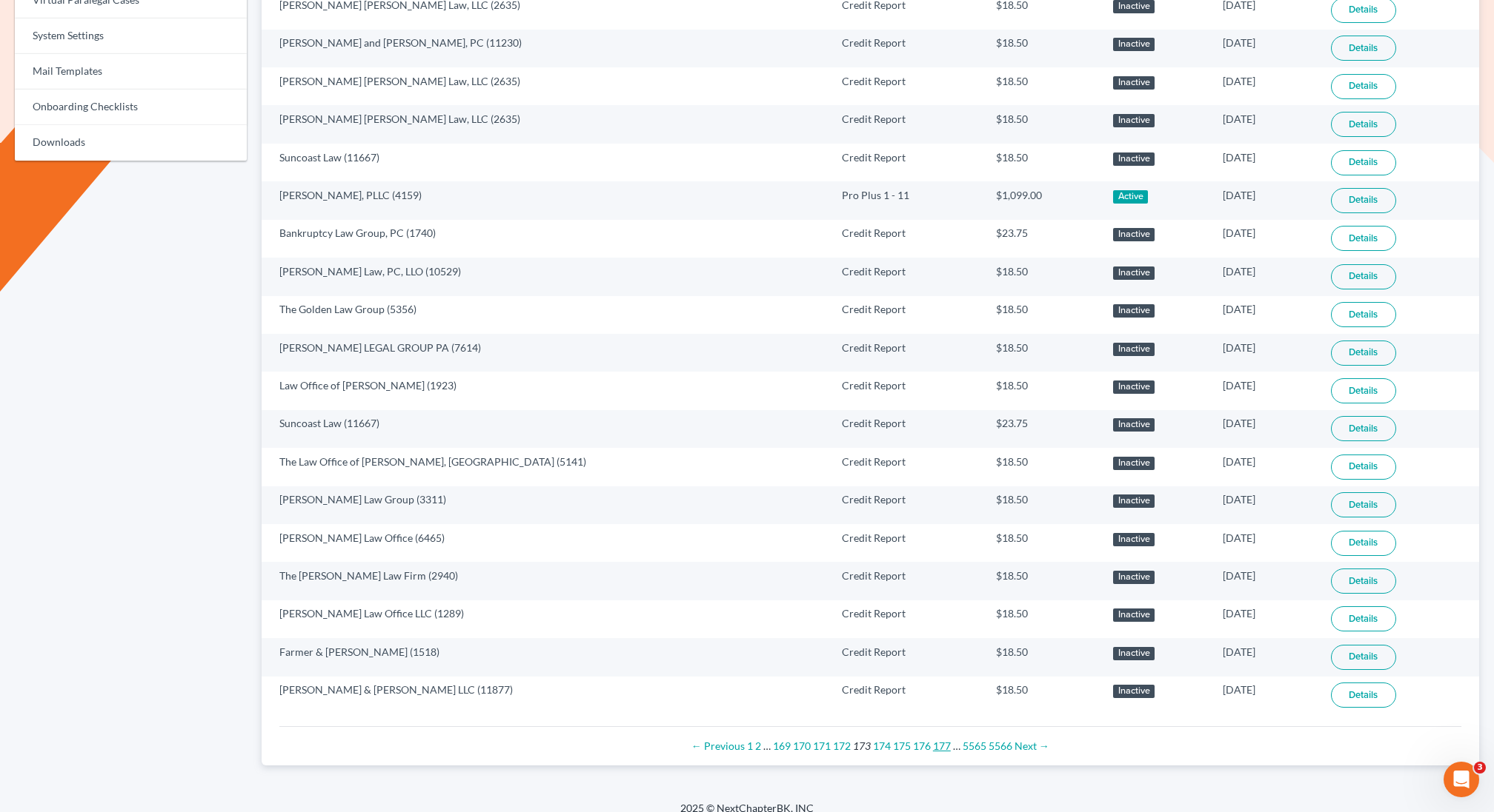
click at [941, 740] on link "177" at bounding box center [942, 746] width 18 height 13
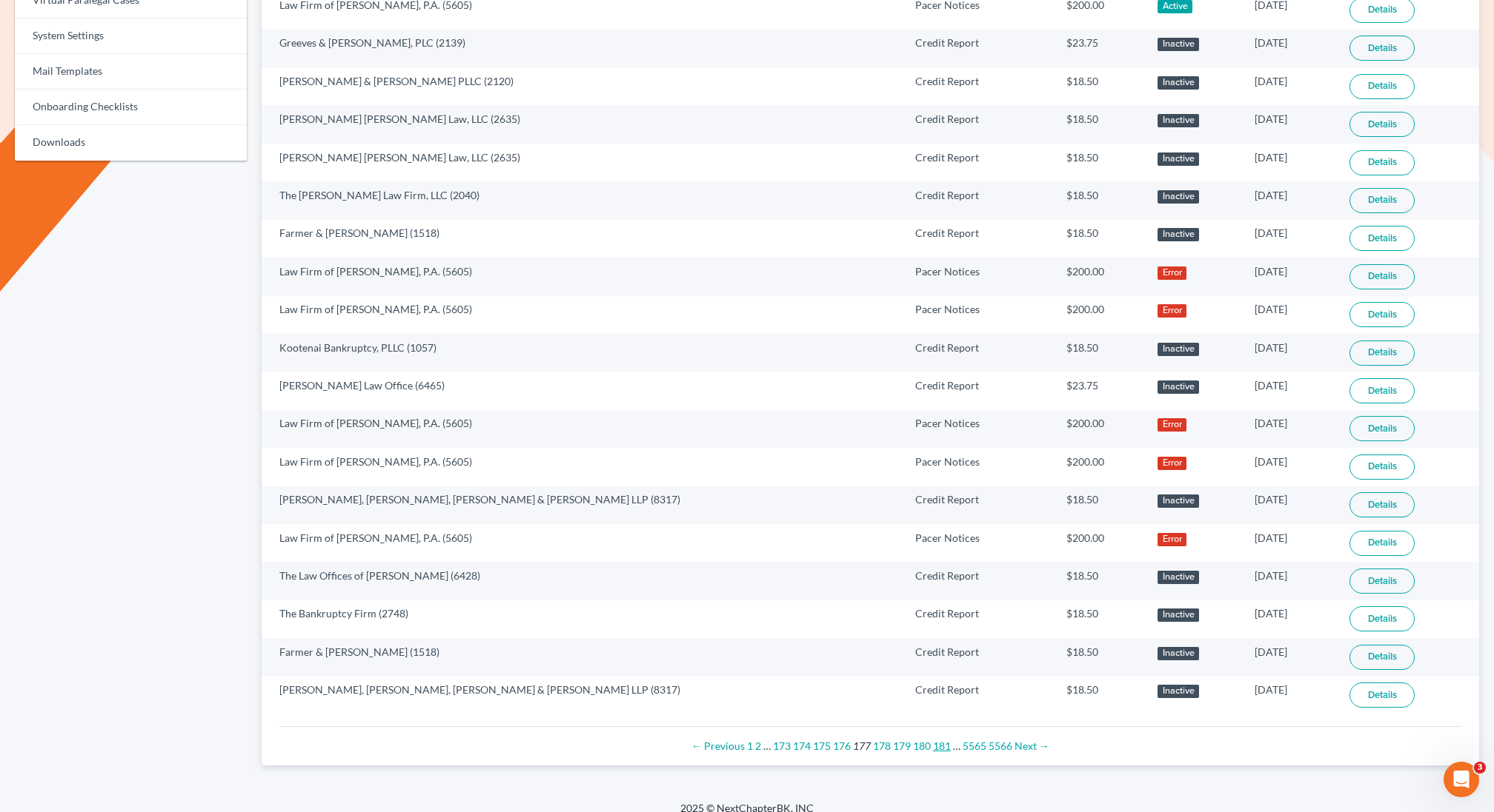
click at [941, 740] on link "181" at bounding box center [942, 746] width 18 height 13
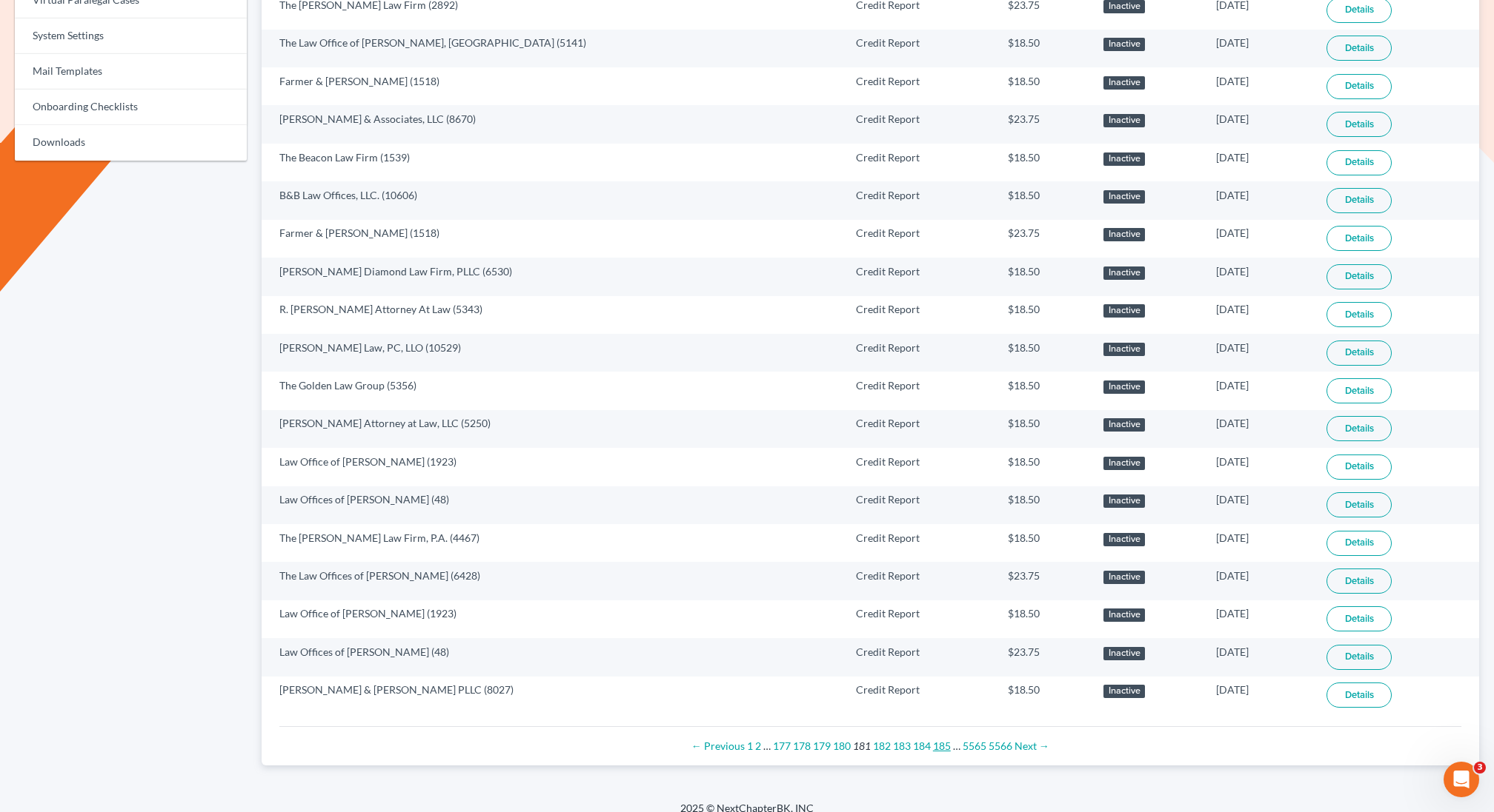
click at [941, 740] on link "185" at bounding box center [942, 746] width 18 height 13
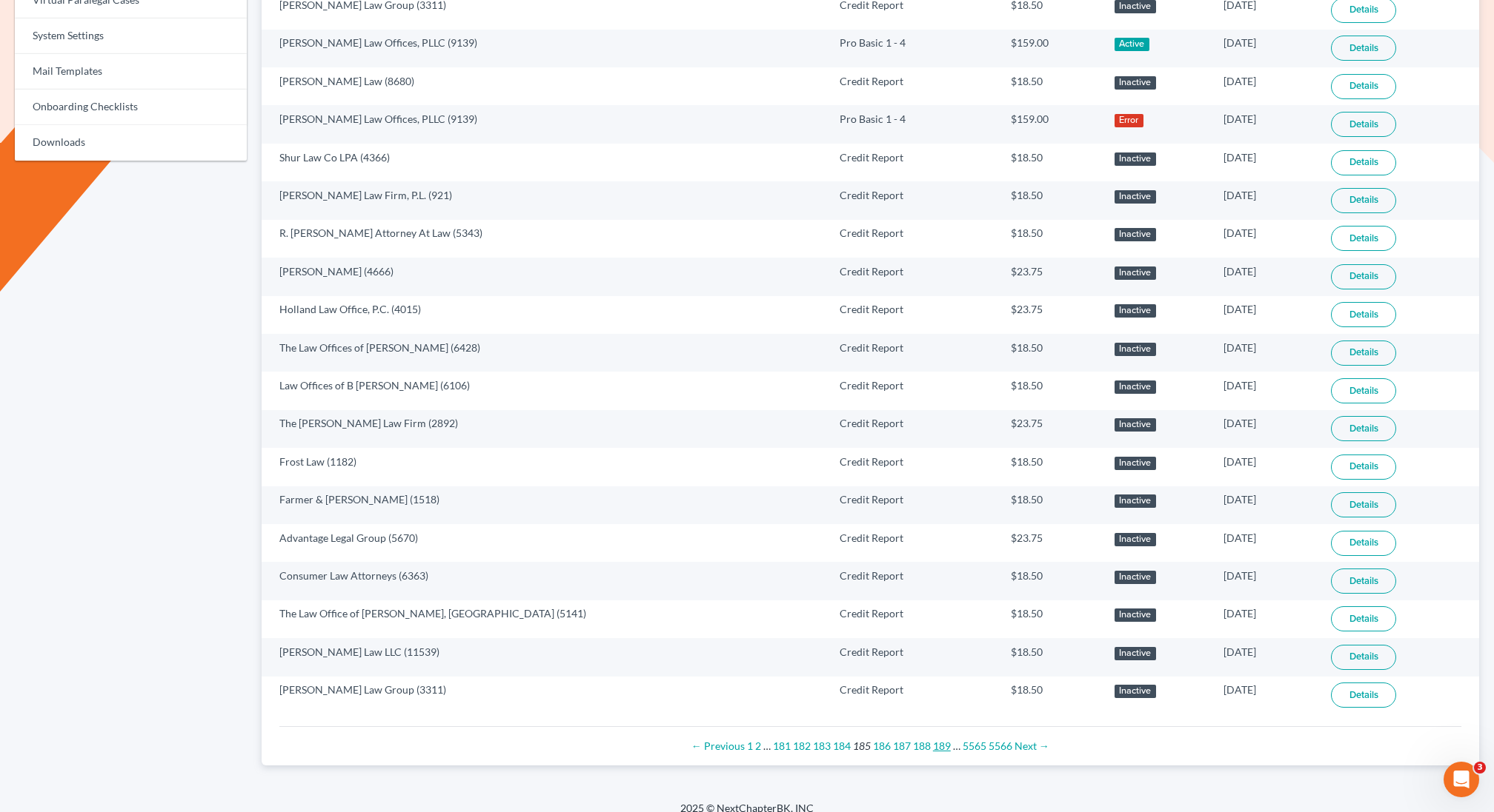
click at [941, 740] on link "189" at bounding box center [942, 746] width 18 height 13
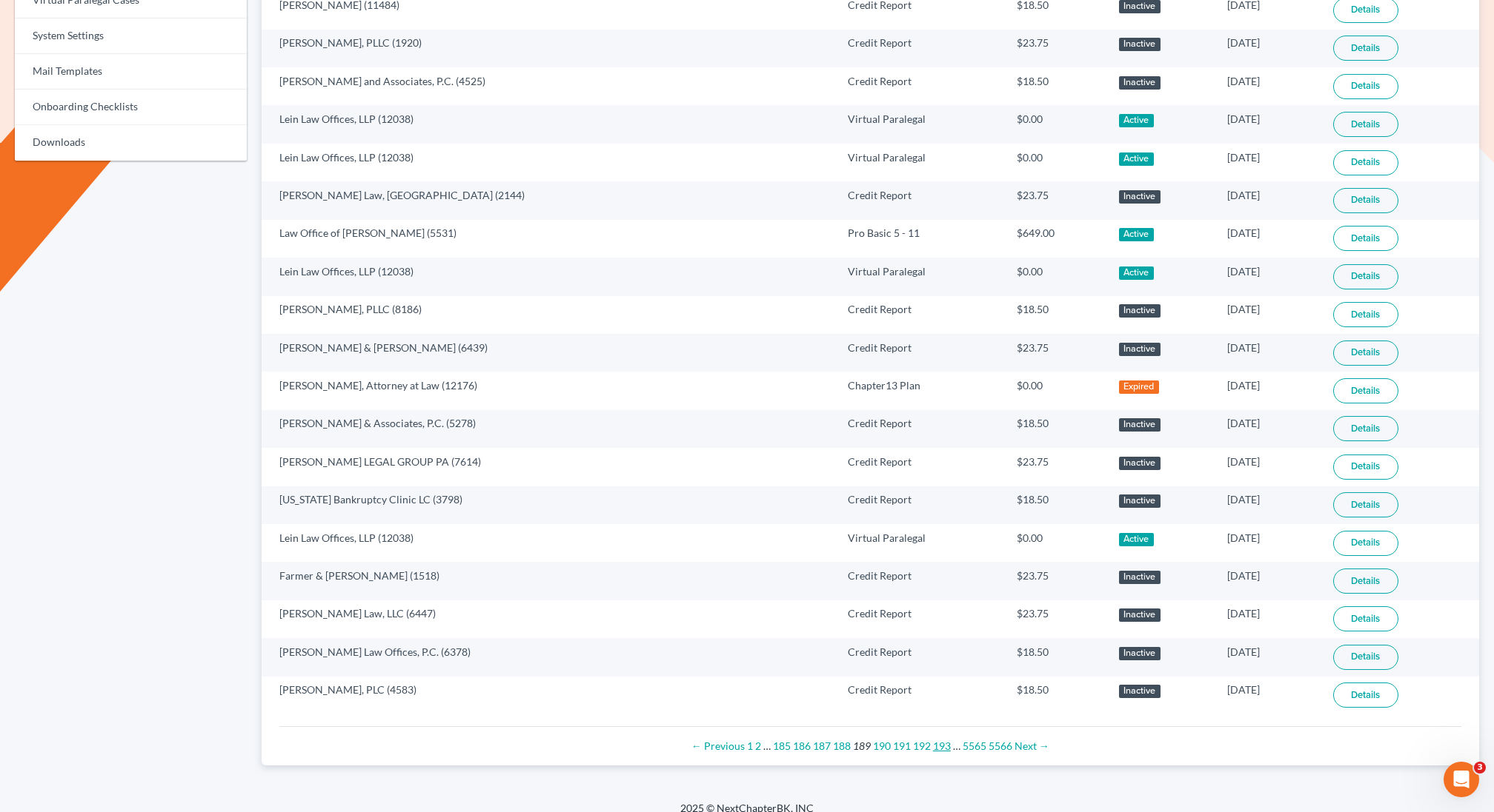
click at [941, 740] on link "193" at bounding box center [942, 746] width 18 height 13
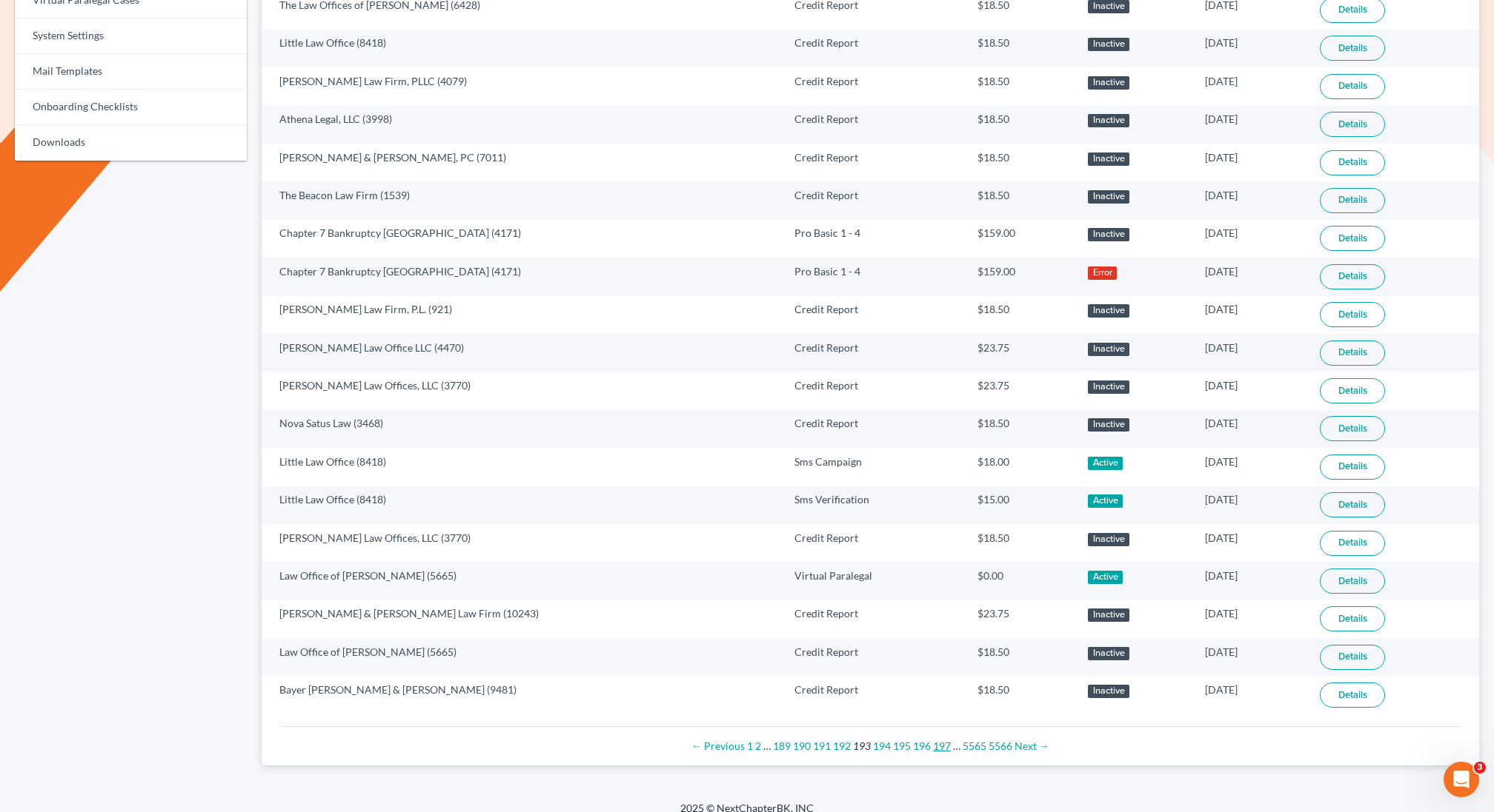
click at [941, 740] on link "197" at bounding box center [942, 746] width 18 height 13
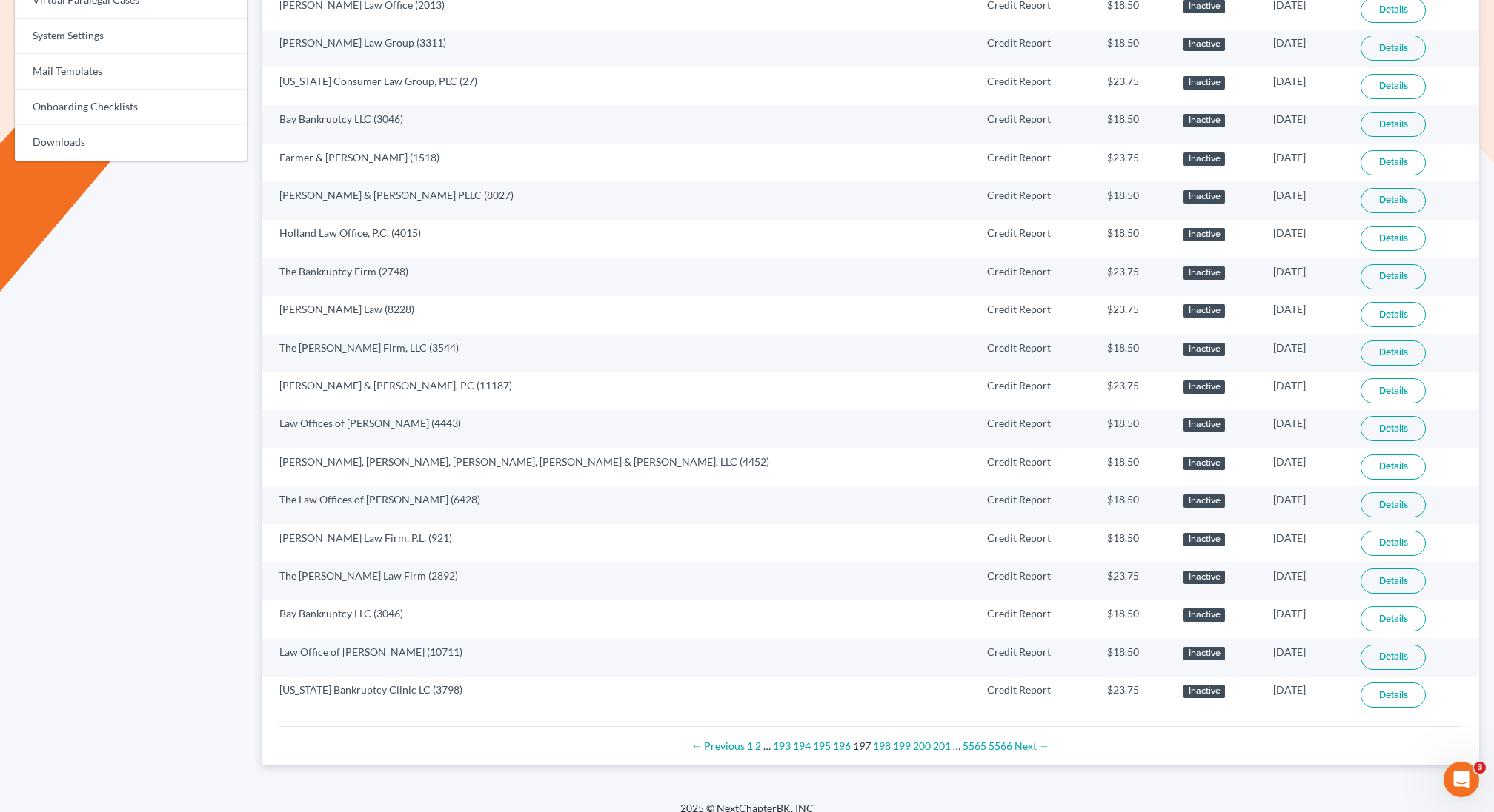
drag, startPoint x: 0, startPoint y: 0, endPoint x: 940, endPoint y: 735, distance: 1193.2
click at [940, 740] on link "201" at bounding box center [942, 746] width 18 height 13
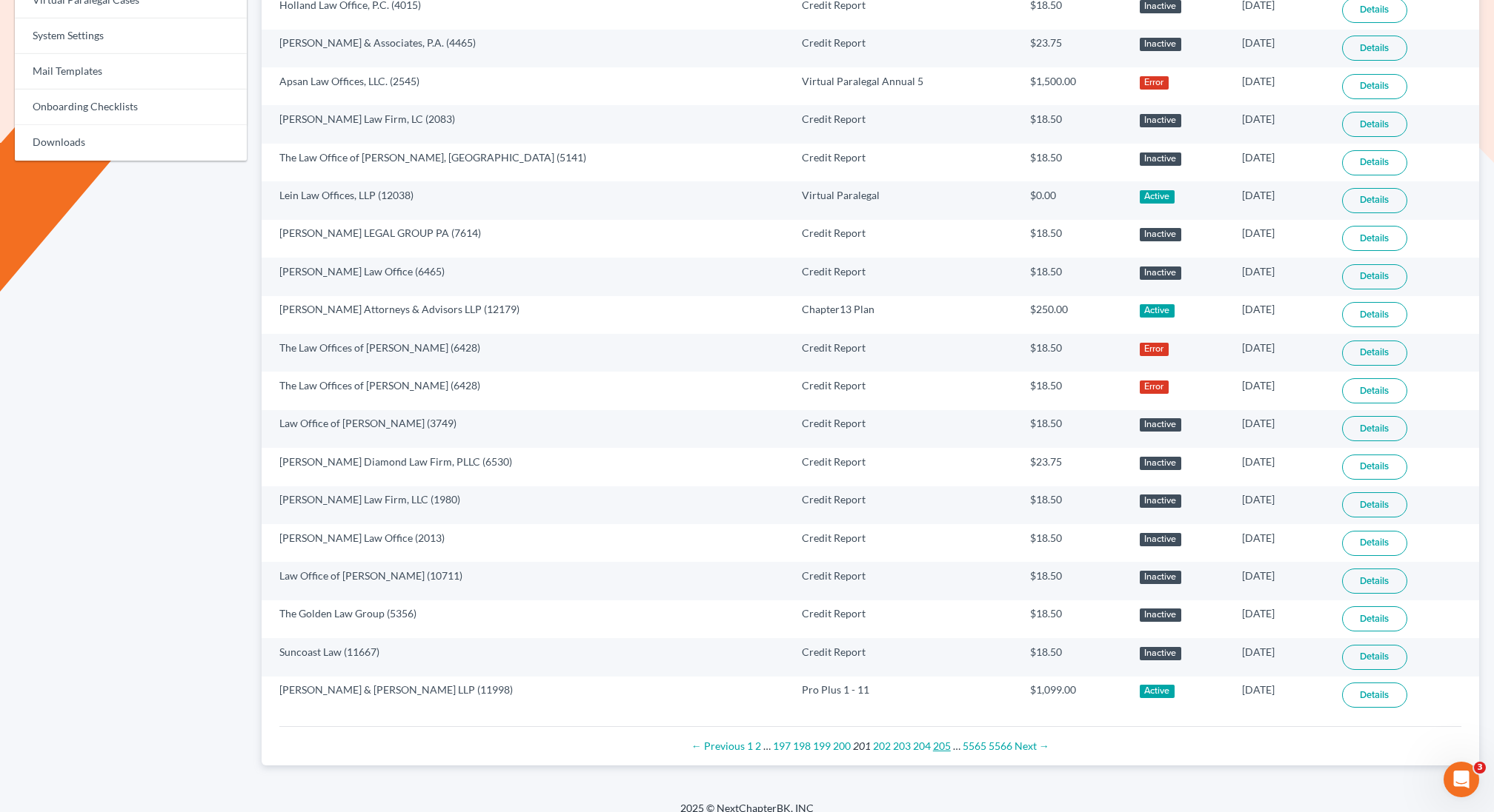
click at [940, 740] on link "205" at bounding box center [942, 746] width 18 height 13
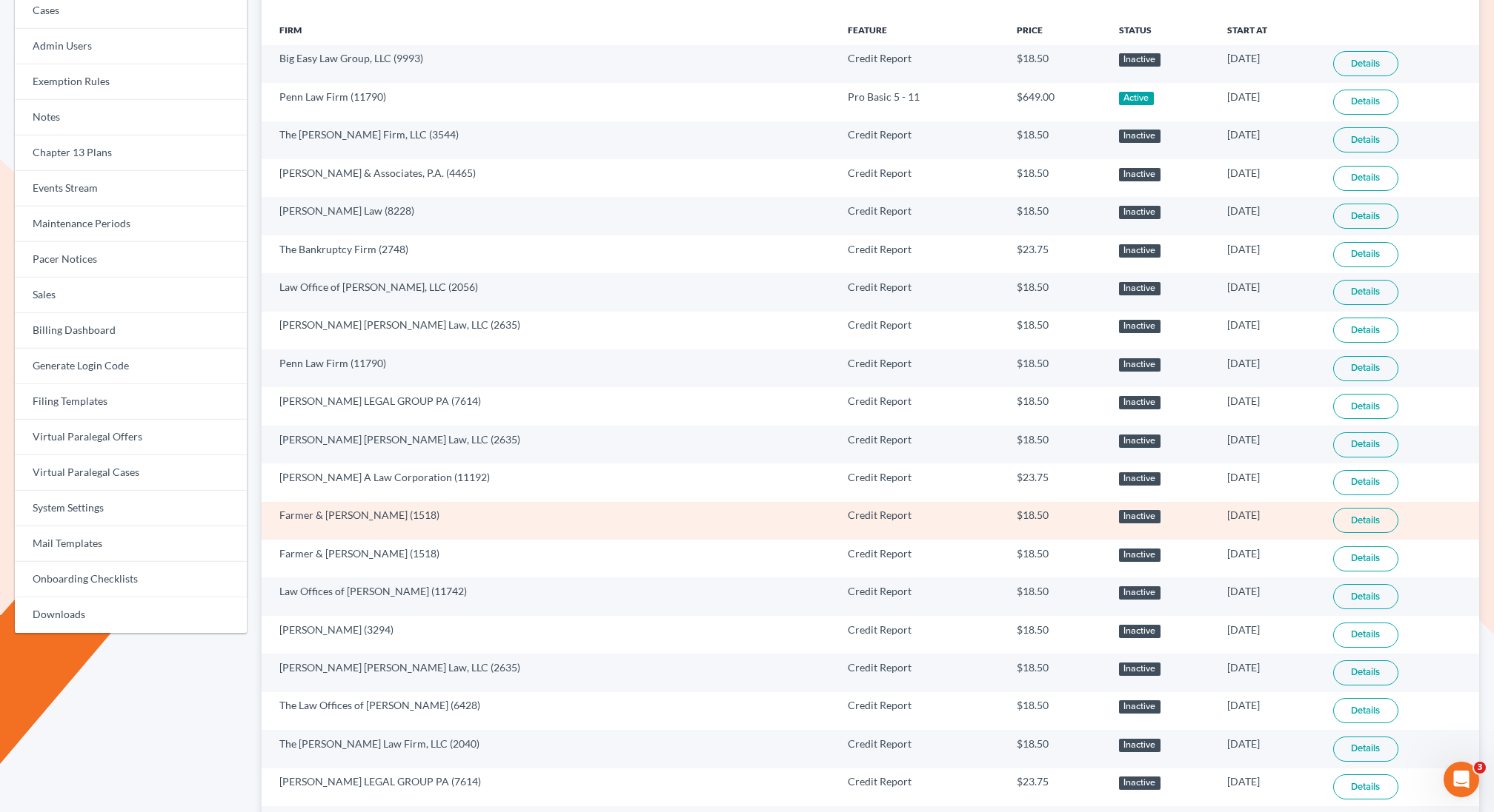
scroll to position [681, 0]
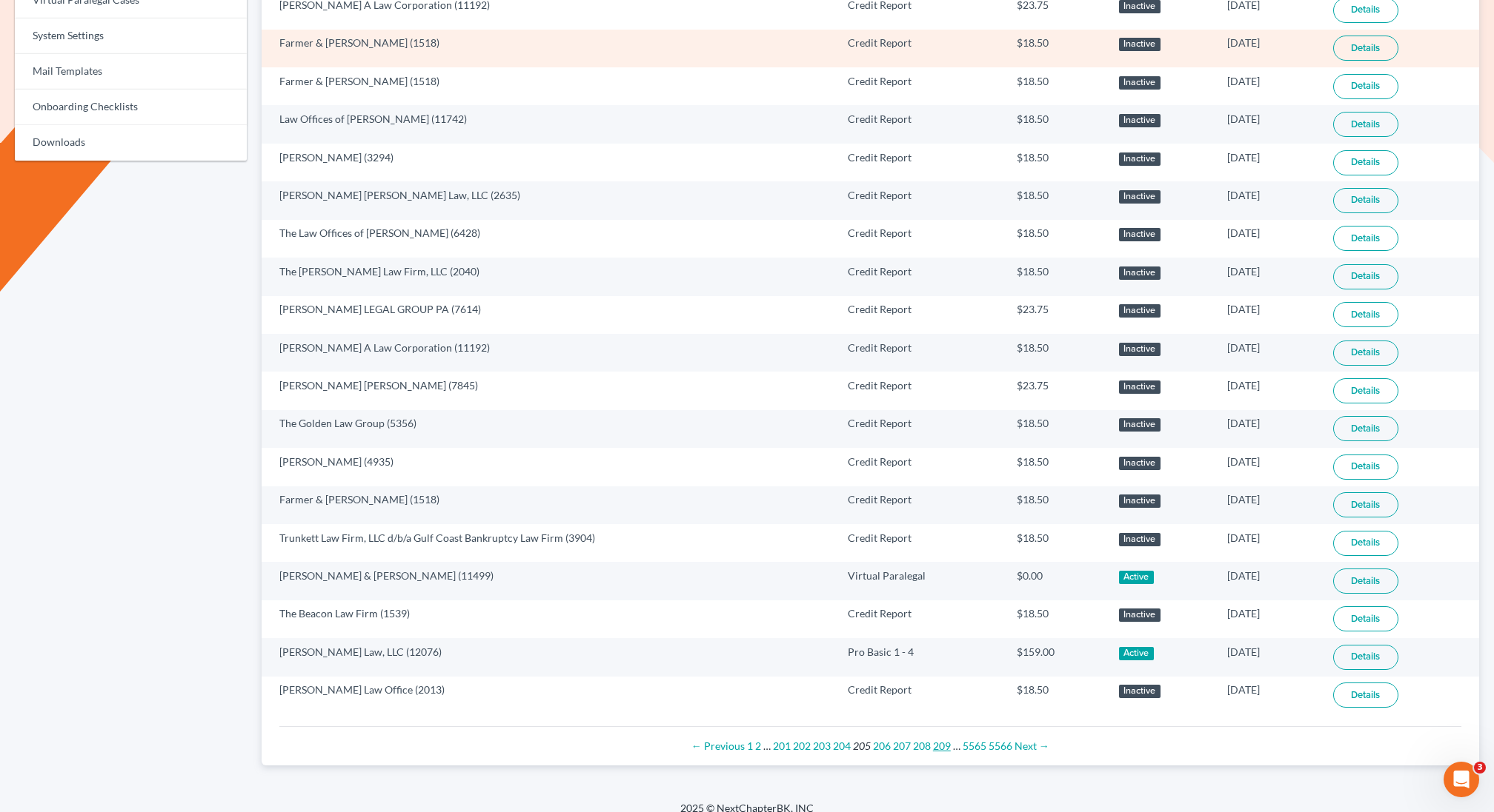
click at [938, 740] on link "209" at bounding box center [942, 746] width 18 height 13
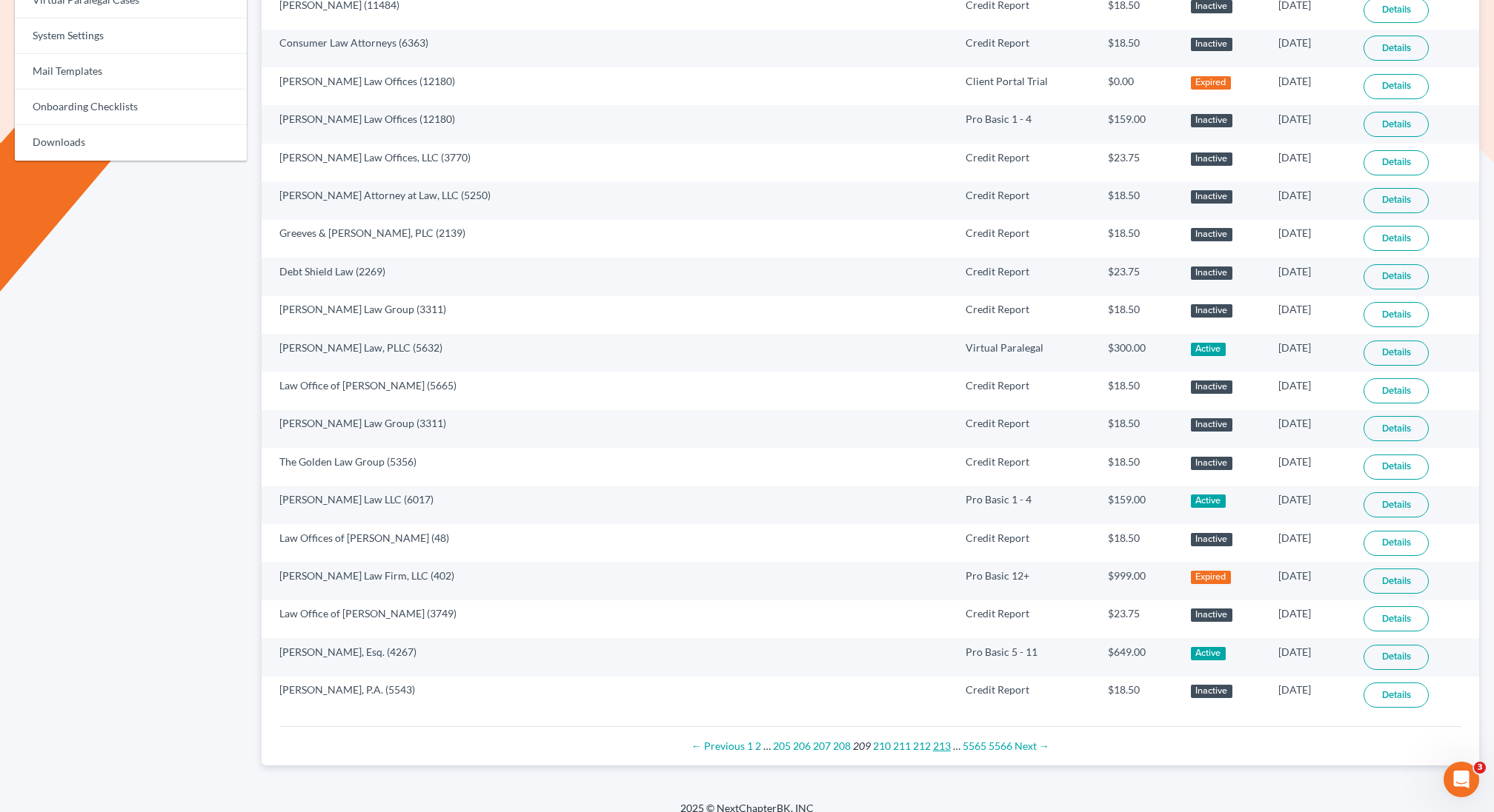
click at [938, 740] on link "213" at bounding box center [942, 746] width 18 height 13
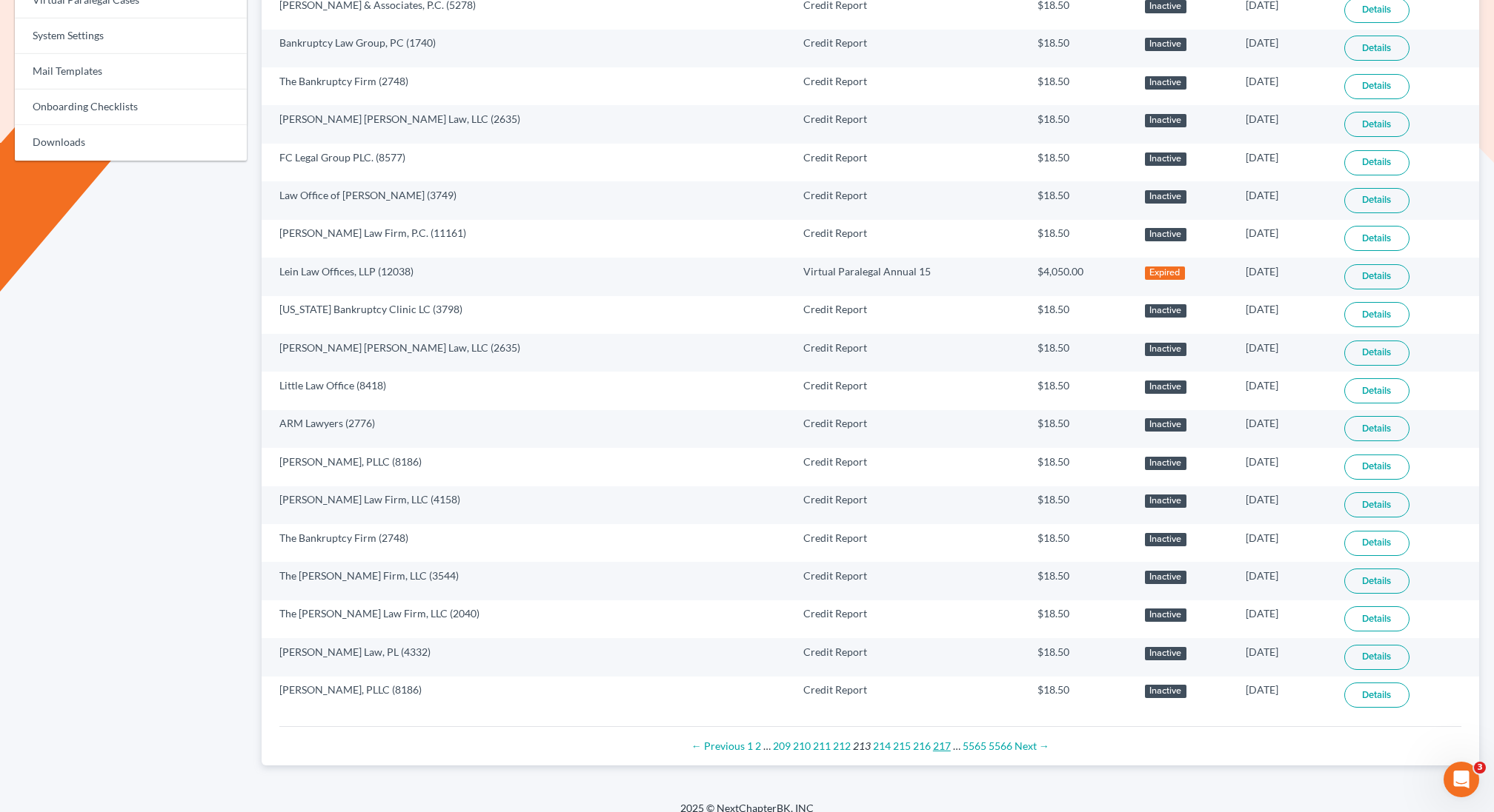
click at [940, 740] on link "217" at bounding box center [942, 746] width 18 height 13
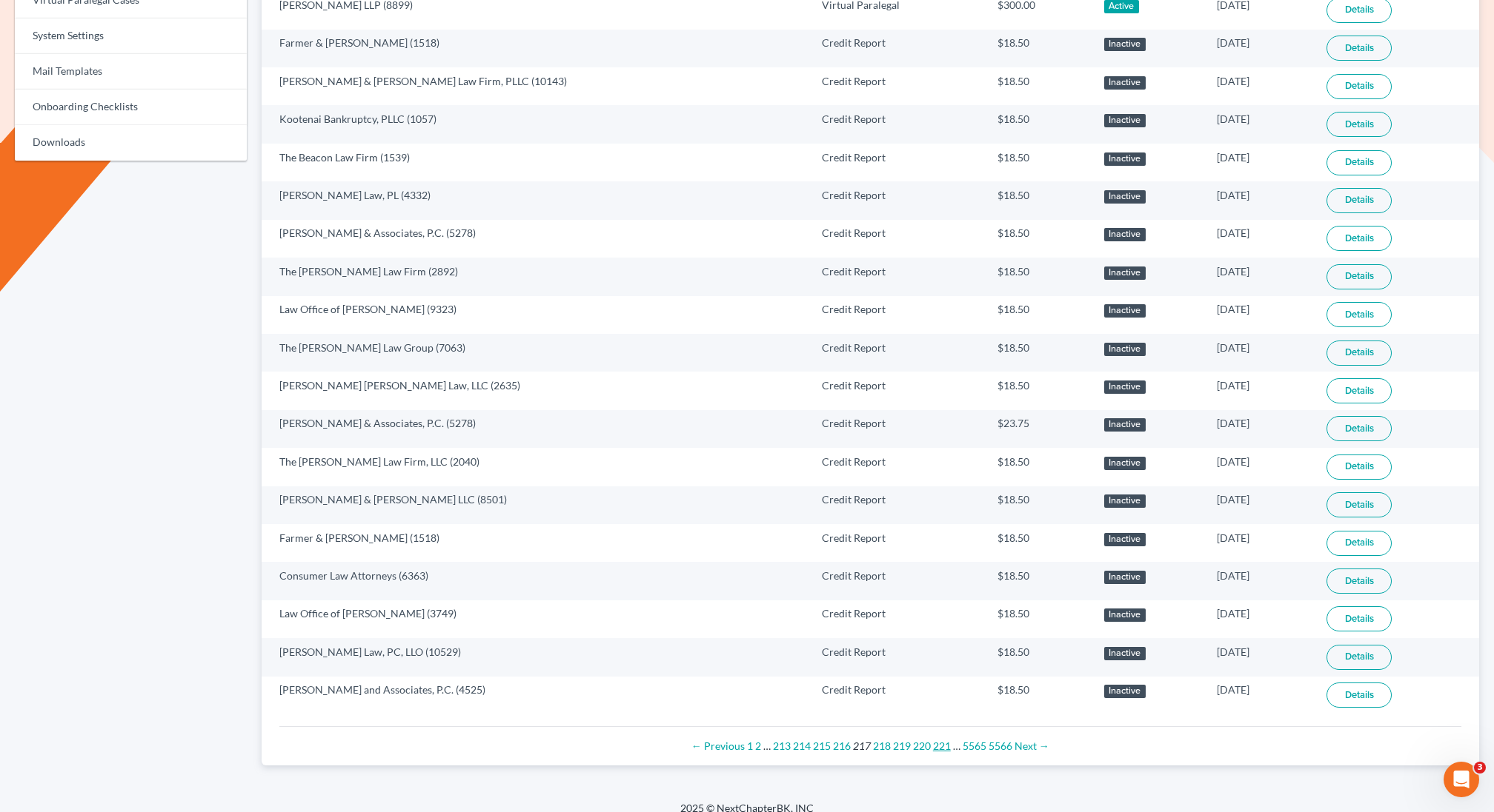
click at [937, 740] on link "221" at bounding box center [942, 746] width 18 height 13
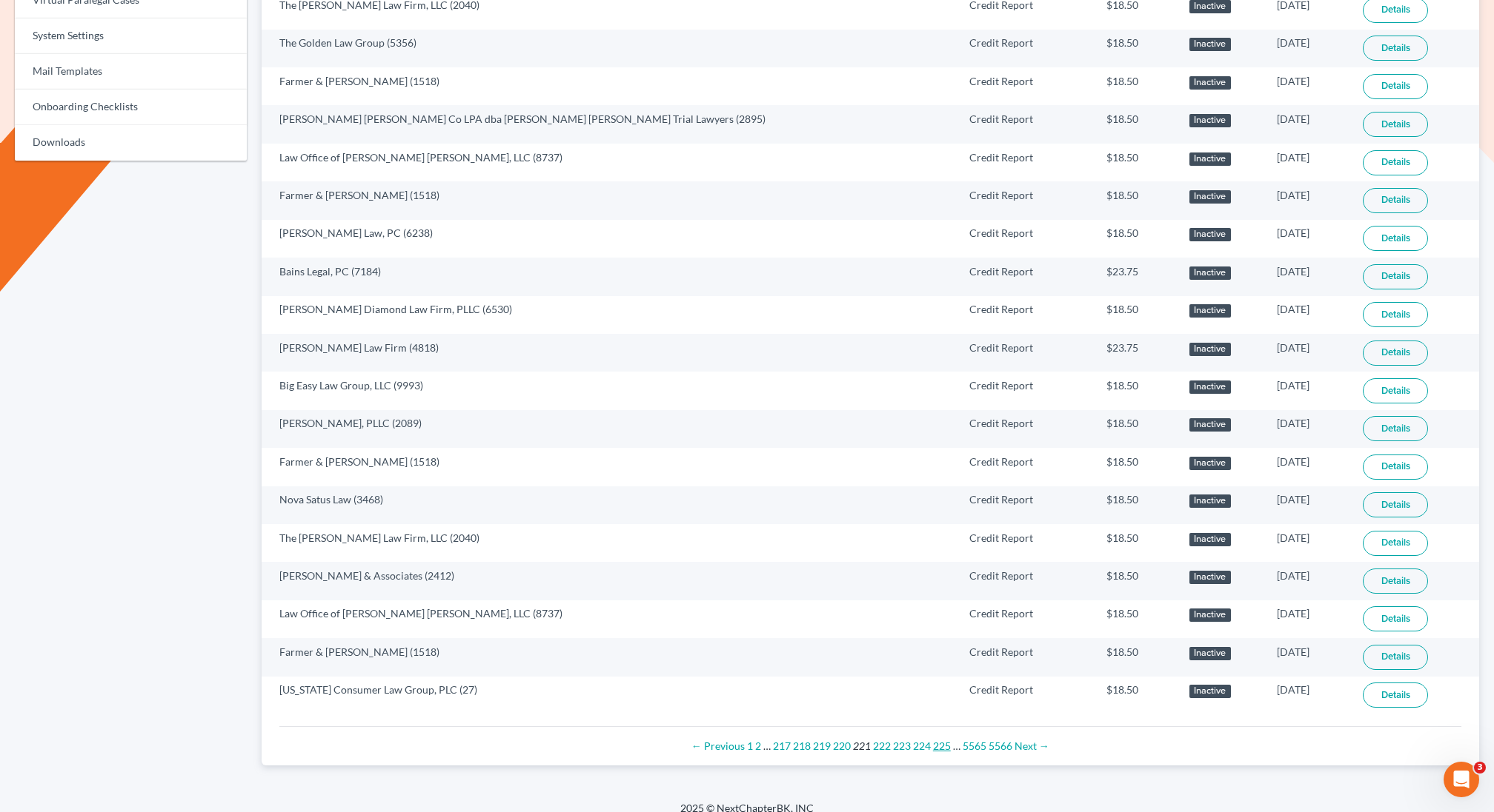
click at [937, 740] on link "225" at bounding box center [942, 746] width 18 height 13
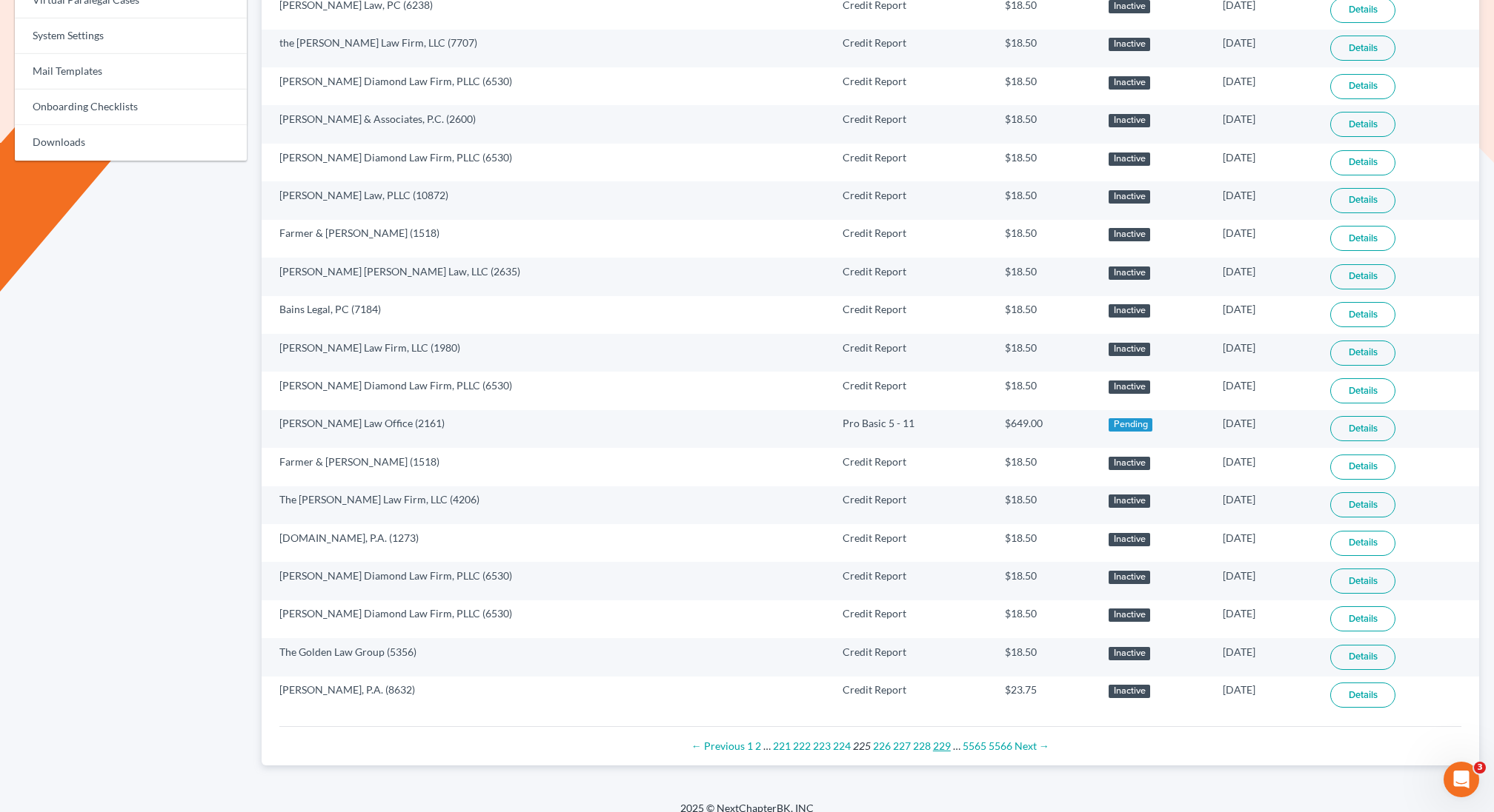
click at [937, 740] on link "229" at bounding box center [942, 746] width 18 height 13
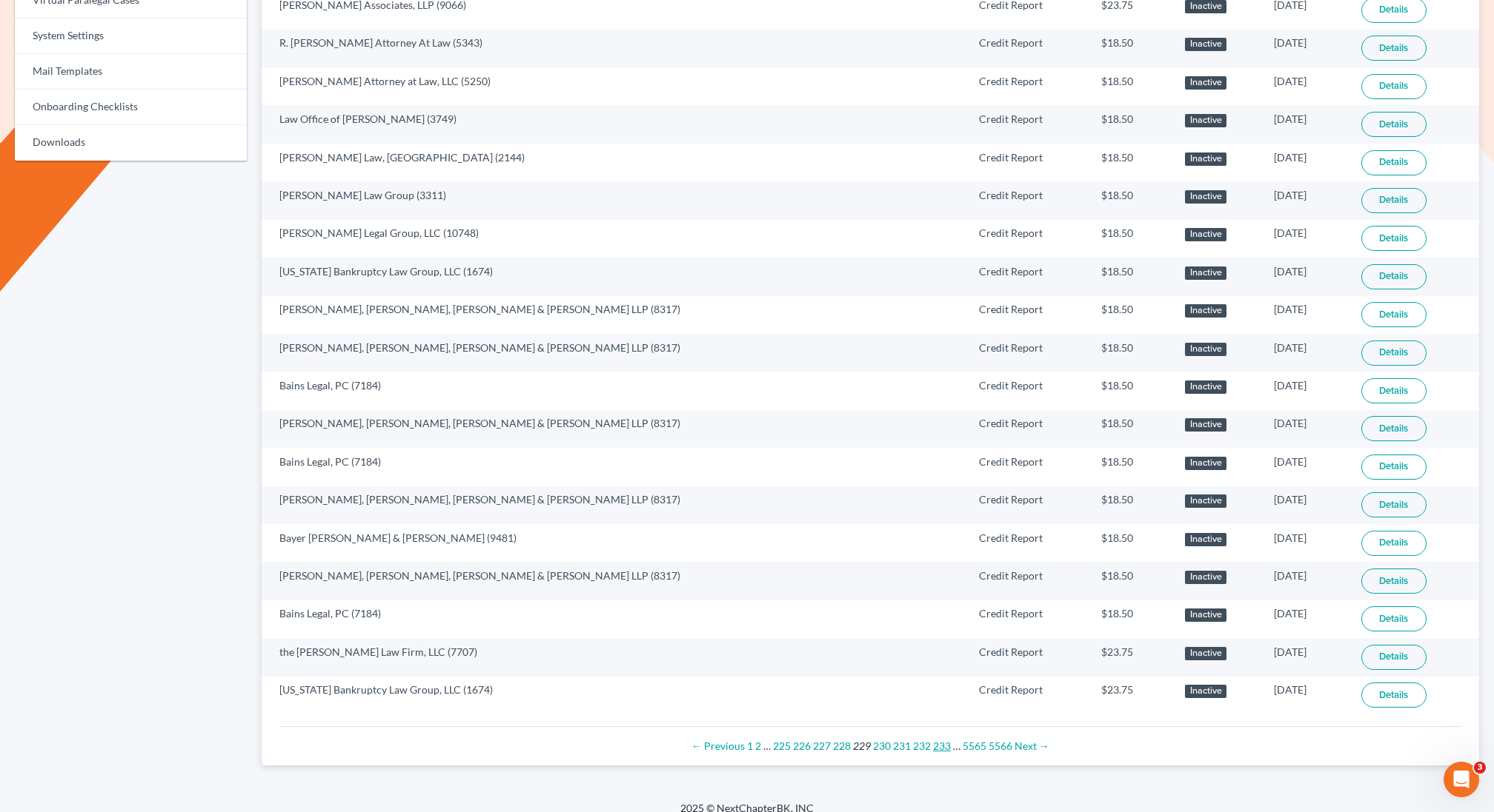
click at [942, 740] on link "233" at bounding box center [942, 746] width 18 height 13
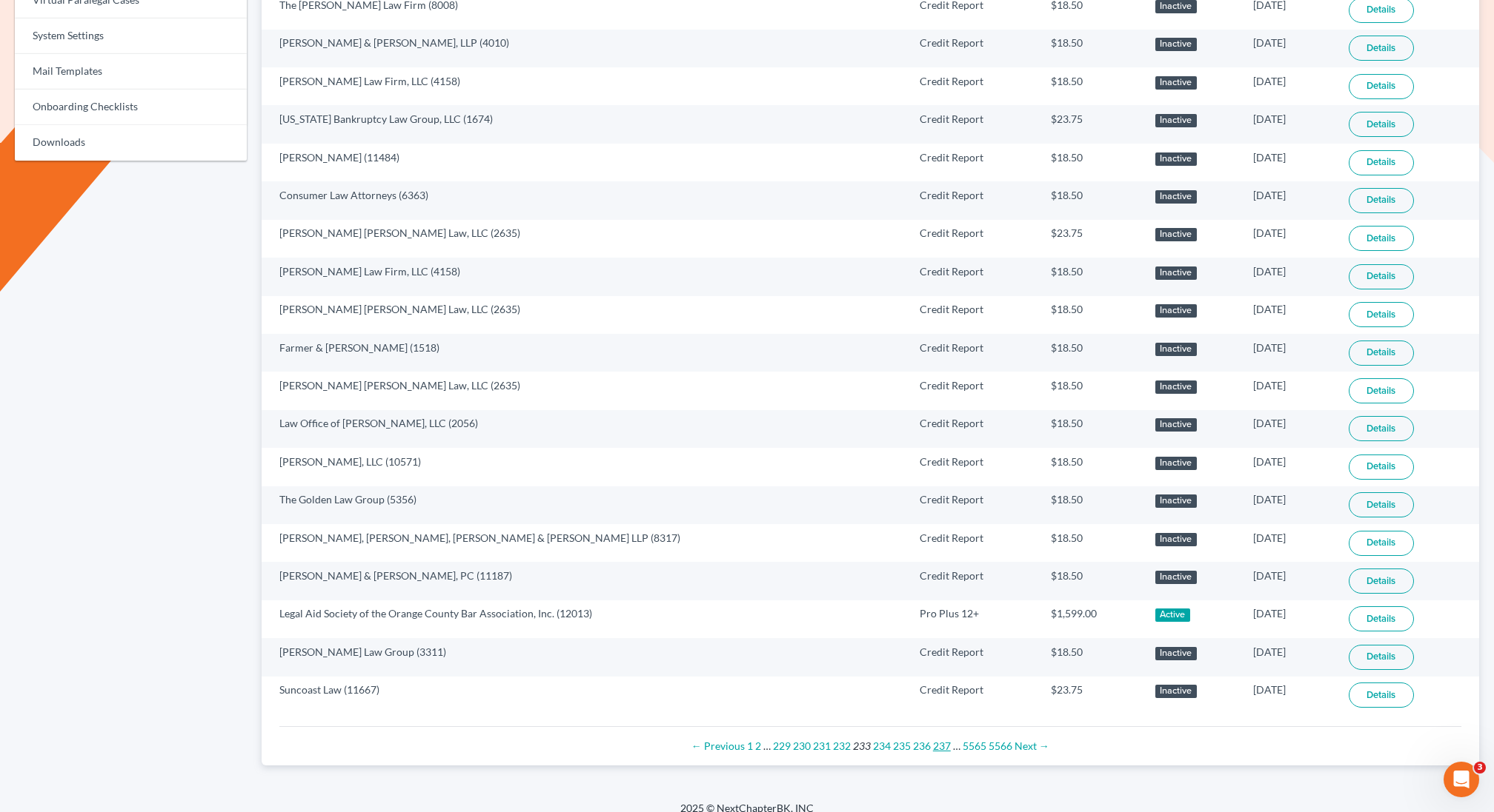
click at [942, 740] on link "237" at bounding box center [942, 746] width 18 height 13
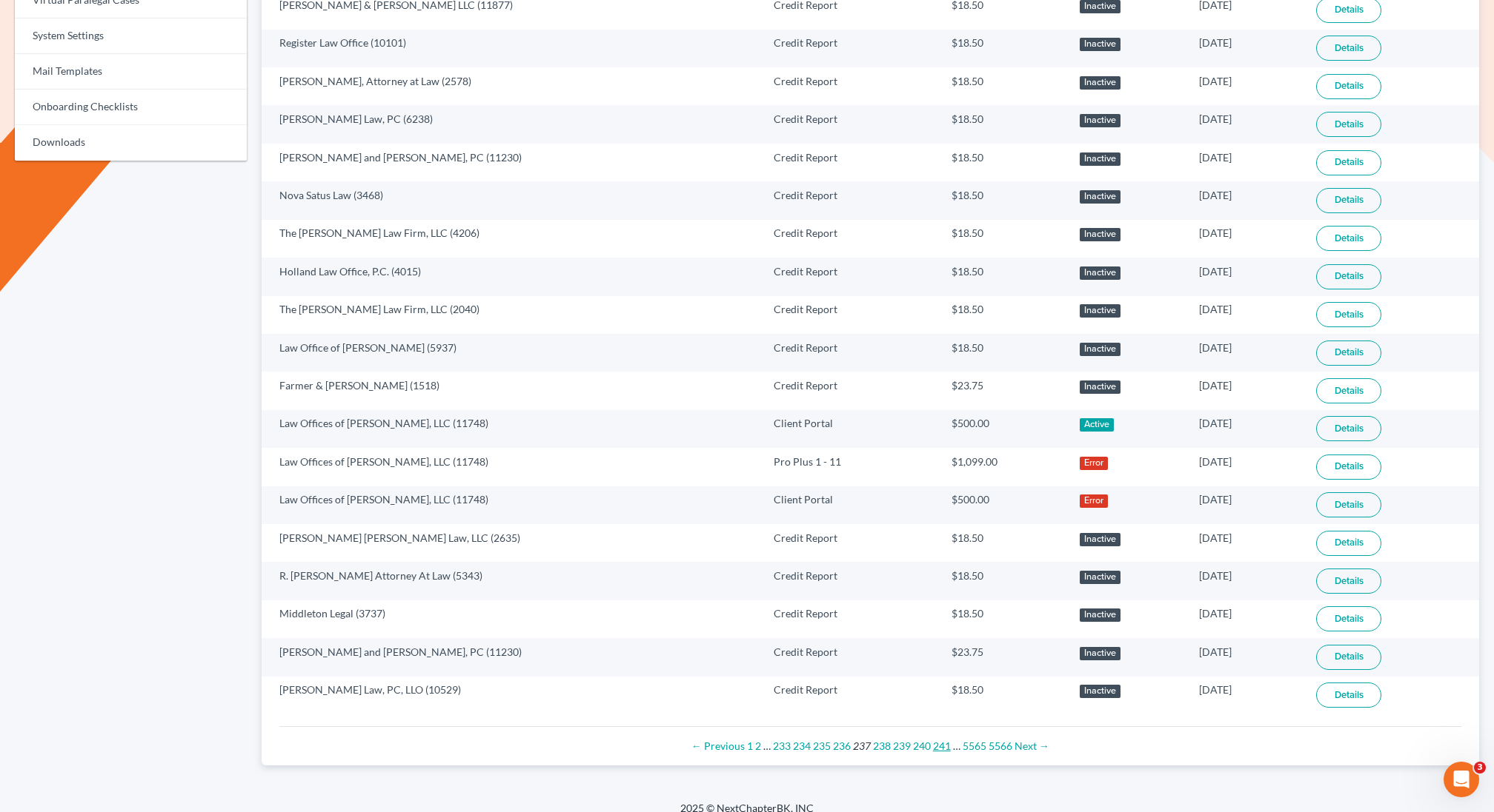
click at [942, 740] on link "241" at bounding box center [942, 746] width 18 height 13
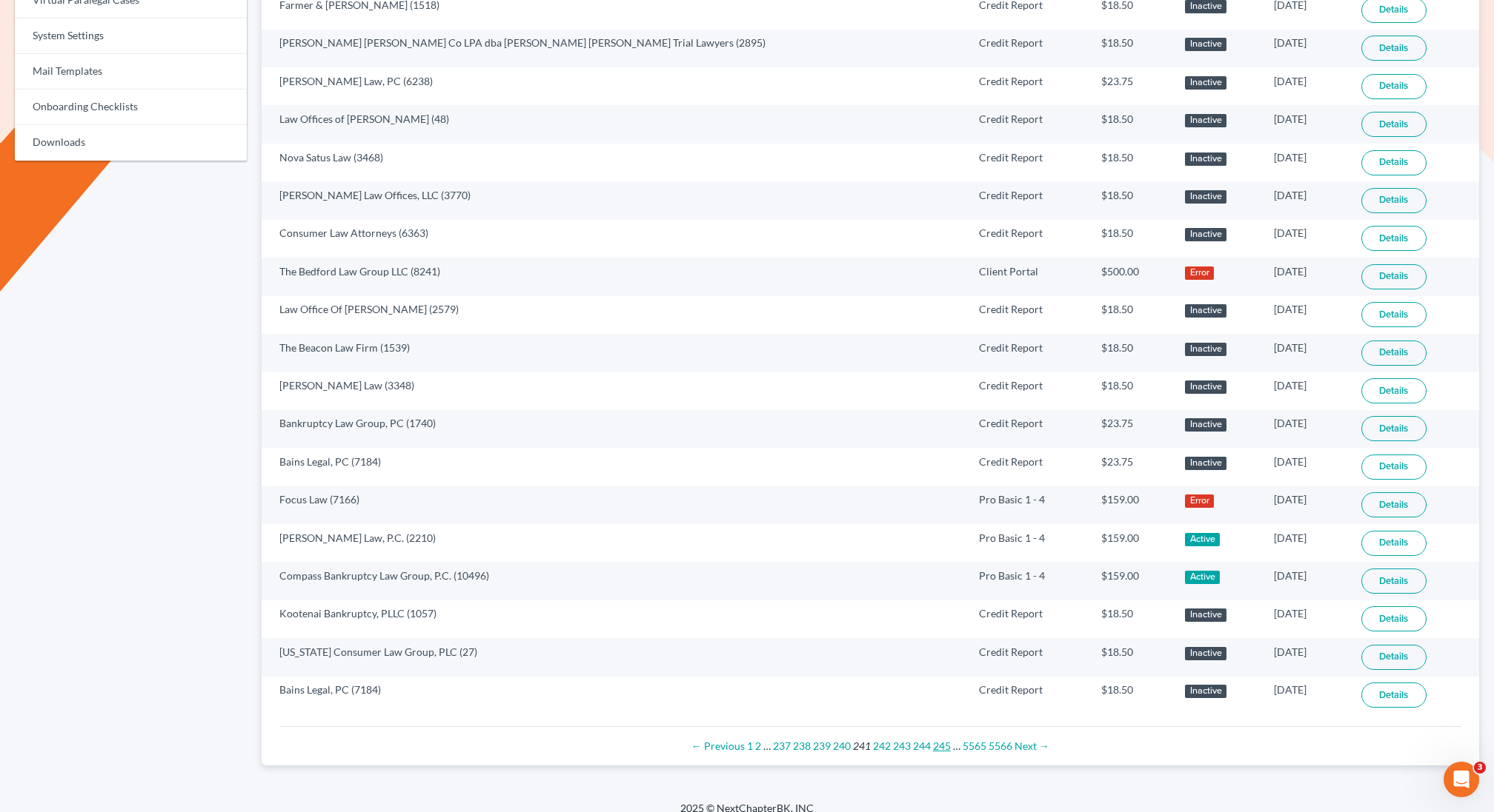
click at [945, 740] on link "245" at bounding box center [942, 746] width 18 height 13
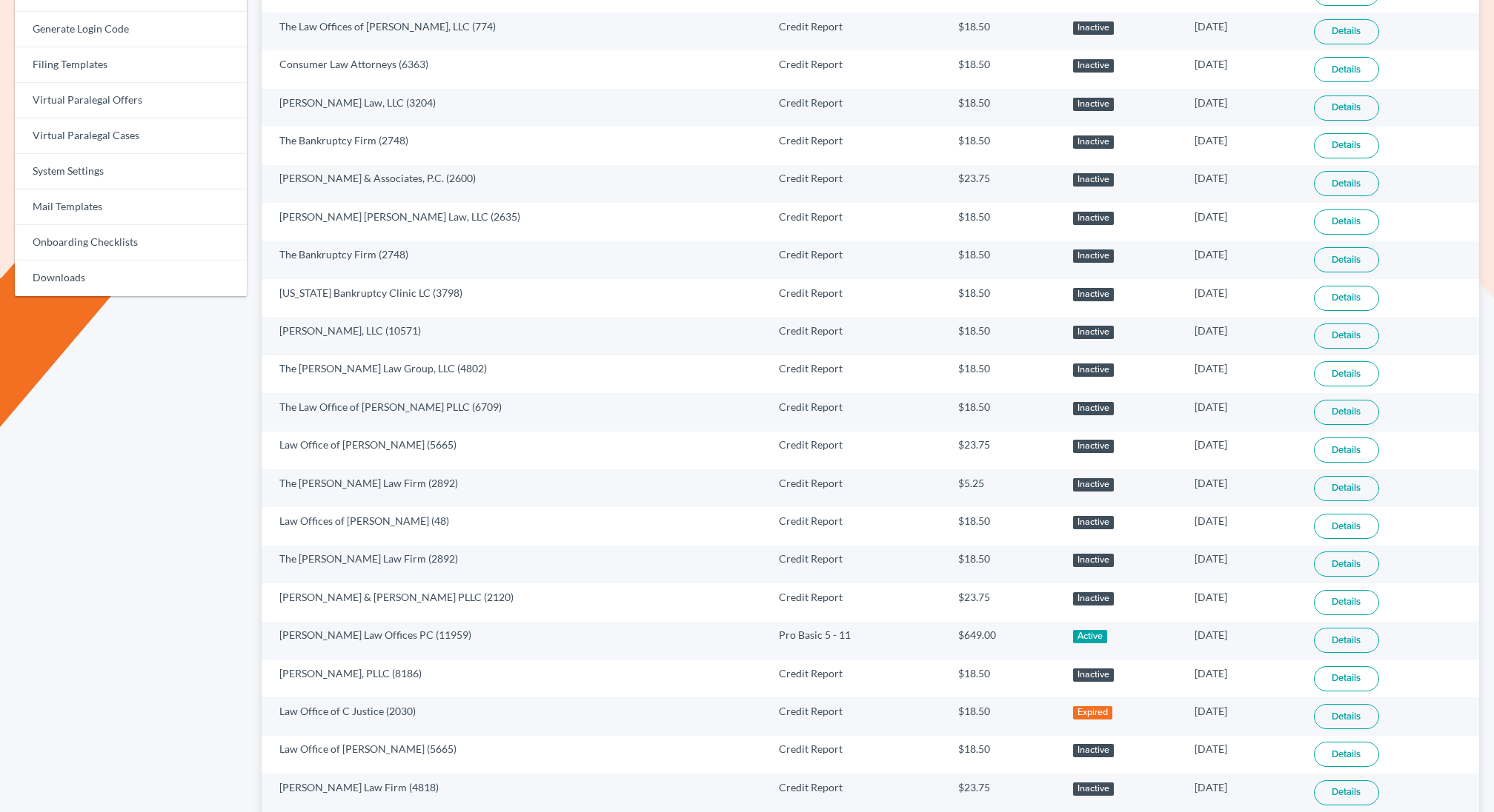
scroll to position [681, 0]
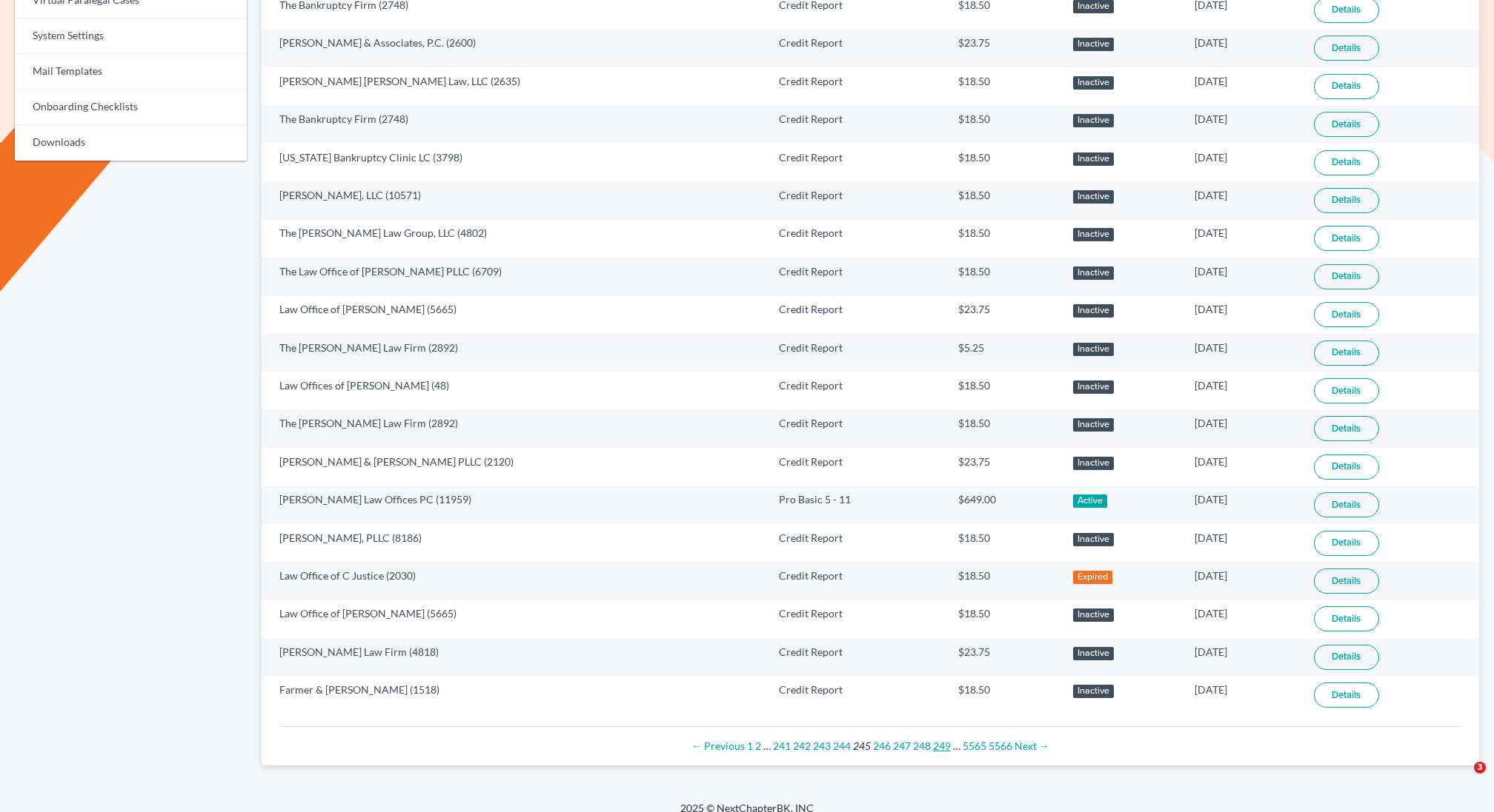
click at [940, 740] on link "249" at bounding box center [942, 746] width 18 height 13
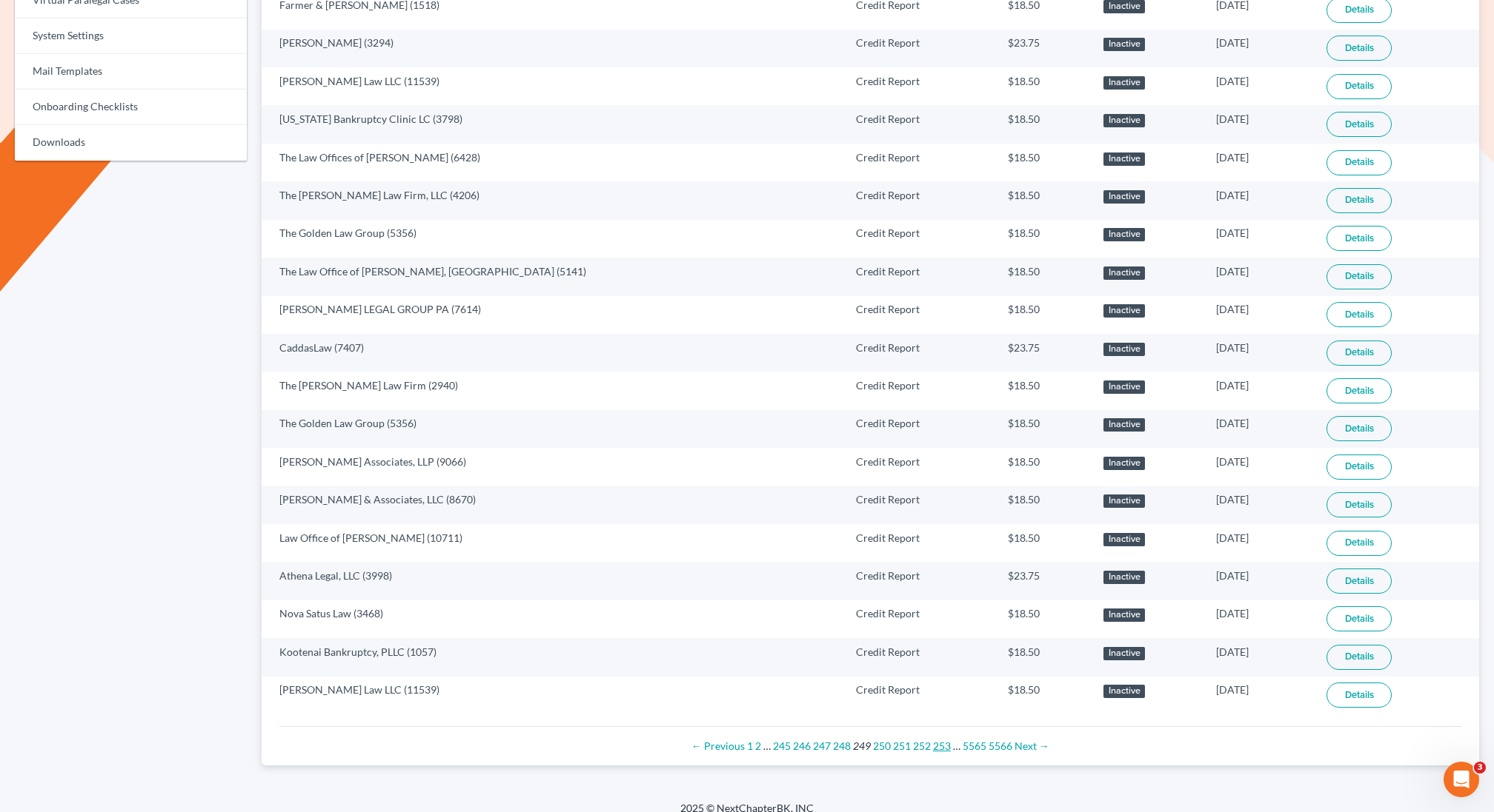
click at [938, 740] on link "253" at bounding box center [942, 746] width 18 height 13
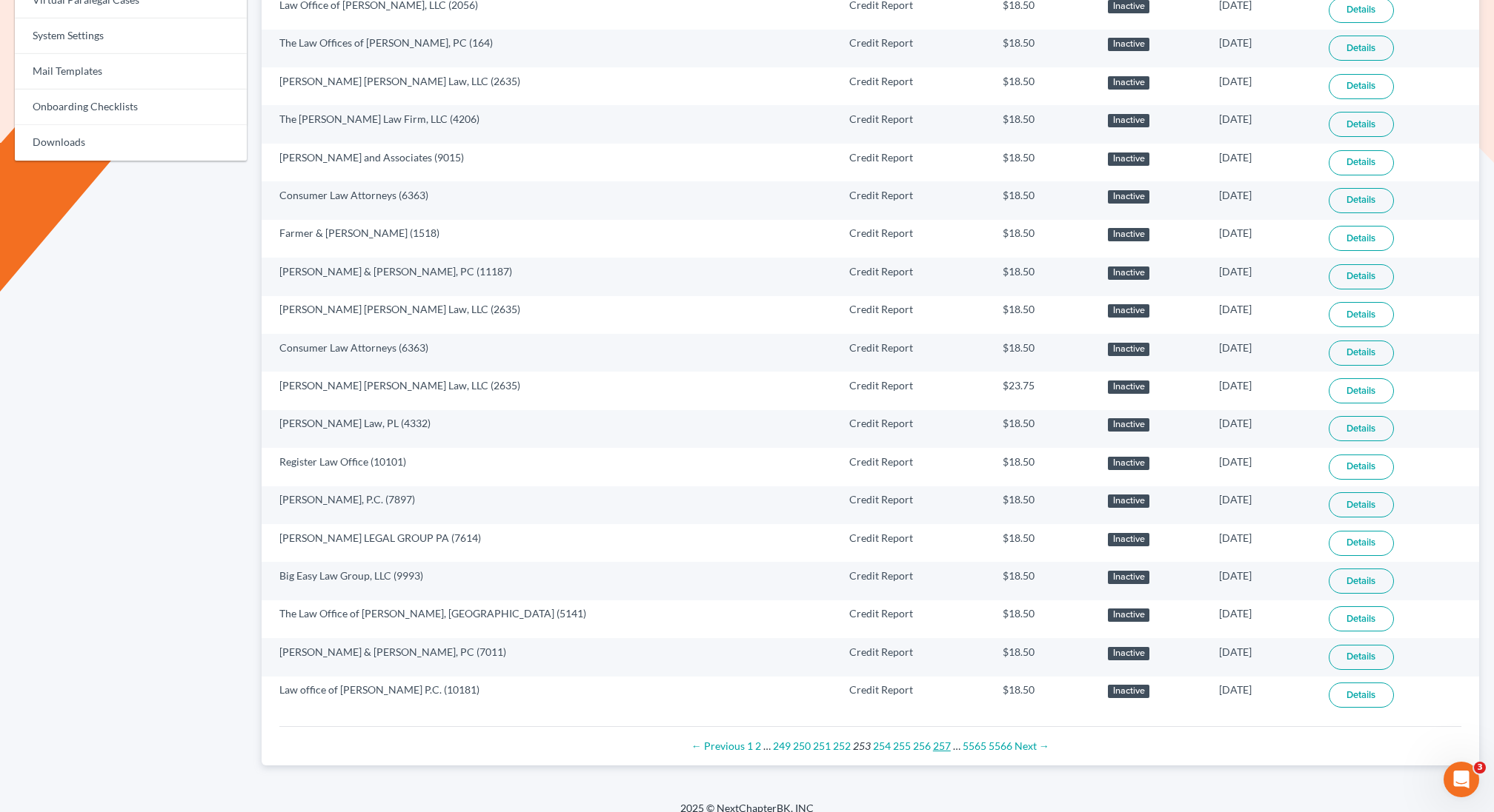
click at [937, 740] on link "257" at bounding box center [942, 746] width 18 height 13
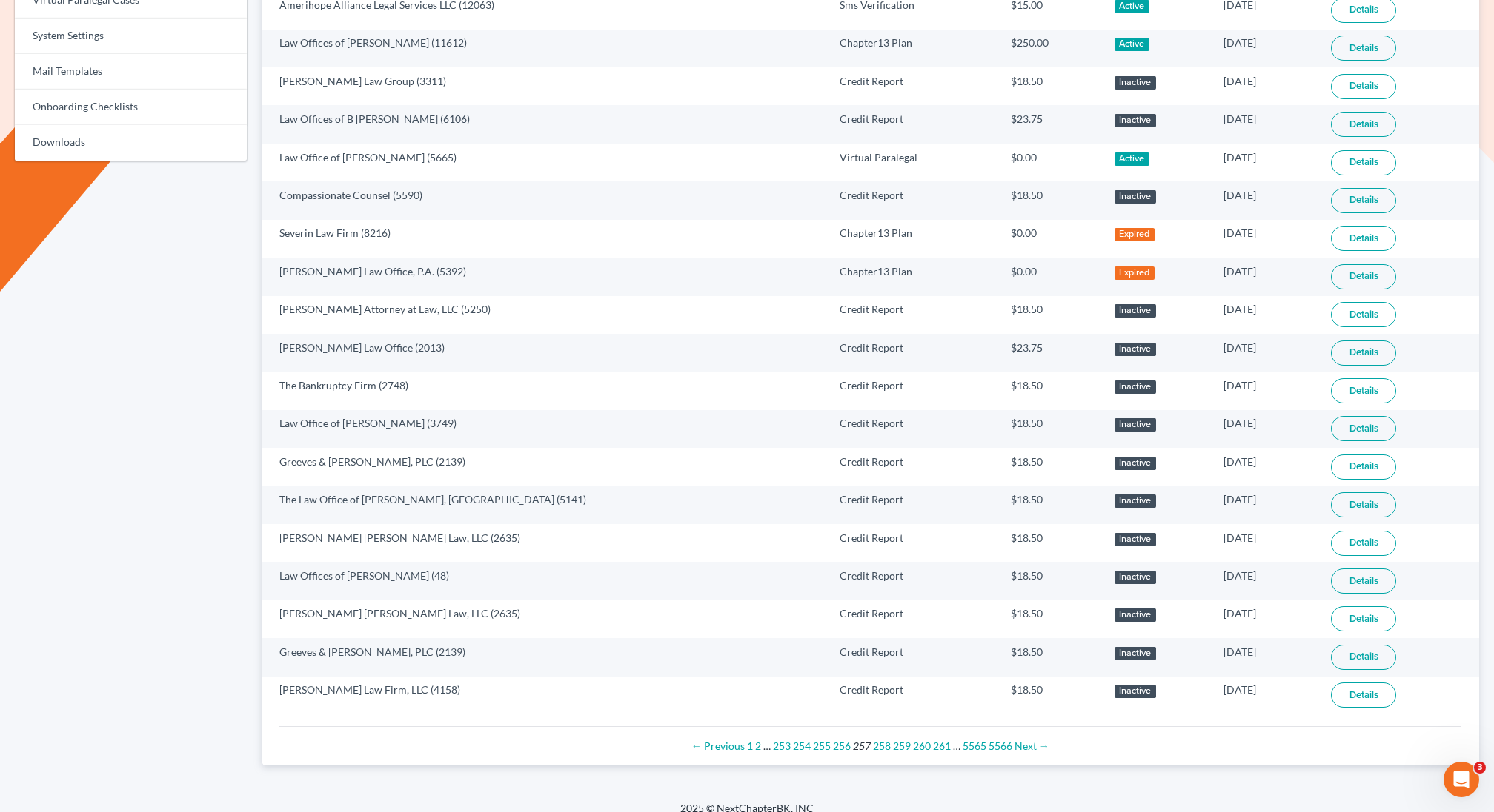
click at [937, 740] on link "261" at bounding box center [942, 746] width 18 height 13
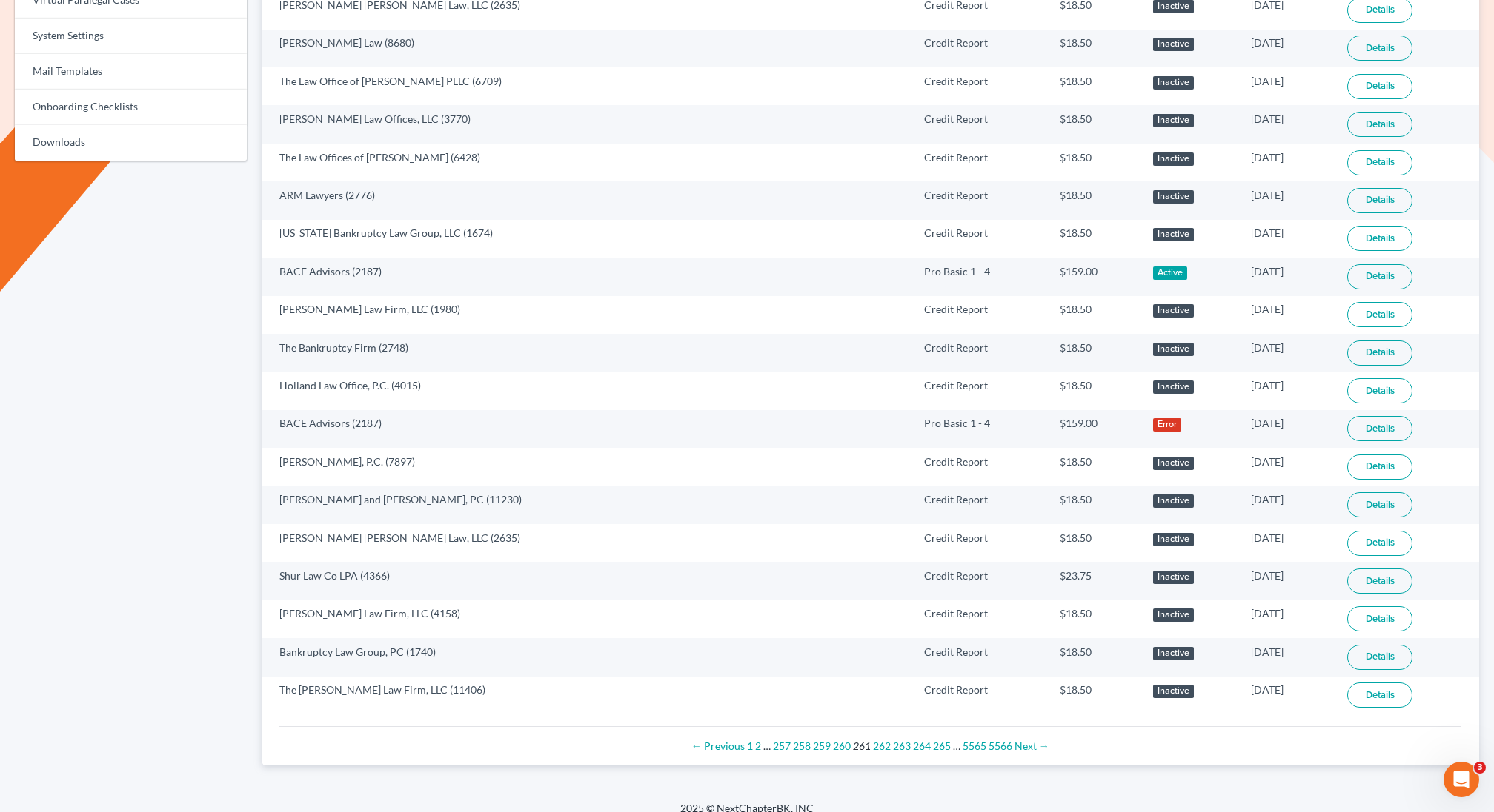
click at [935, 740] on link "265" at bounding box center [942, 746] width 18 height 13
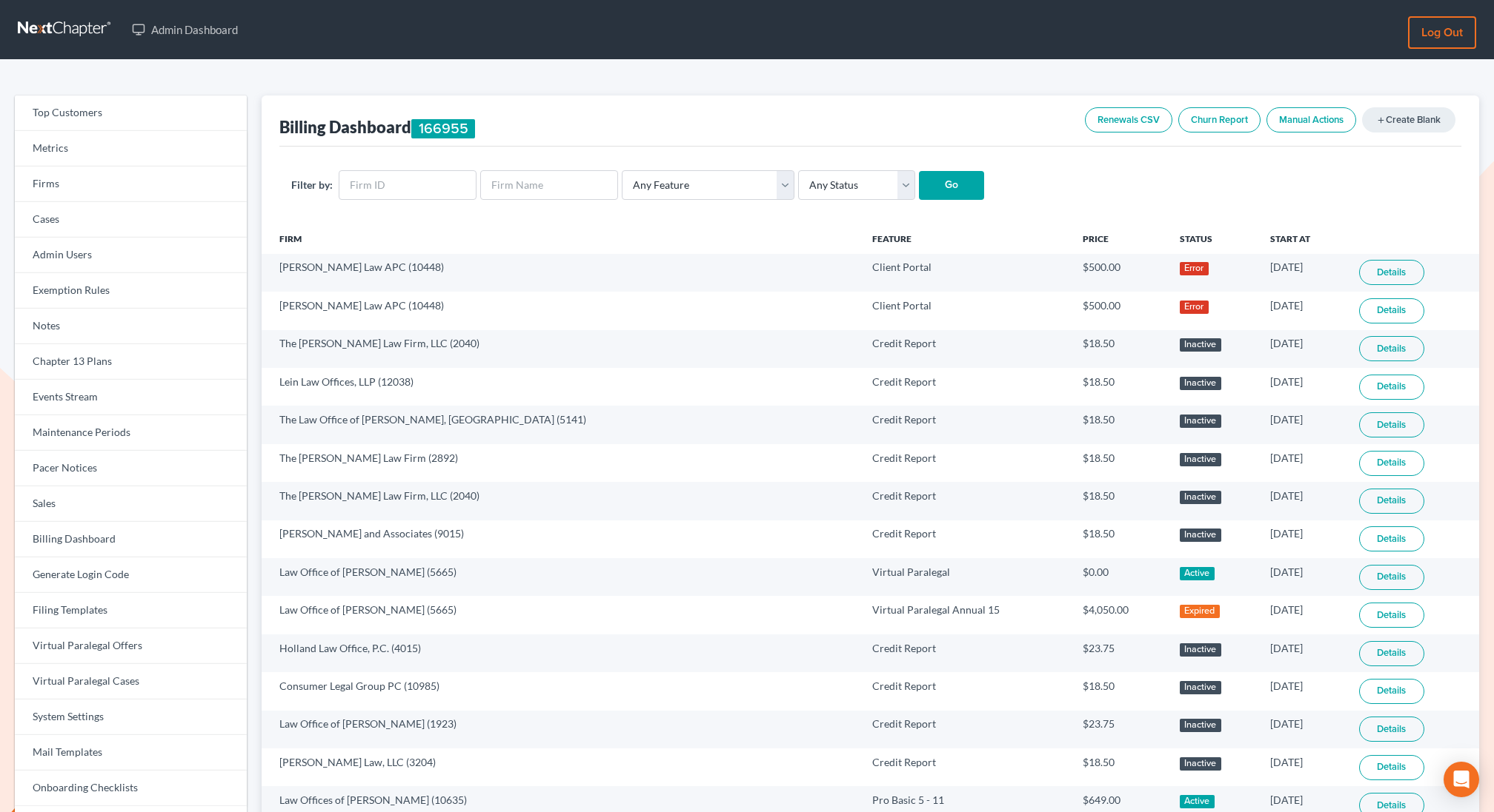
scroll to position [681, 0]
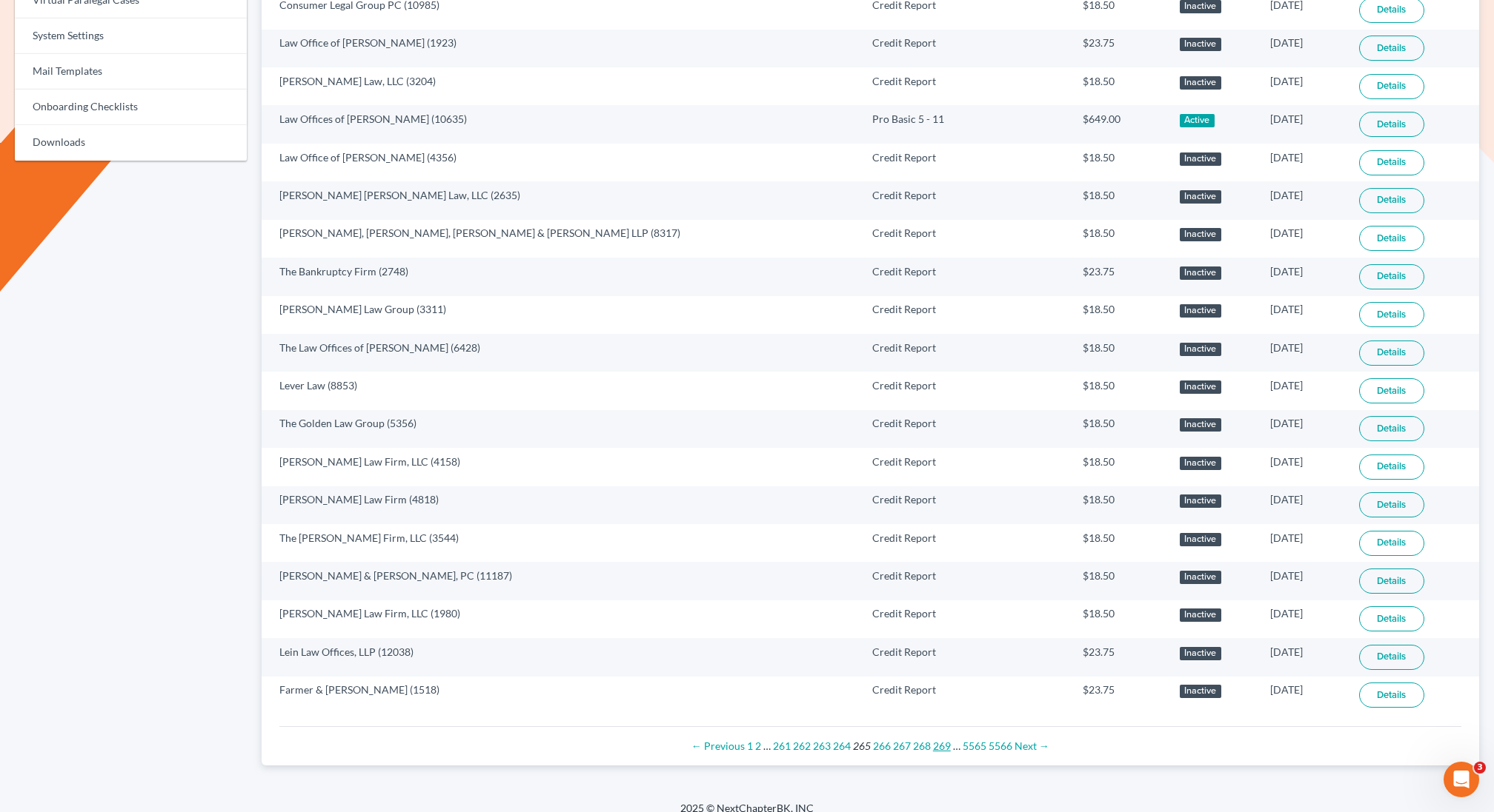
click at [942, 740] on link "269" at bounding box center [942, 746] width 18 height 13
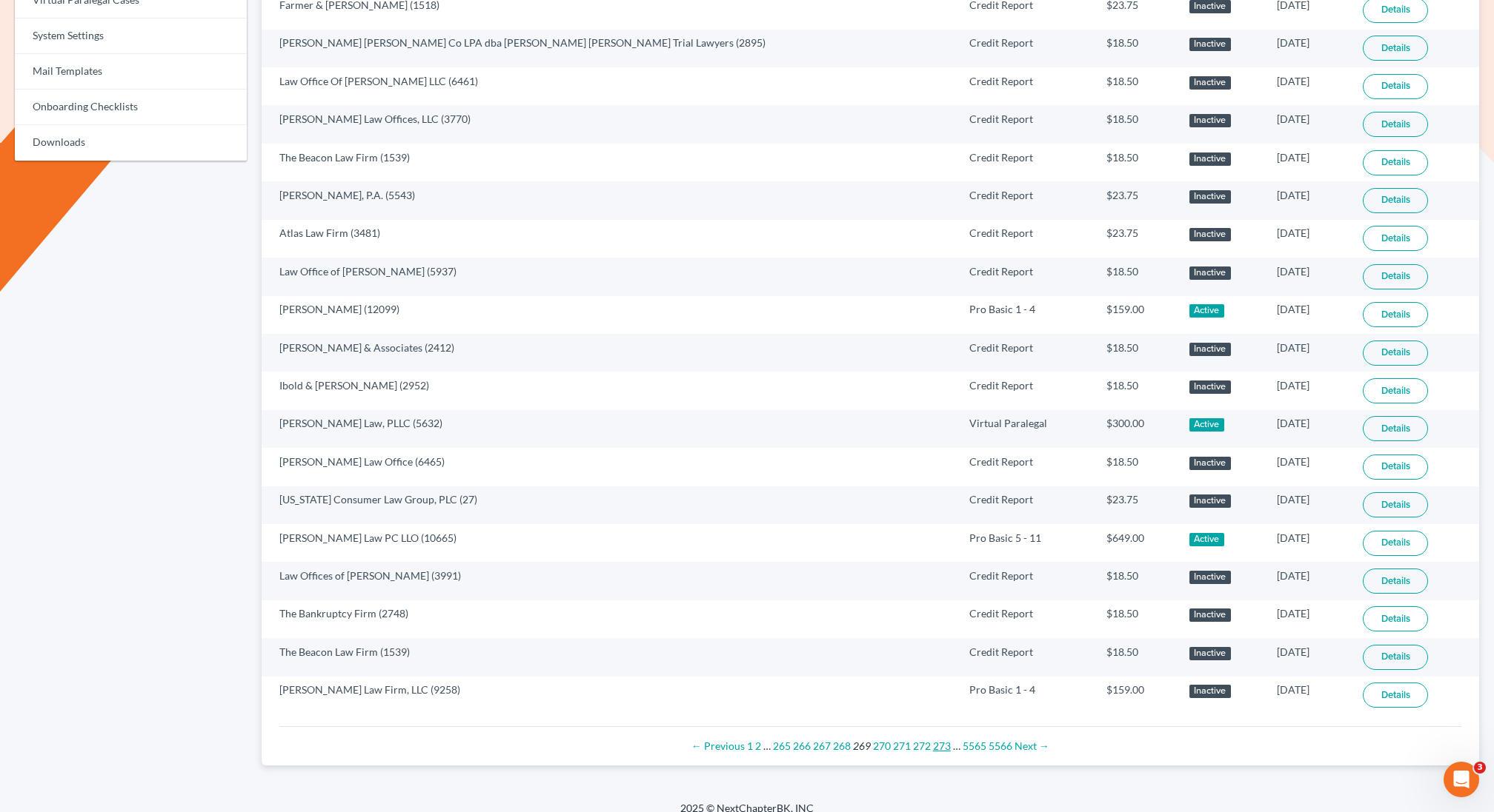
click at [942, 740] on link "273" at bounding box center [942, 746] width 18 height 13
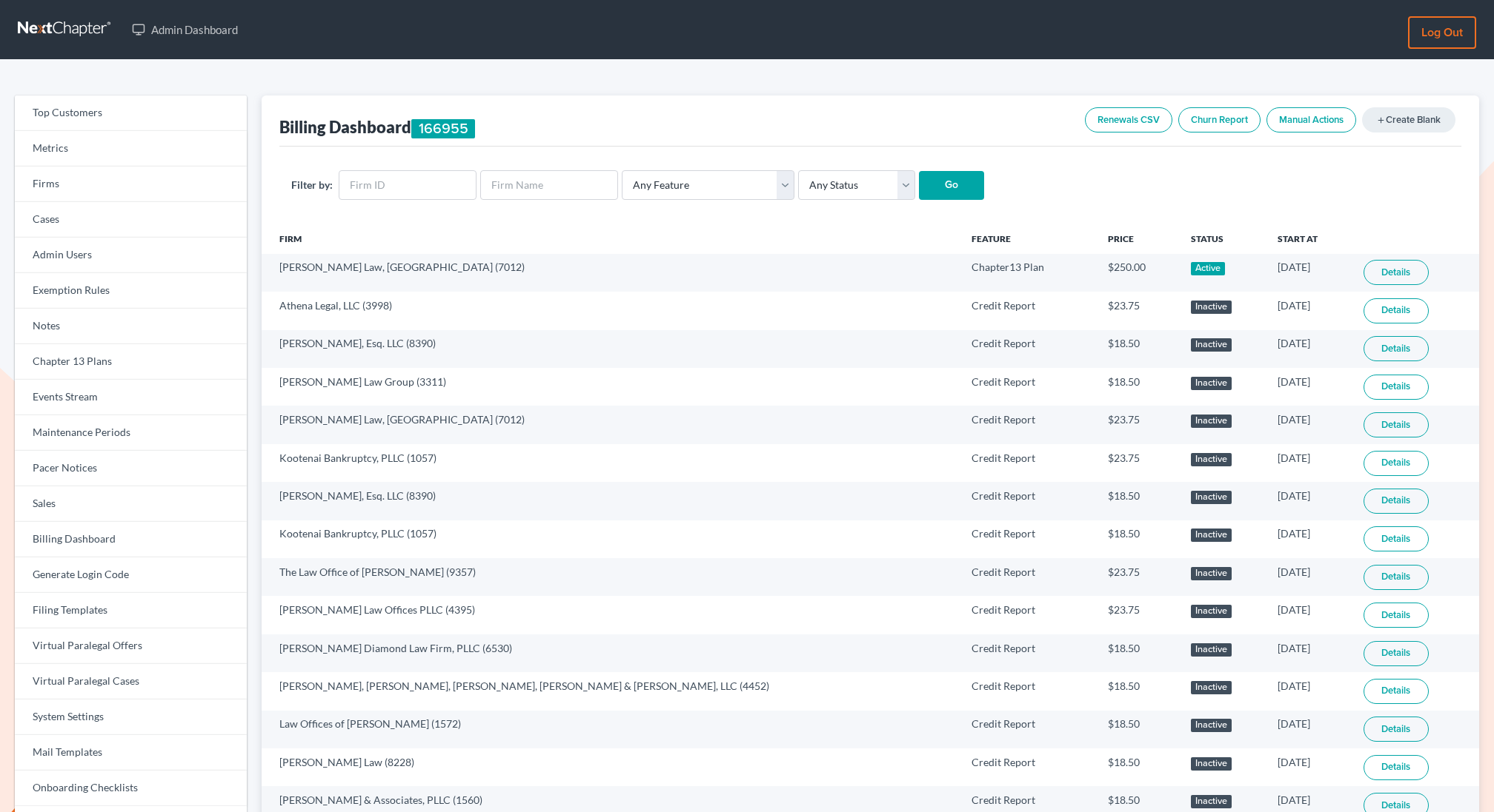
scroll to position [681, 0]
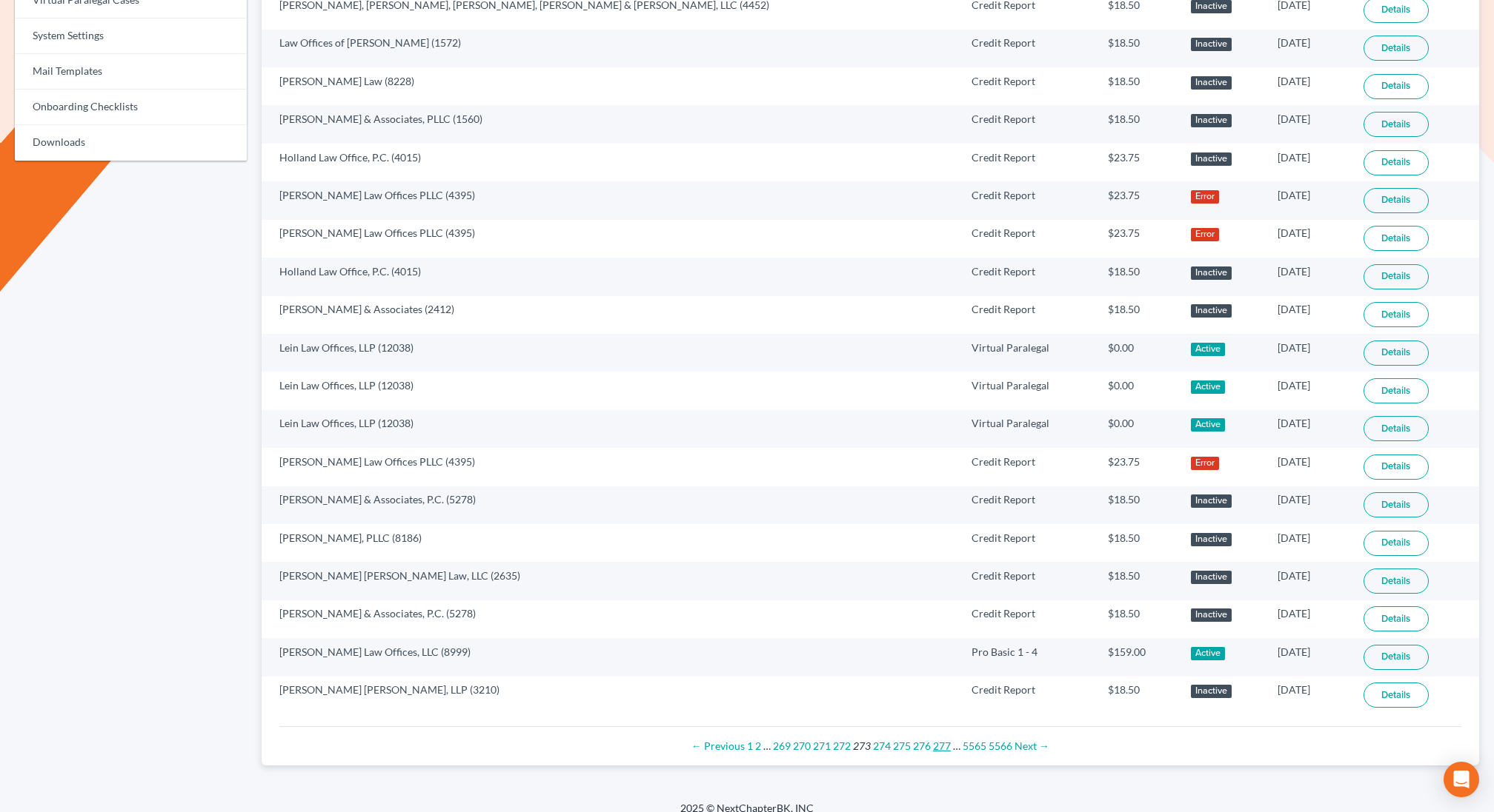
click at [942, 740] on link "277" at bounding box center [942, 746] width 18 height 13
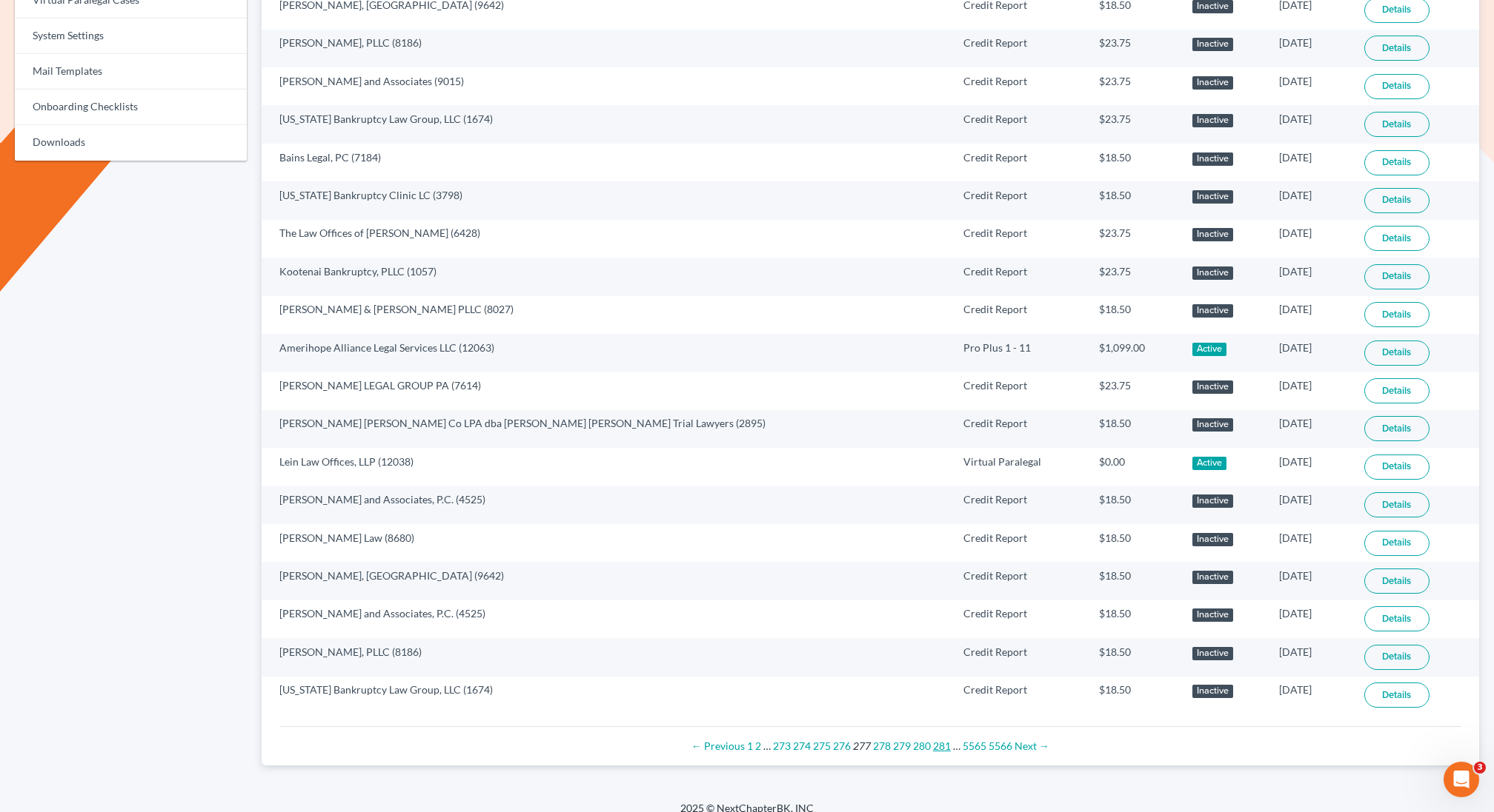
click at [939, 740] on link "281" at bounding box center [942, 746] width 18 height 13
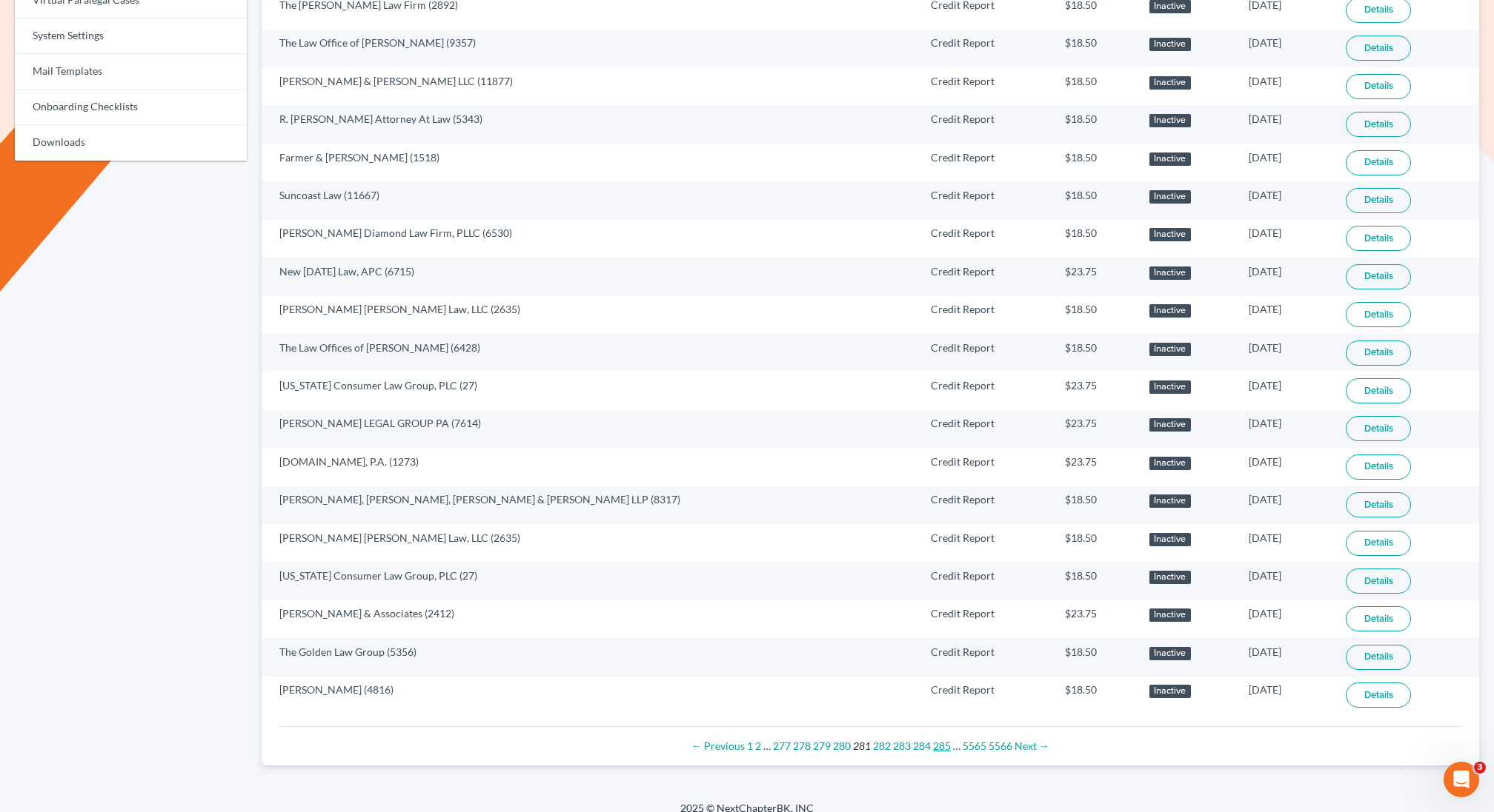
click at [939, 740] on link "285" at bounding box center [942, 746] width 18 height 13
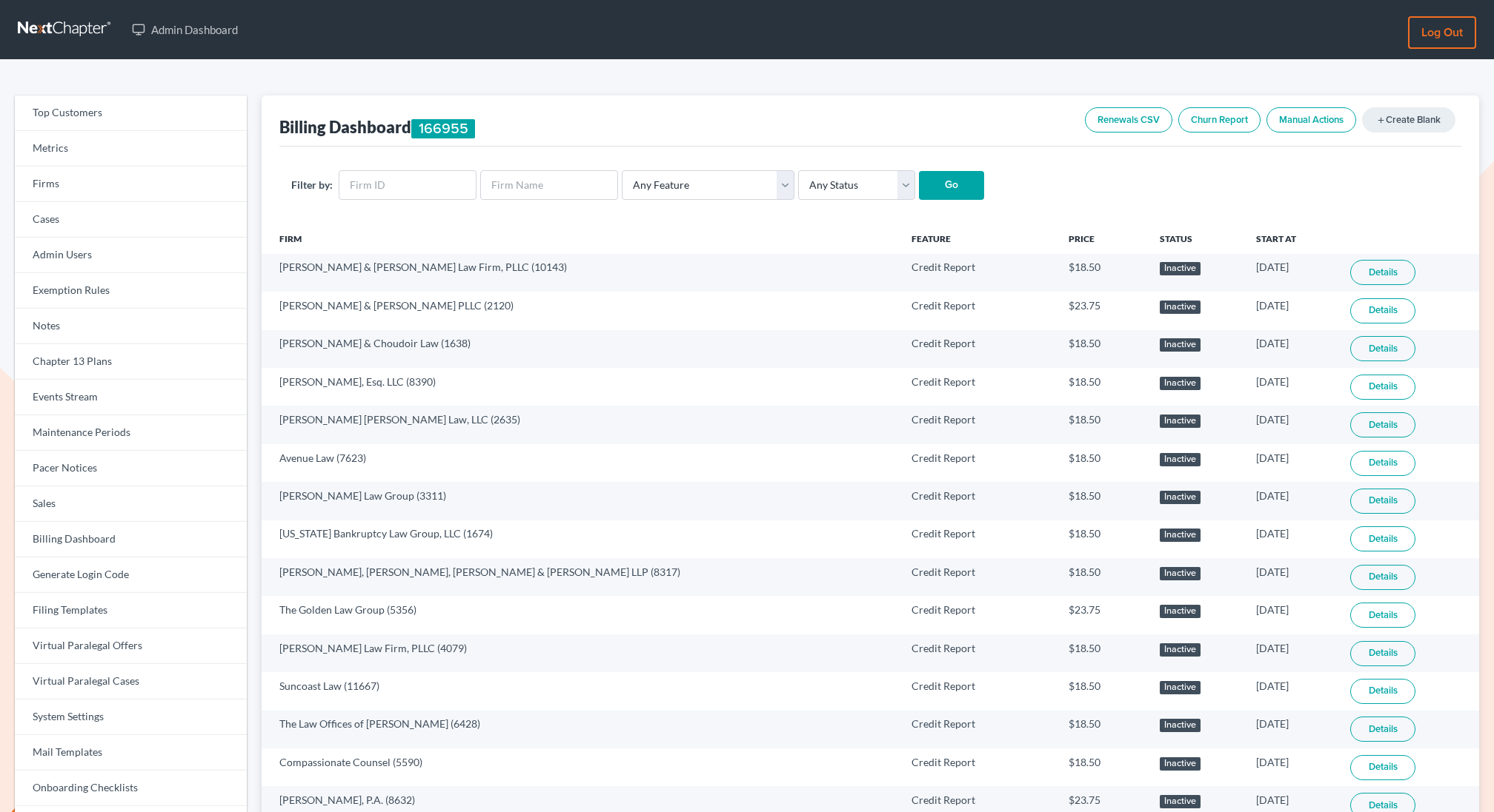
scroll to position [681, 0]
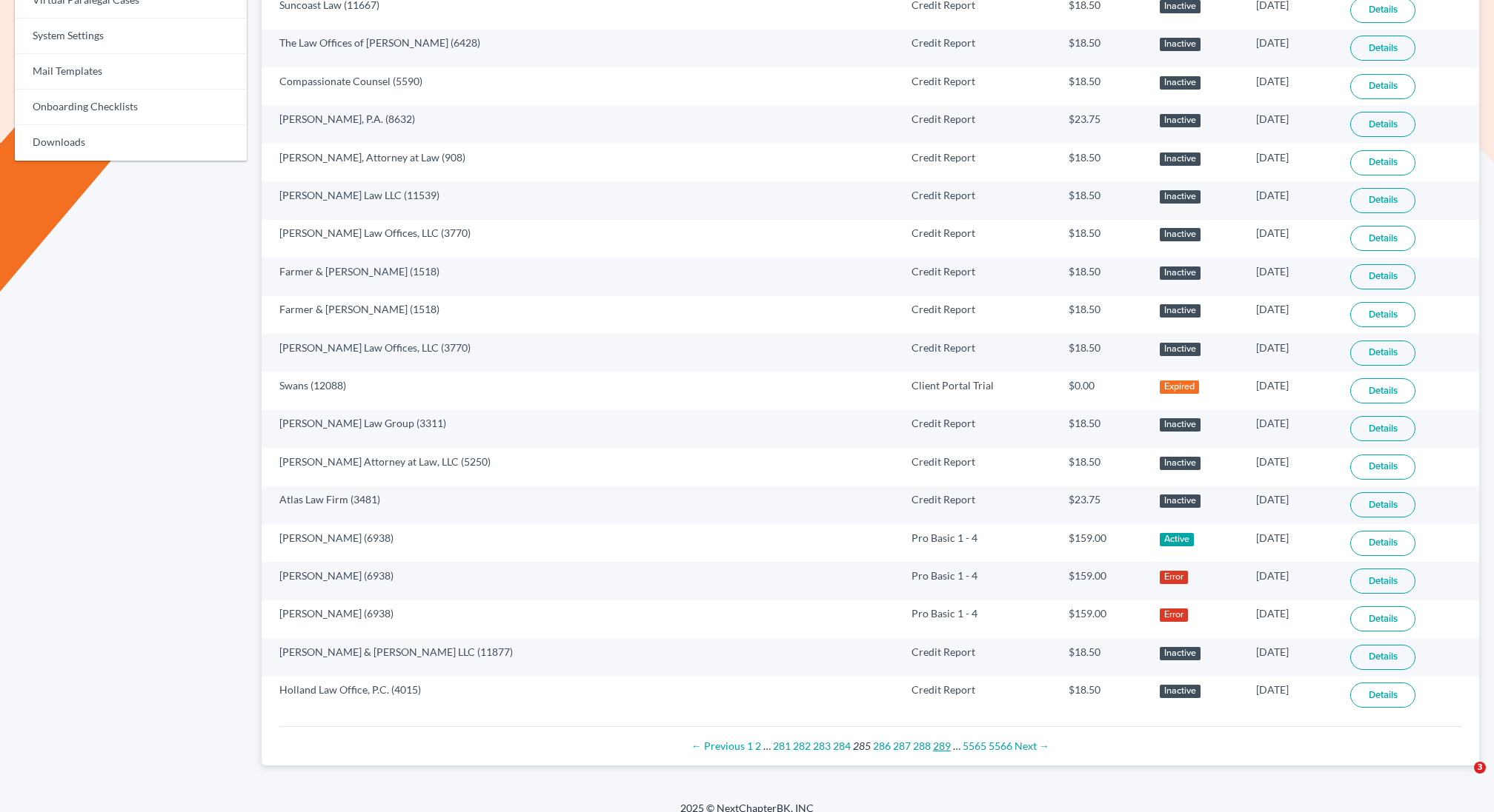
click at [939, 740] on link "289" at bounding box center [942, 746] width 18 height 13
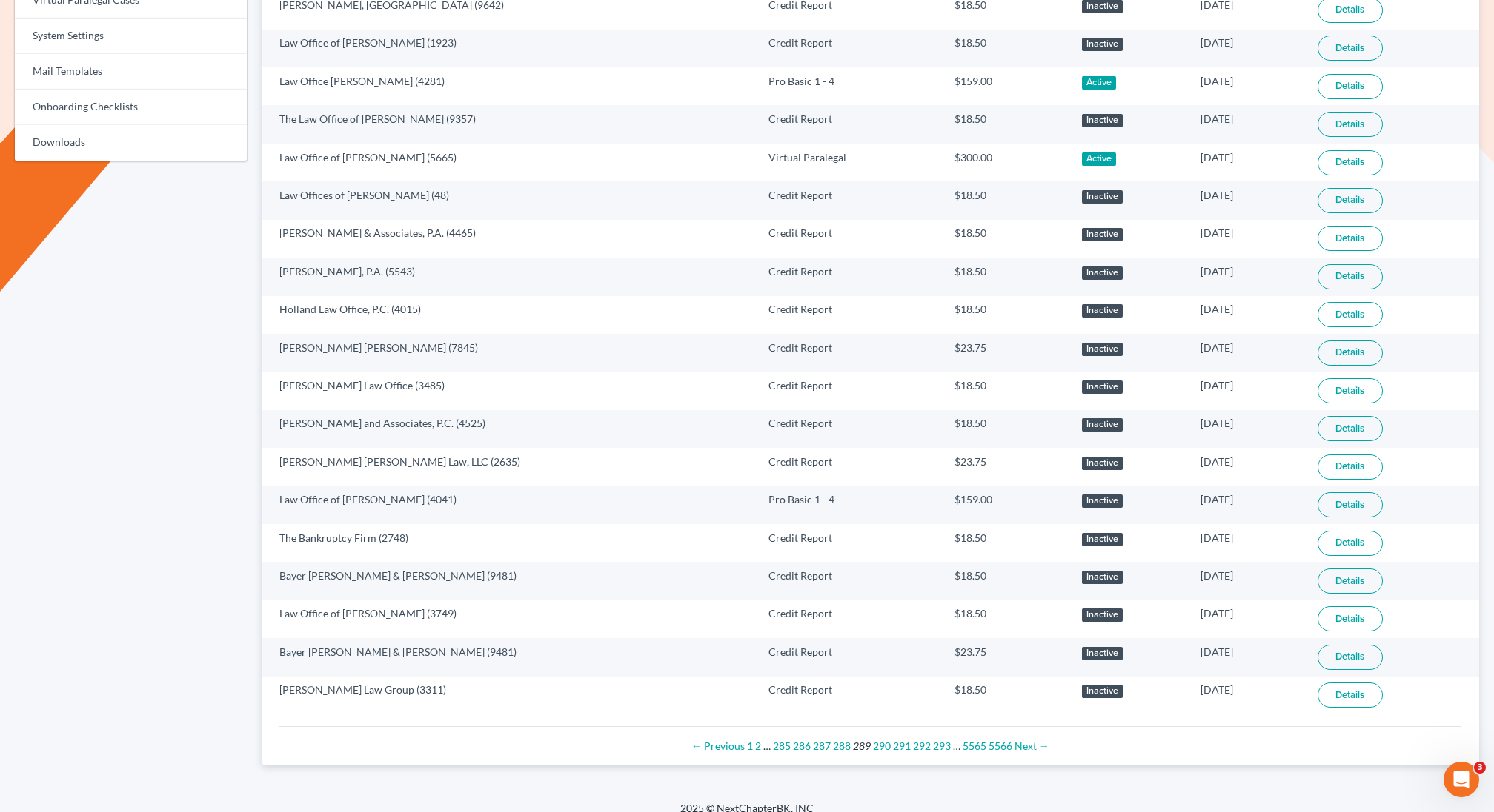
click at [939, 740] on link "293" at bounding box center [942, 746] width 18 height 13
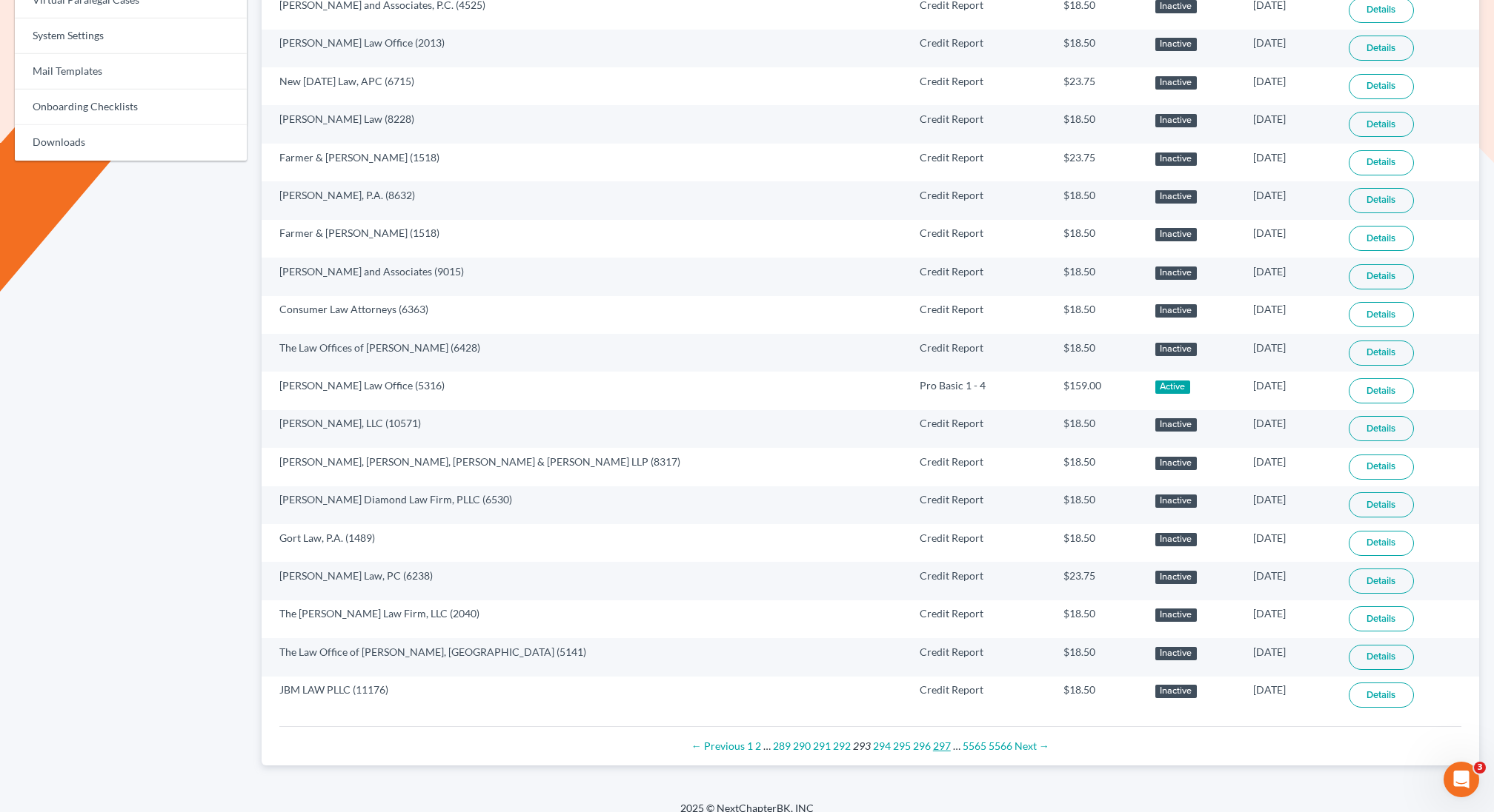
click at [939, 740] on link "297" at bounding box center [942, 746] width 18 height 13
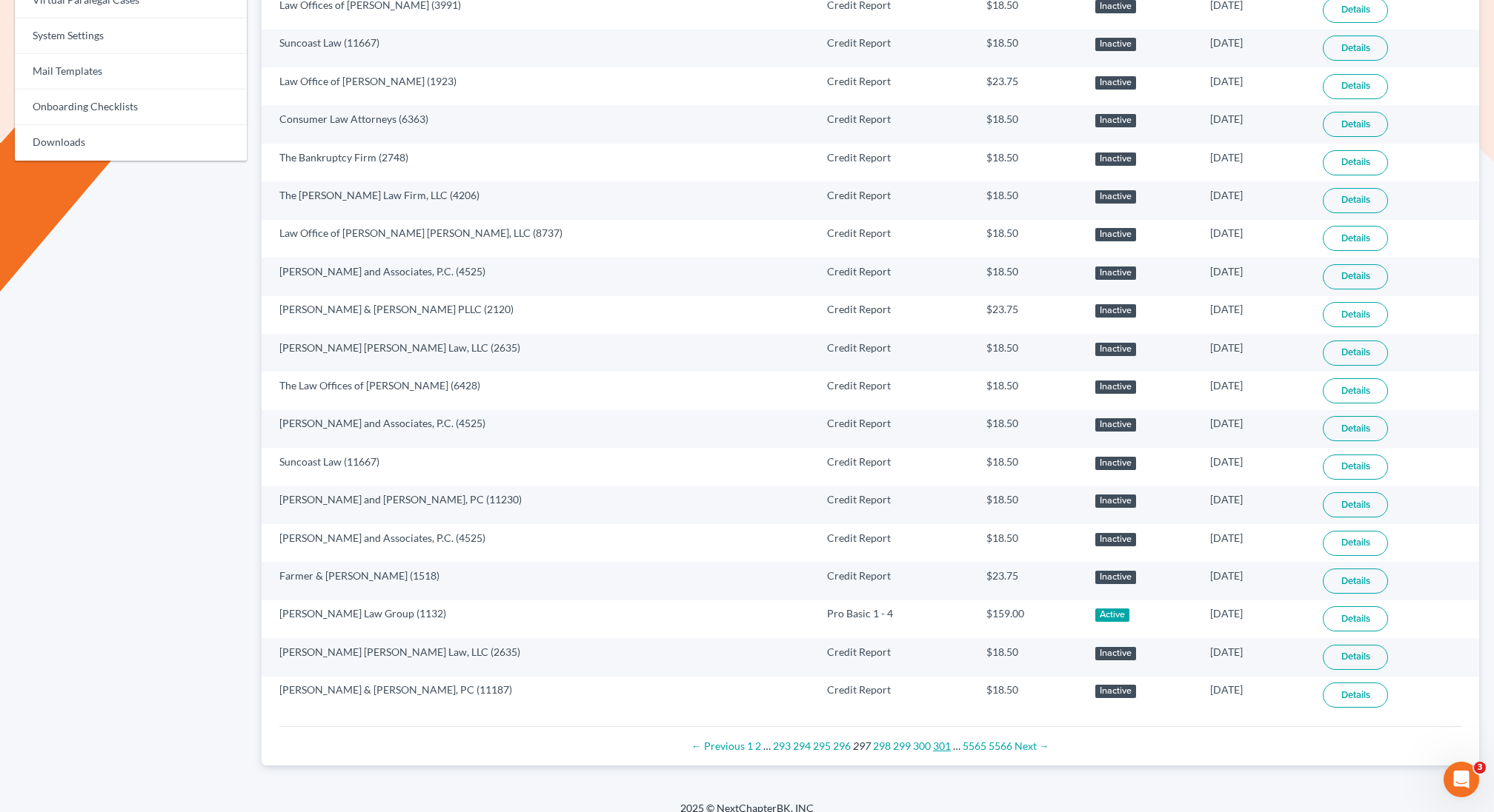
click at [940, 740] on link "301" at bounding box center [942, 746] width 18 height 13
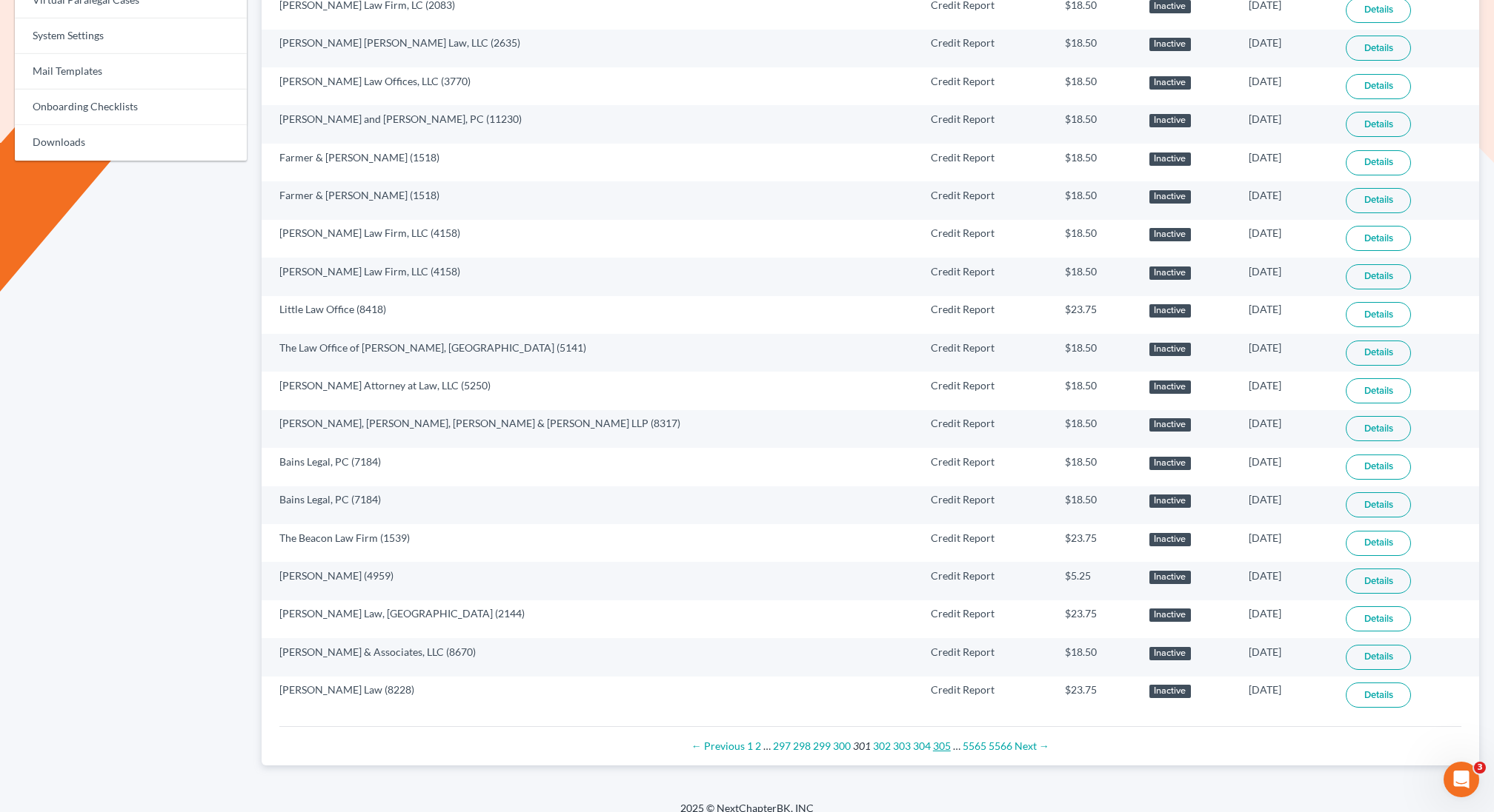
click at [940, 740] on link "305" at bounding box center [942, 746] width 18 height 13
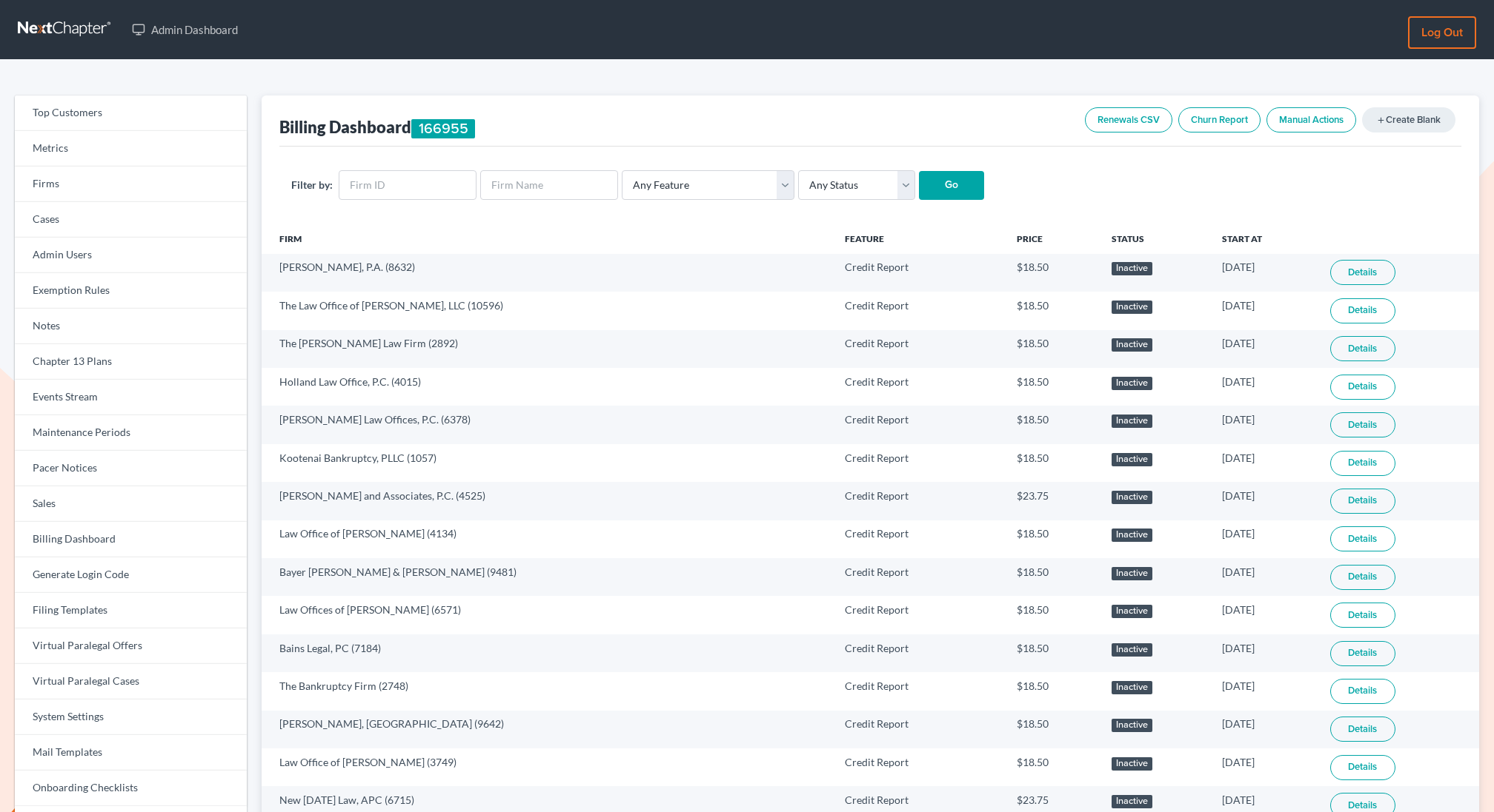
scroll to position [681, 0]
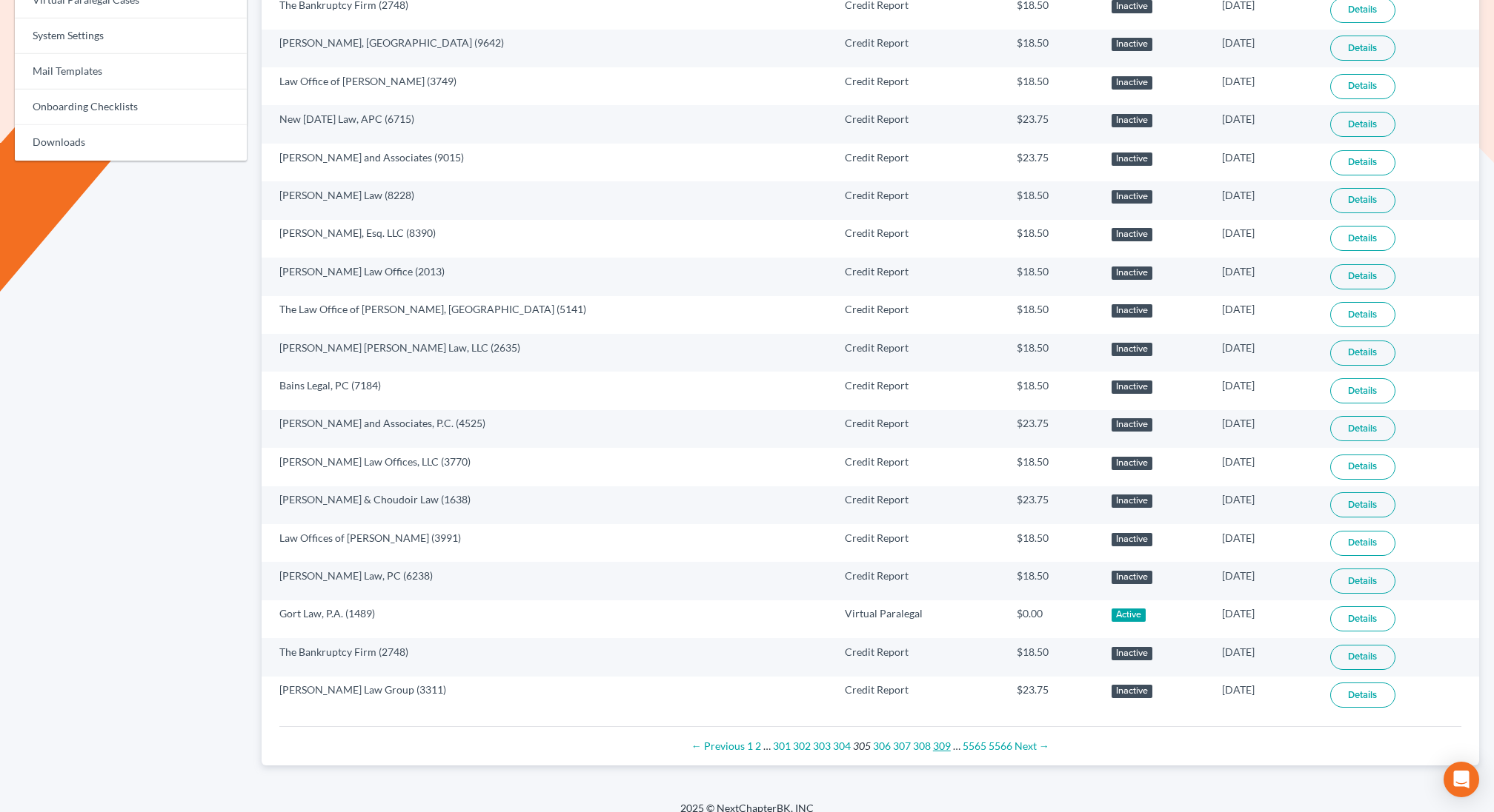
click at [940, 740] on link "309" at bounding box center [942, 746] width 18 height 13
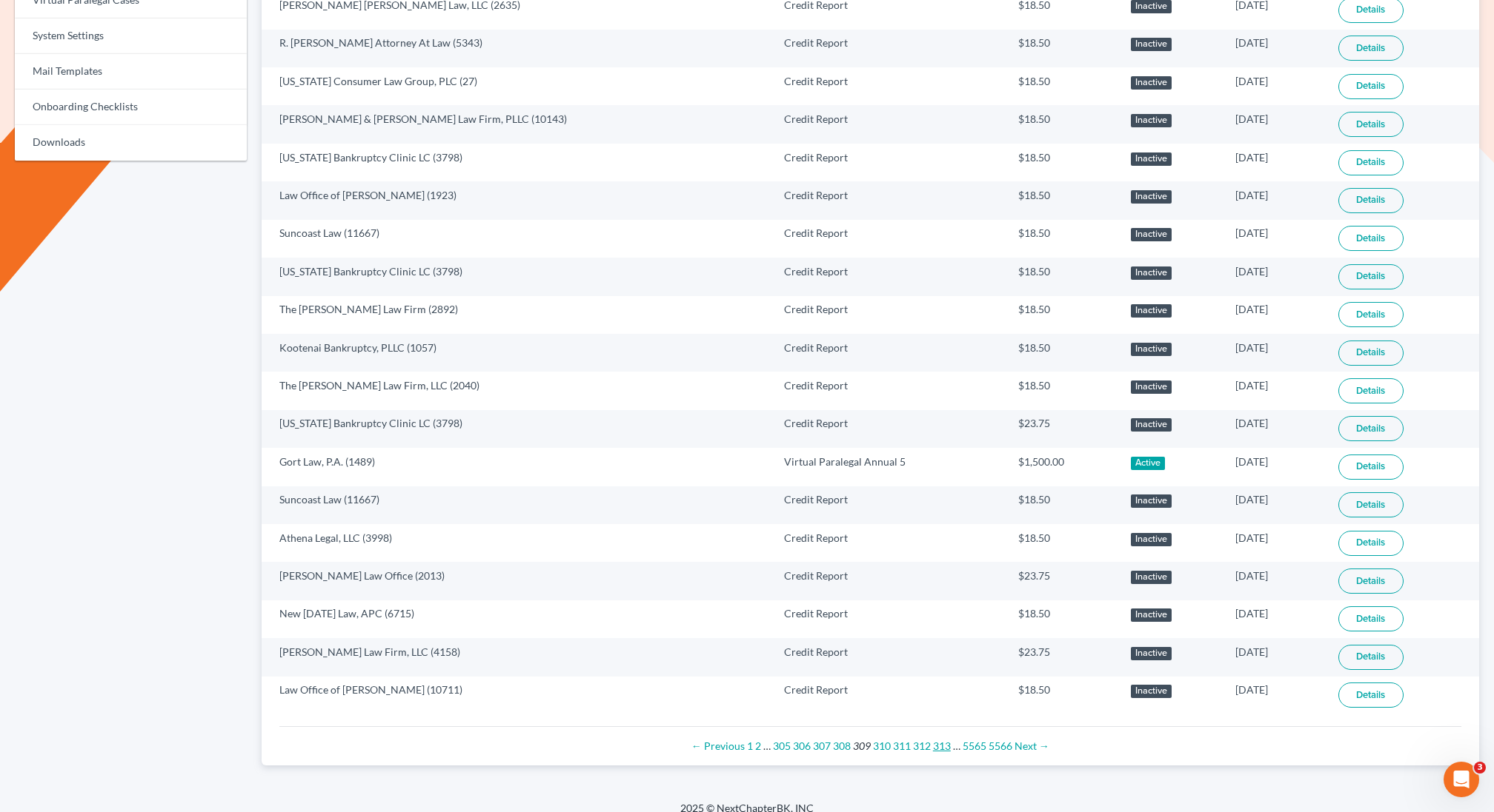
click at [940, 740] on link "313" at bounding box center [942, 746] width 18 height 13
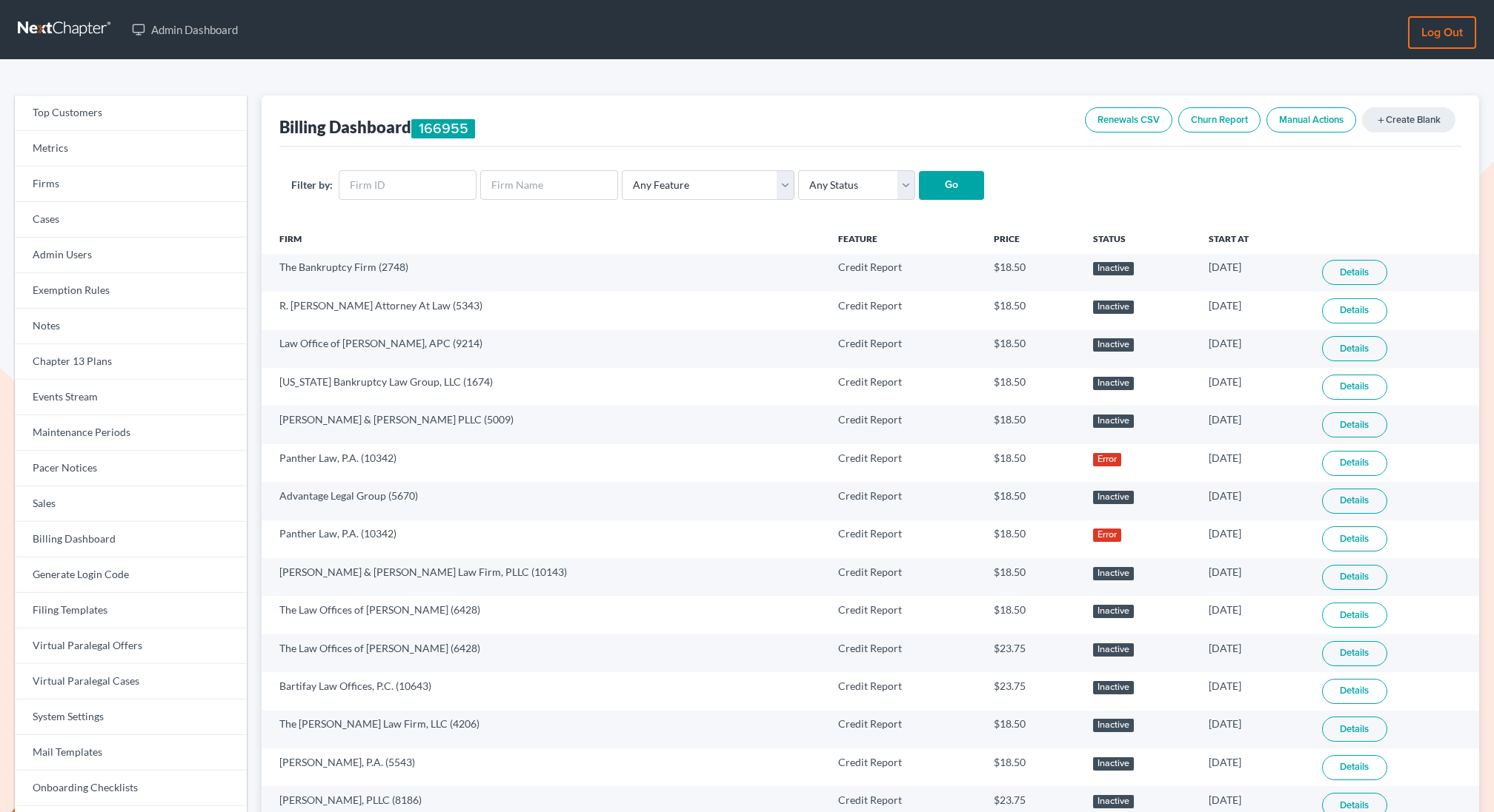
scroll to position [681, 0]
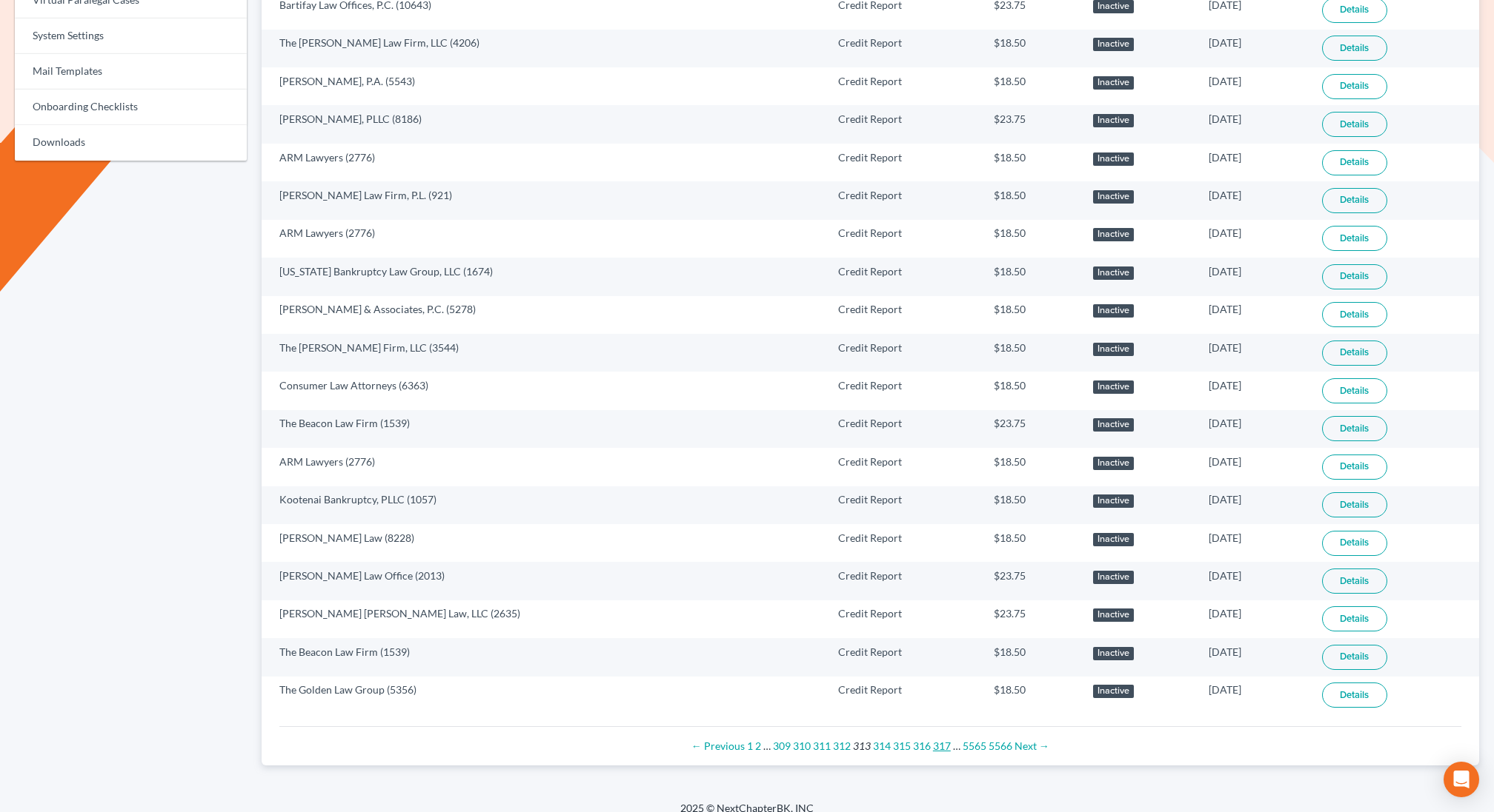
click at [940, 740] on link "317" at bounding box center [942, 746] width 18 height 13
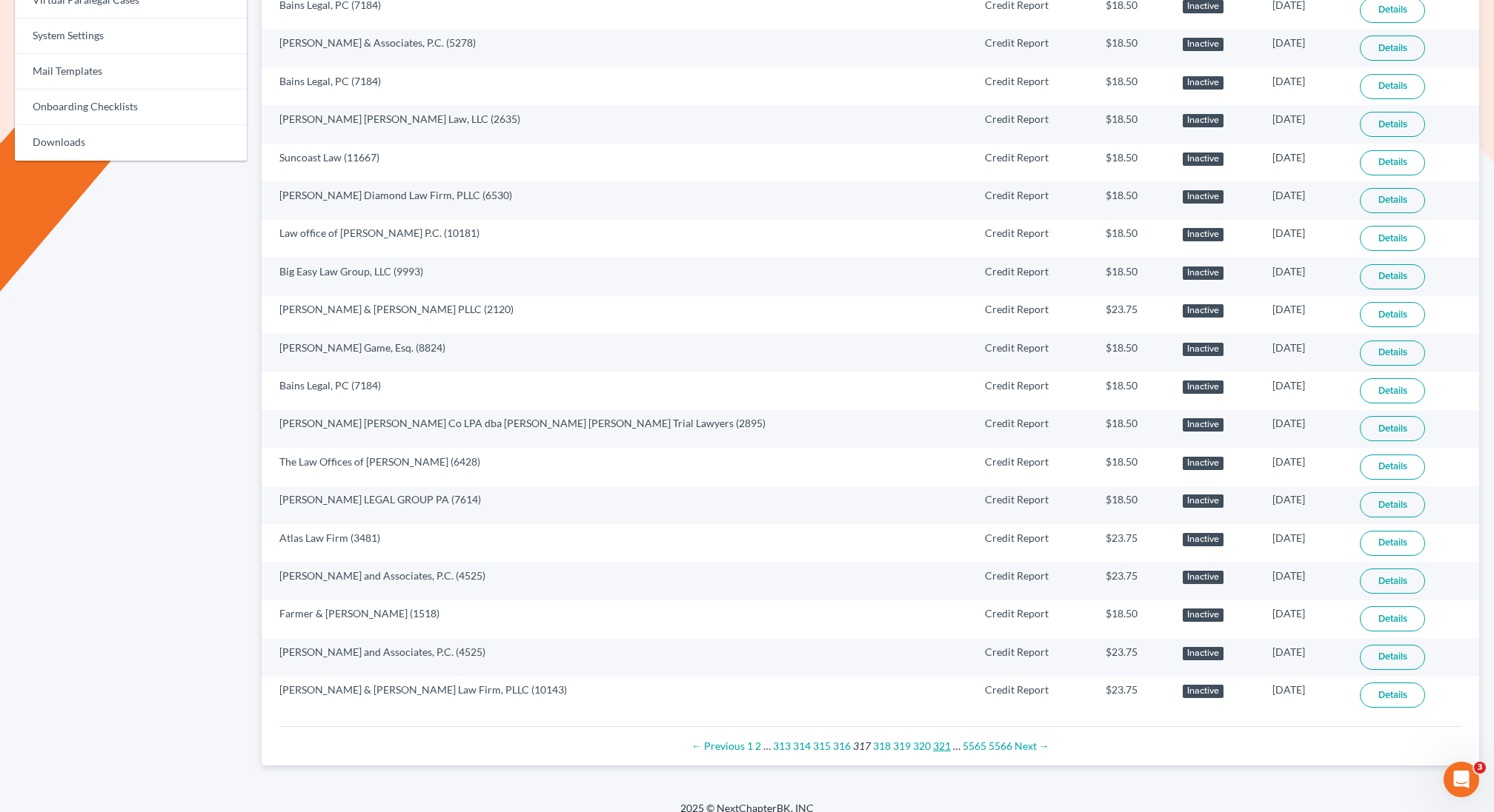
click at [940, 740] on link "321" at bounding box center [942, 746] width 18 height 13
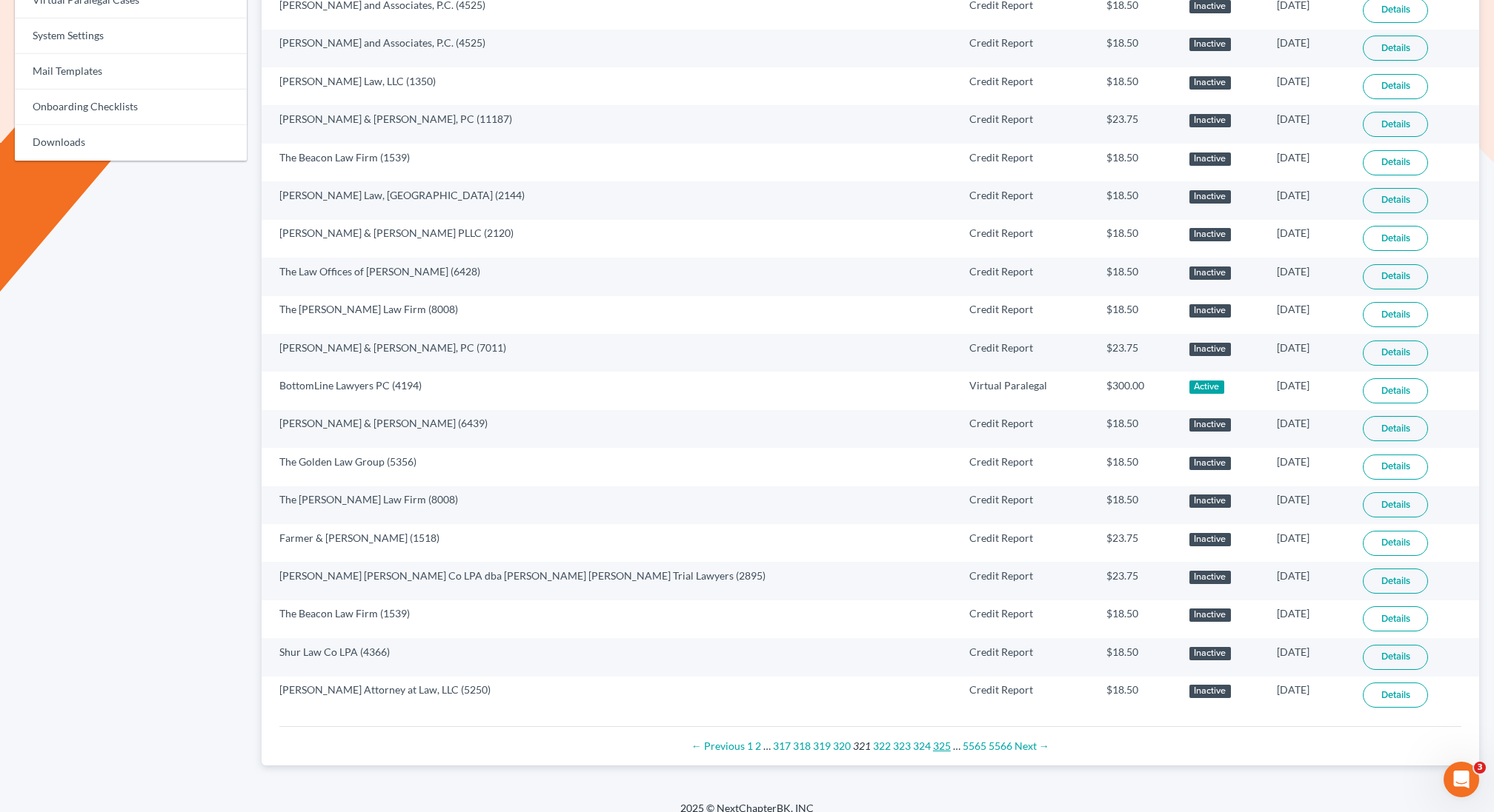
click at [940, 740] on link "325" at bounding box center [942, 746] width 18 height 13
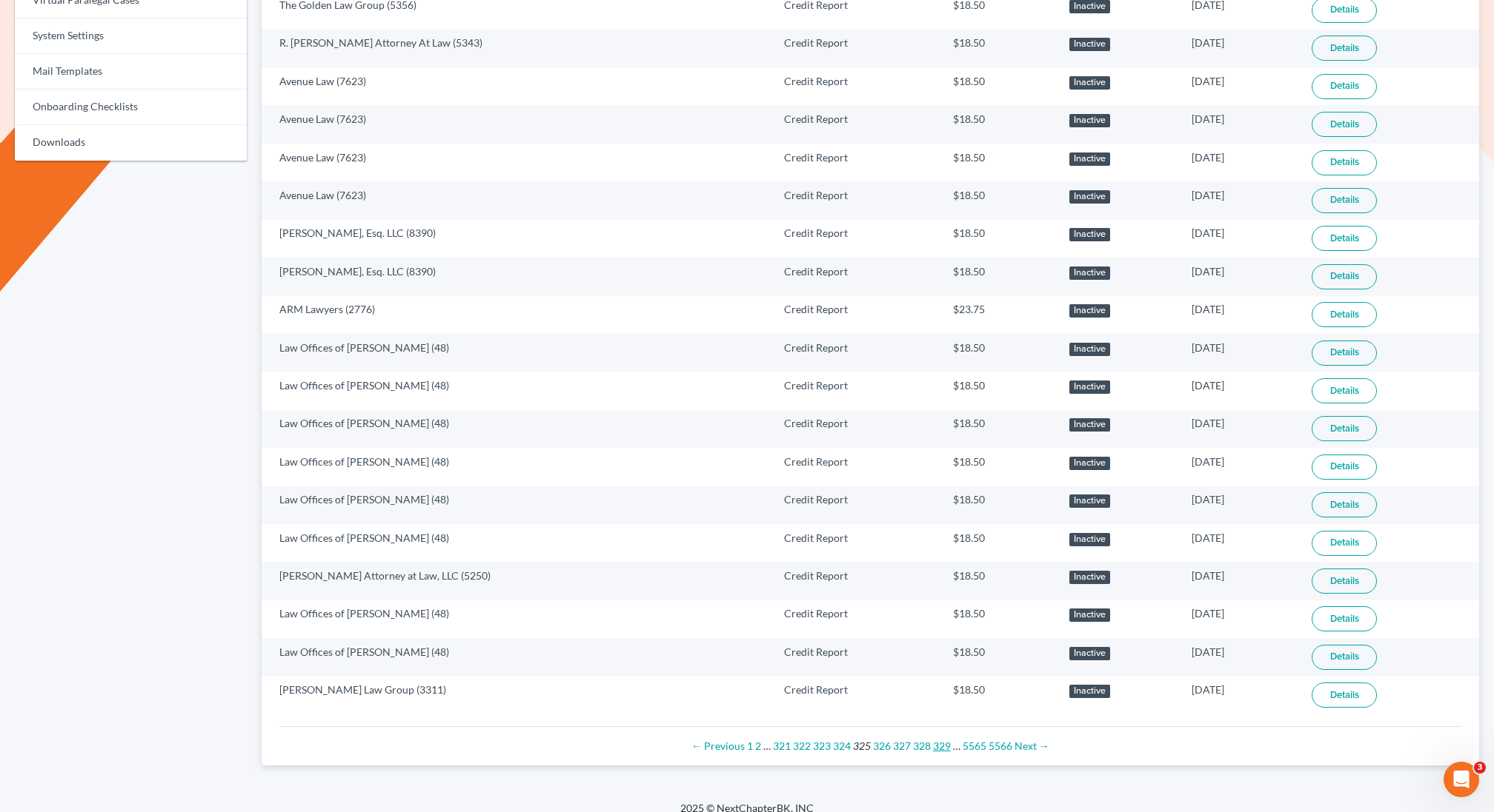
click at [940, 740] on link "329" at bounding box center [942, 746] width 18 height 13
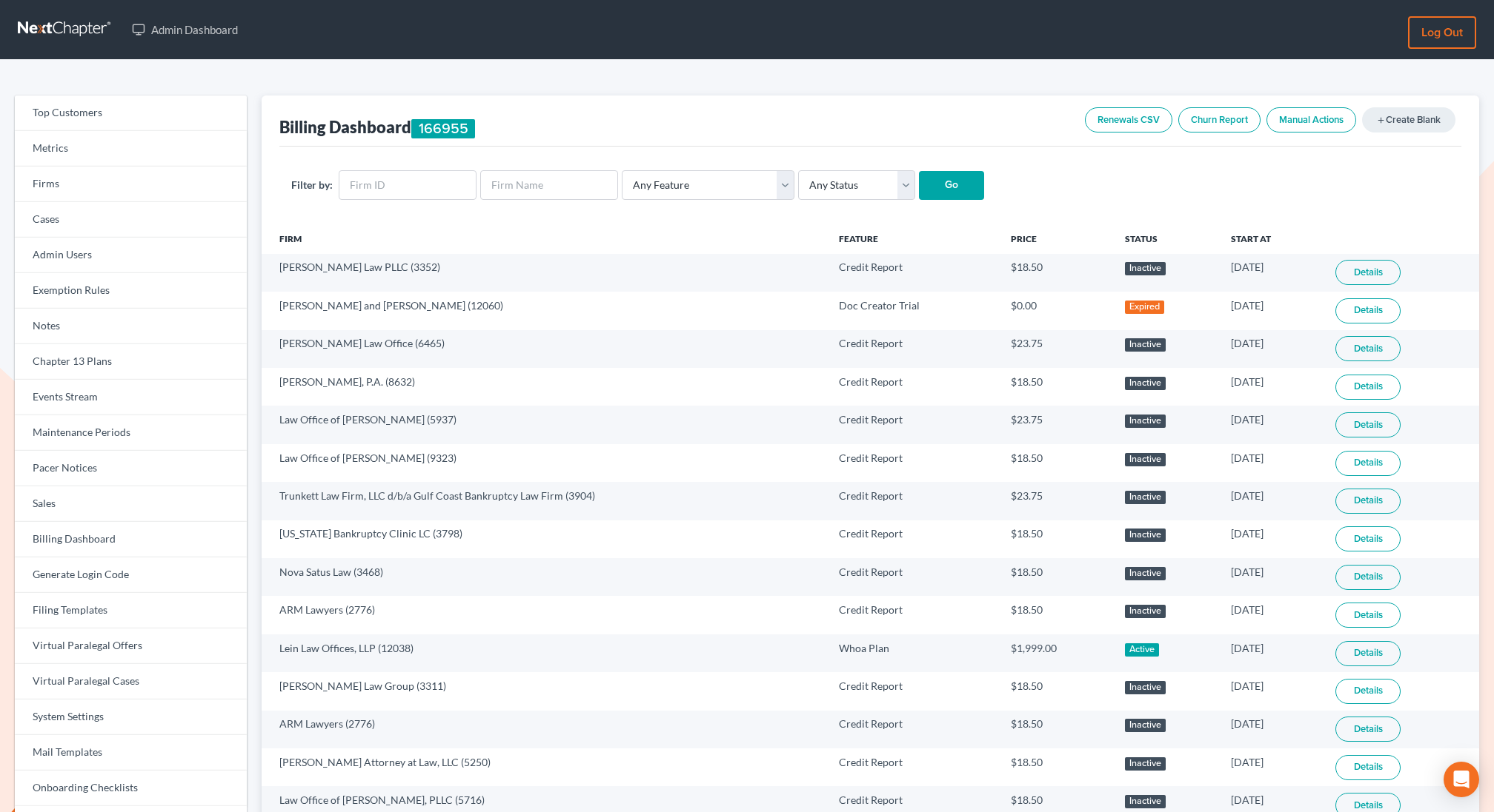
scroll to position [681, 0]
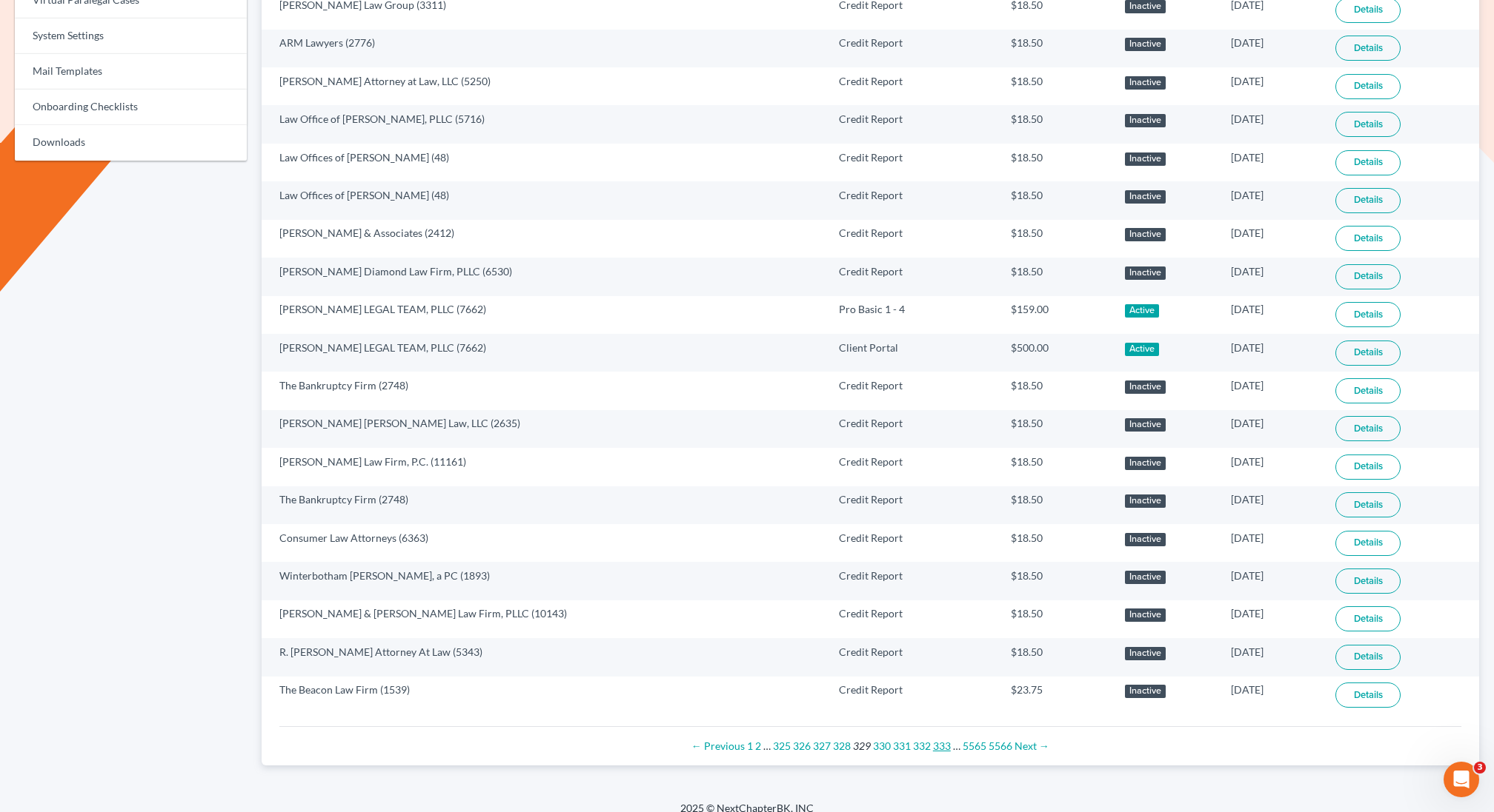
click at [940, 740] on link "333" at bounding box center [942, 746] width 18 height 13
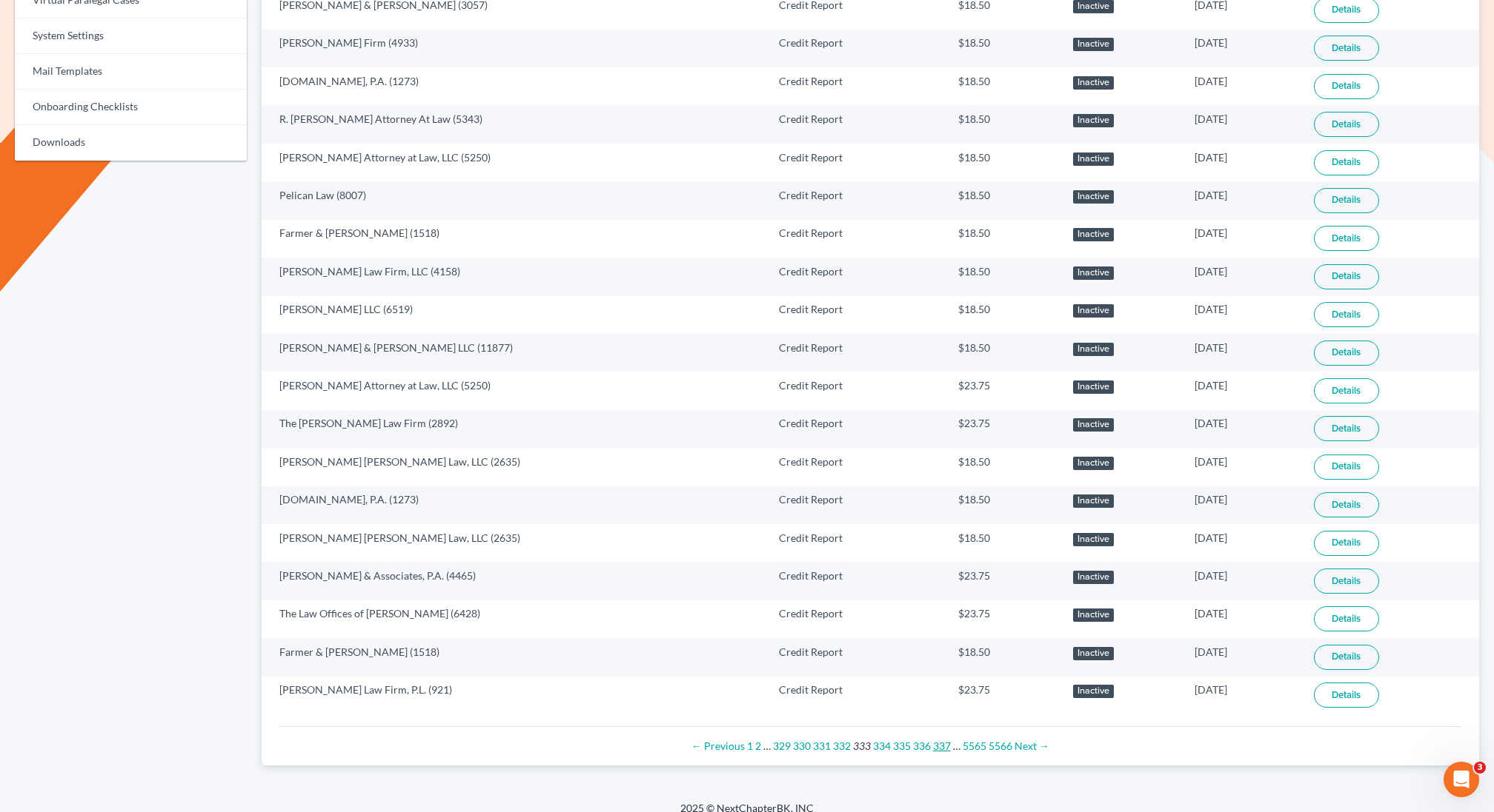
click at [940, 740] on link "337" at bounding box center [942, 746] width 18 height 13
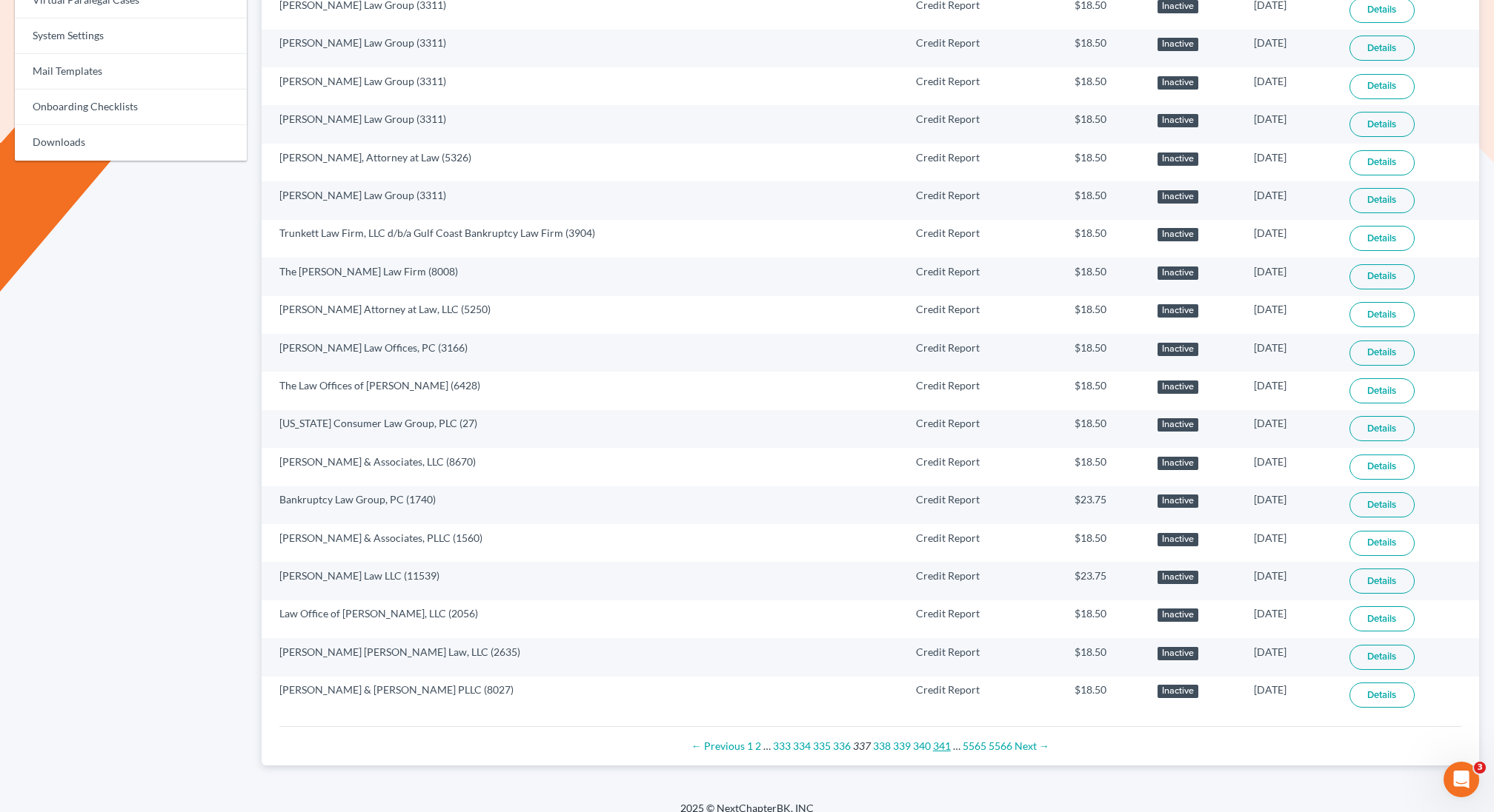
click at [940, 740] on link "341" at bounding box center [942, 746] width 18 height 13
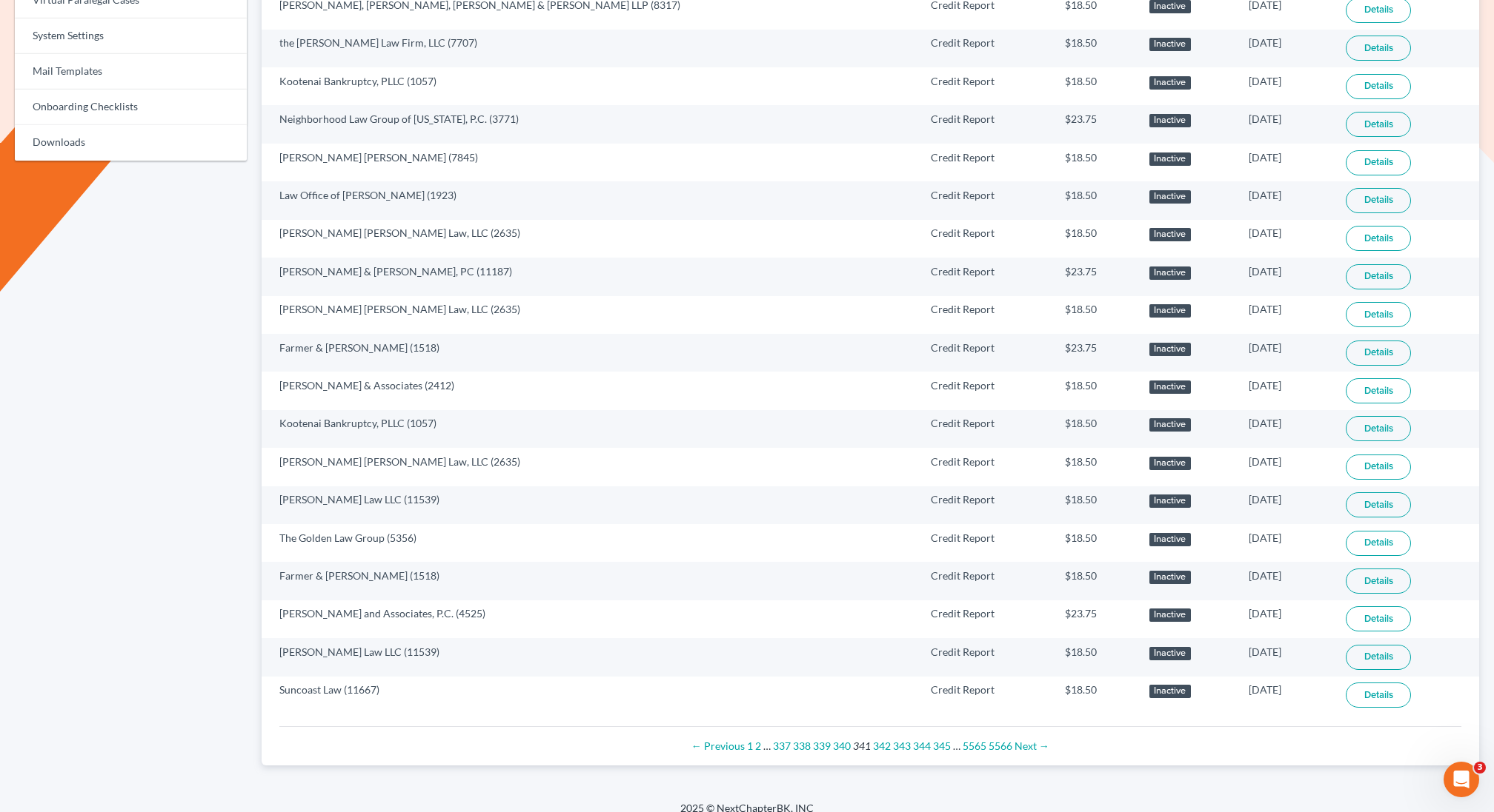
click at [940, 739] on div "← Previous 1 2 … 337 338 339 340 341 342 343 344 345 … 5565 5566 Next →" at bounding box center [871, 746] width 1158 height 15
click at [940, 740] on link "345" at bounding box center [942, 746] width 18 height 13
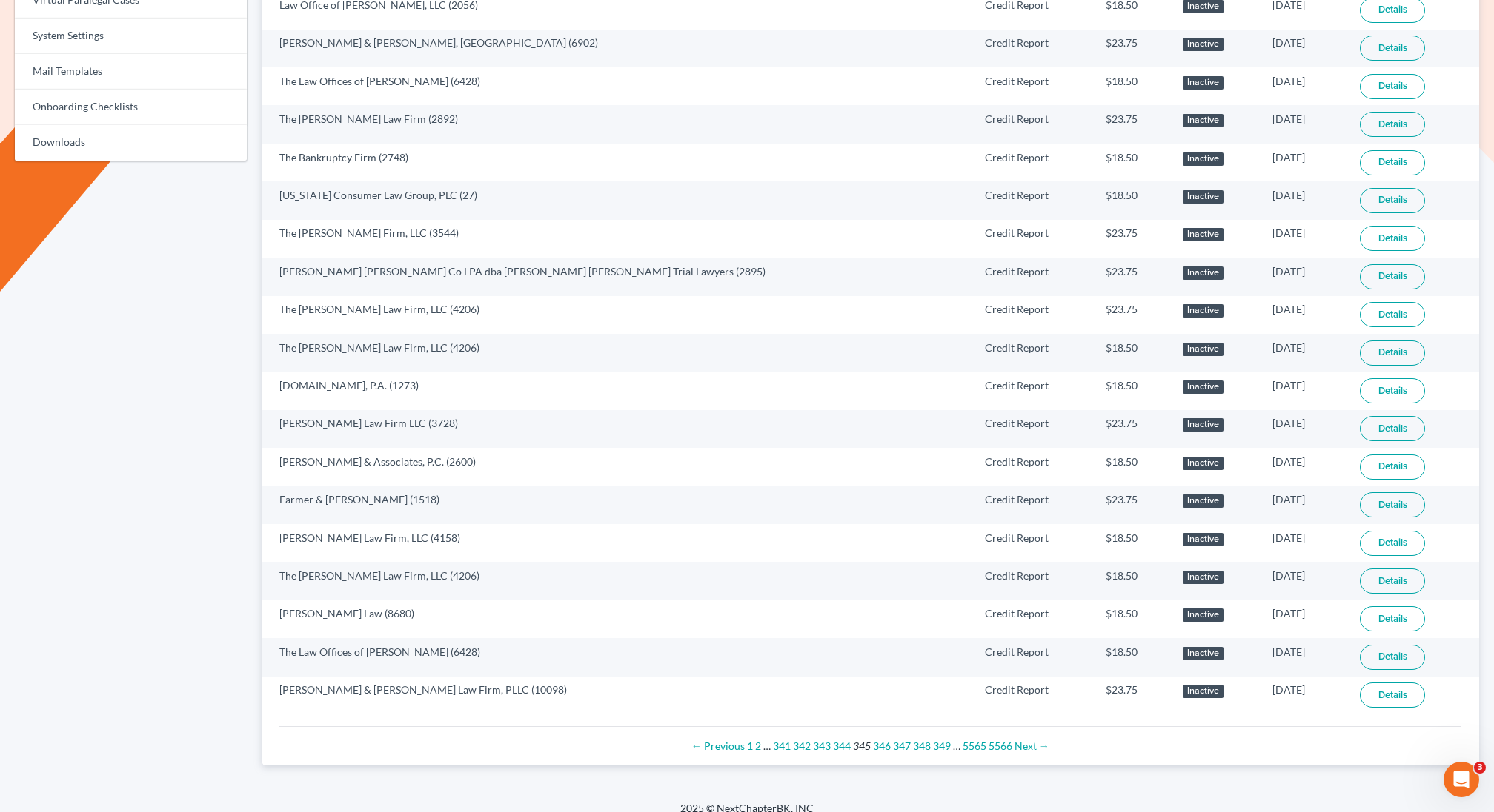
click at [940, 740] on link "349" at bounding box center [942, 746] width 18 height 13
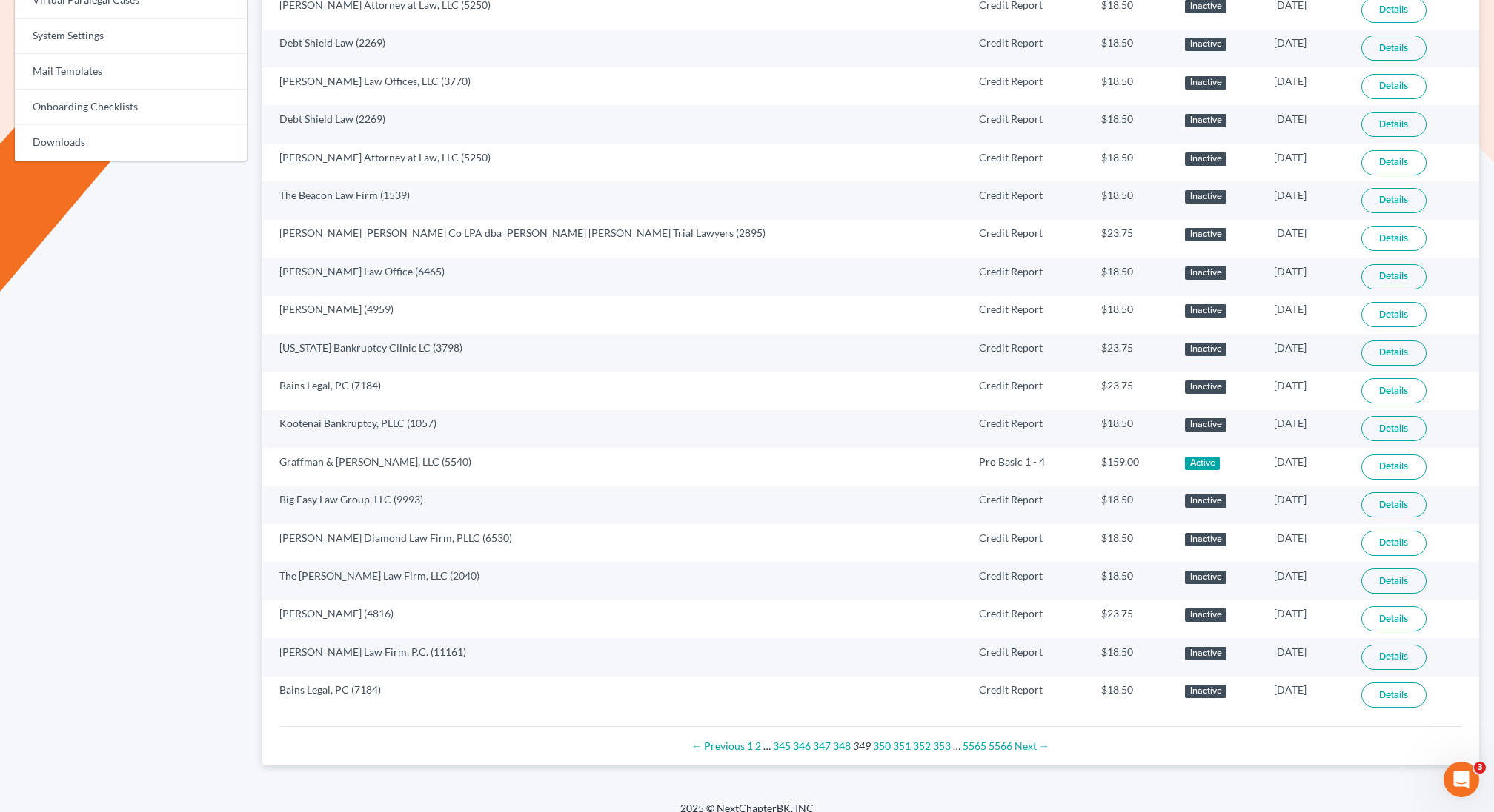
click at [940, 740] on link "353" at bounding box center [942, 746] width 18 height 13
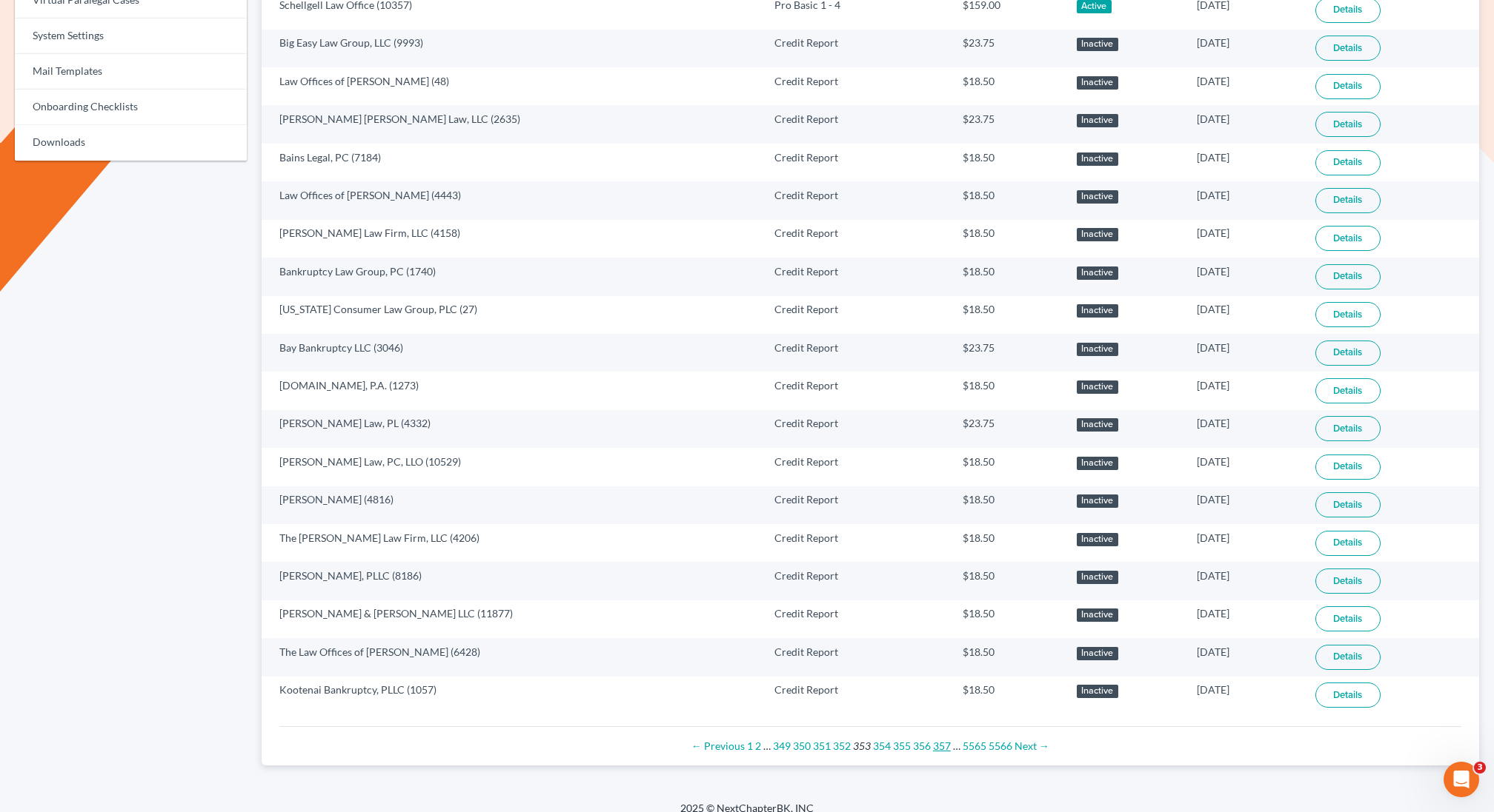
click at [940, 740] on link "357" at bounding box center [942, 746] width 18 height 13
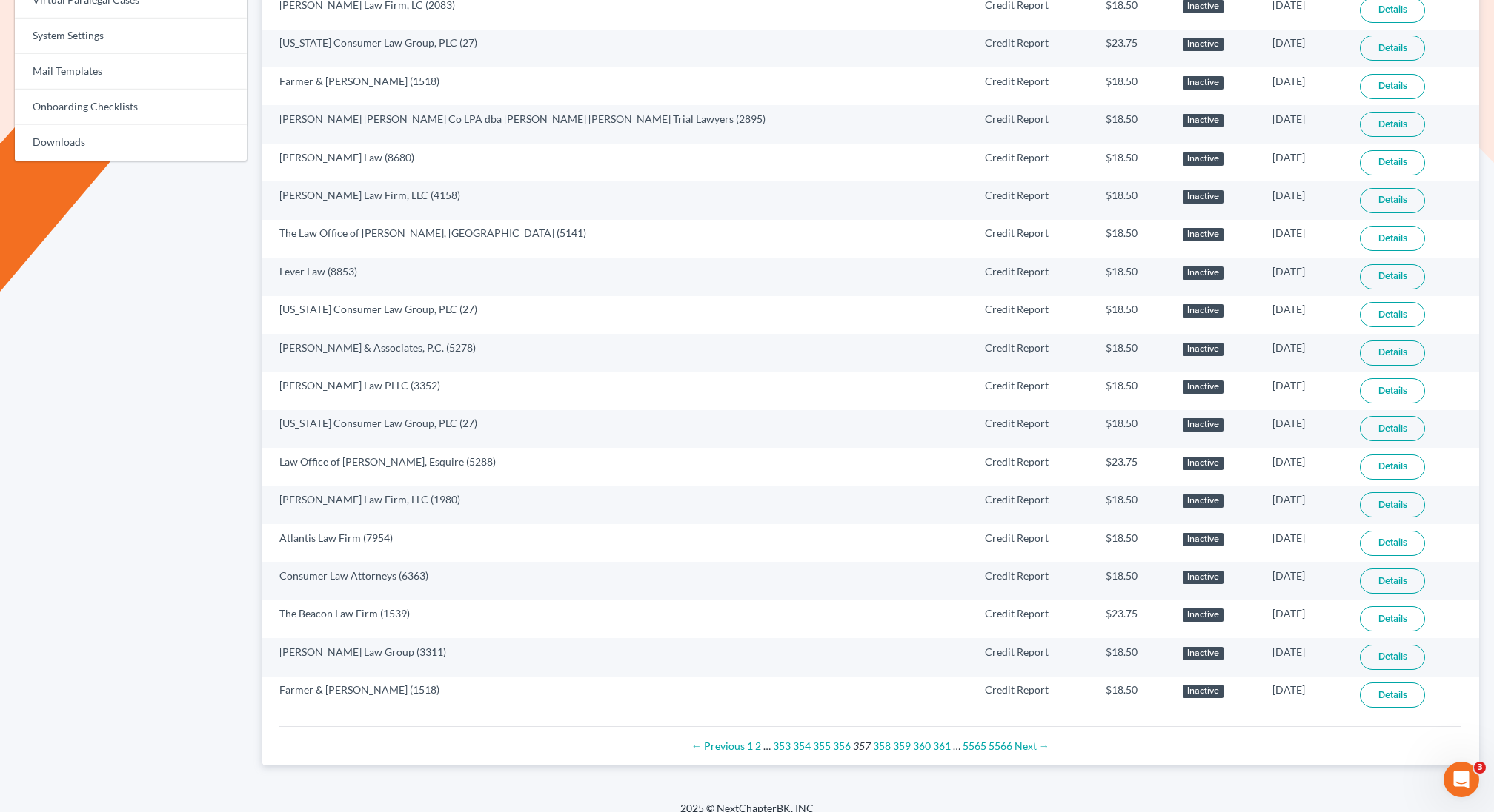
click at [940, 740] on link "361" at bounding box center [942, 746] width 18 height 13
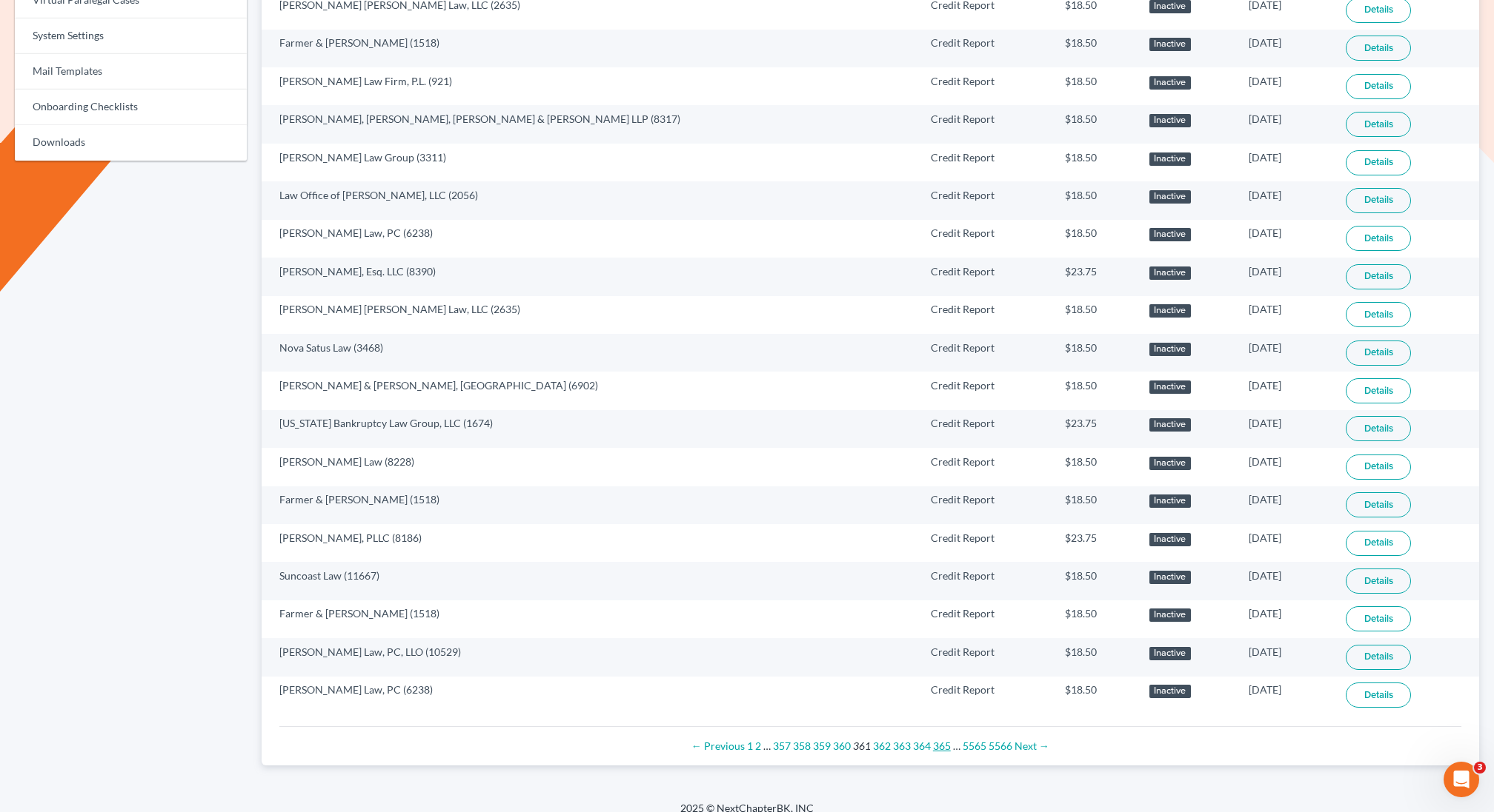
click at [941, 740] on link "365" at bounding box center [942, 746] width 18 height 13
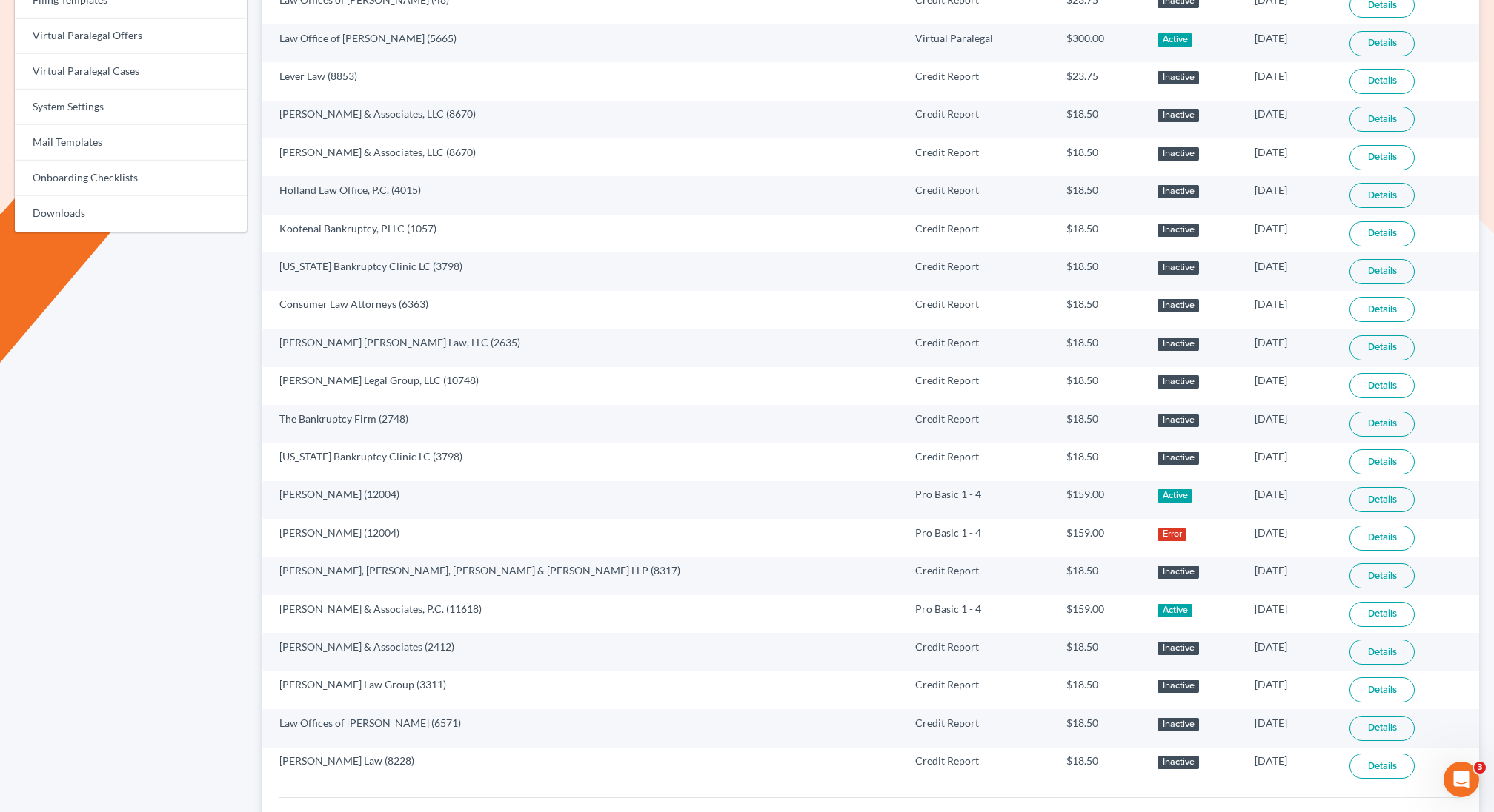
scroll to position [681, 0]
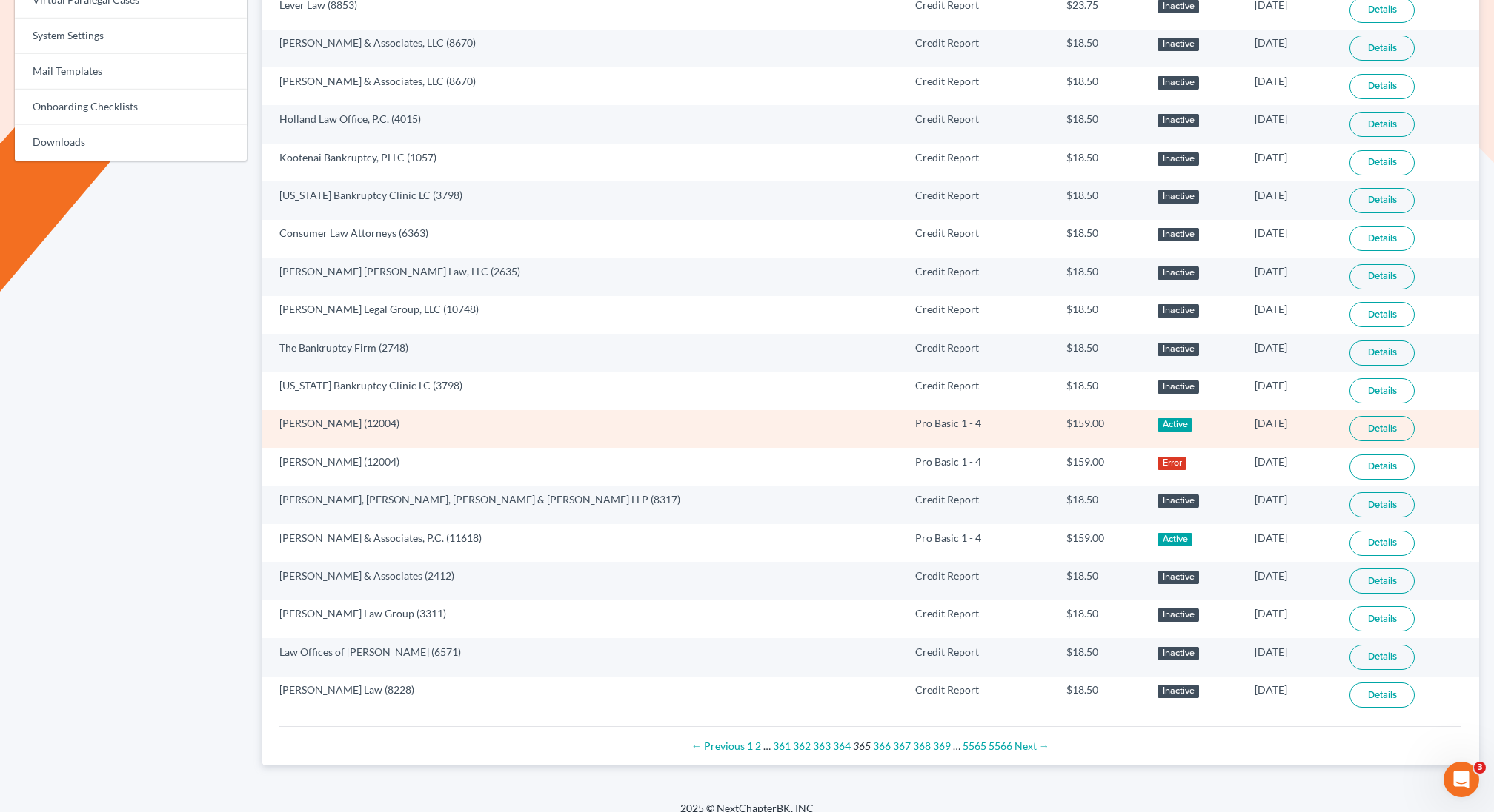
click link "Details"
